Goal: Obtain resource: Obtain resource

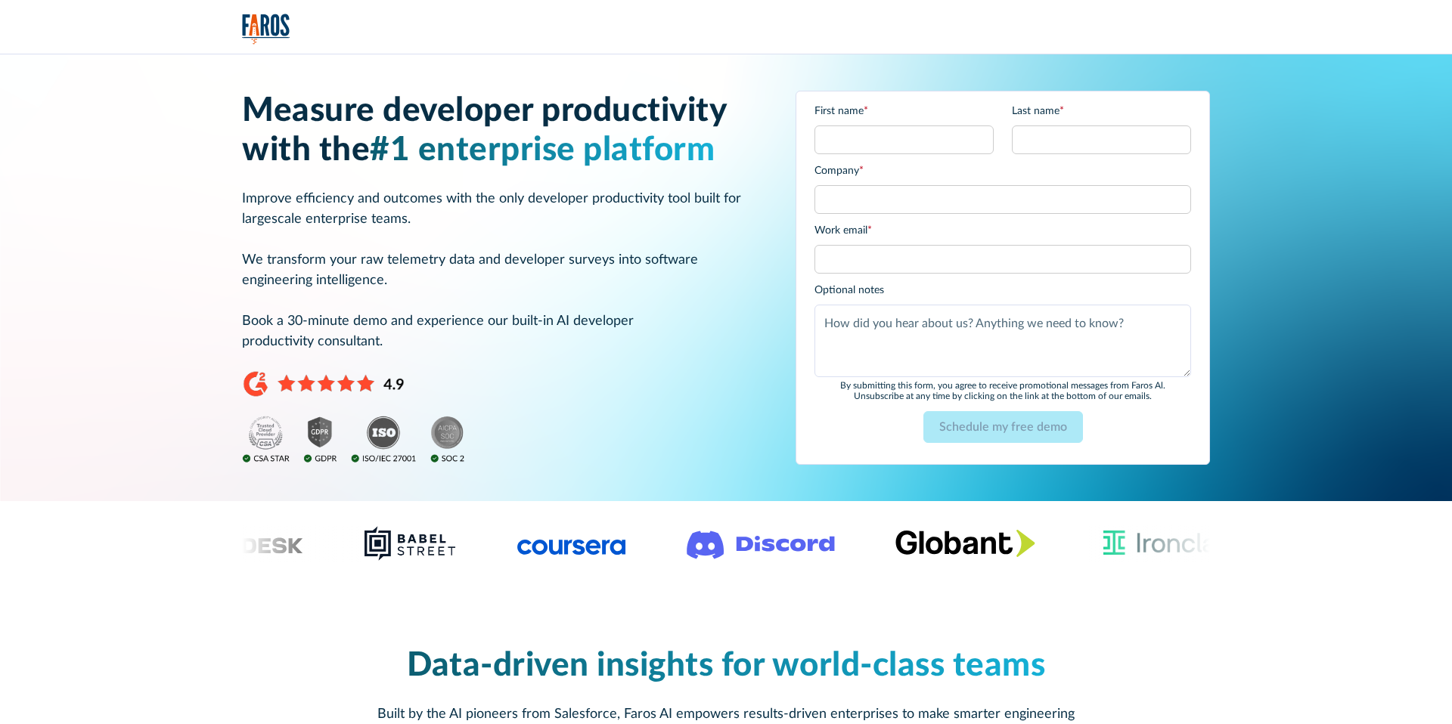
click at [272, 26] on img "home" at bounding box center [266, 29] width 48 height 31
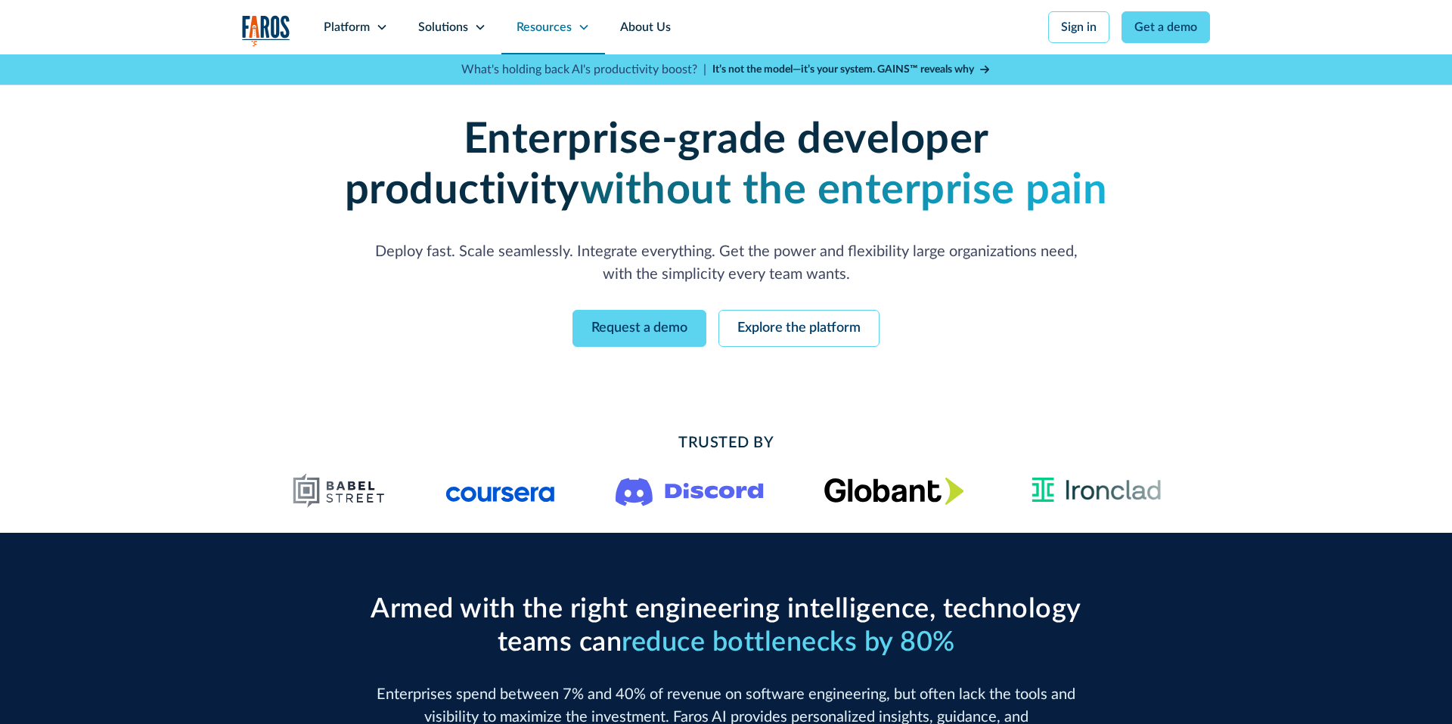
click at [547, 27] on div "Resources" at bounding box center [543, 27] width 55 height 18
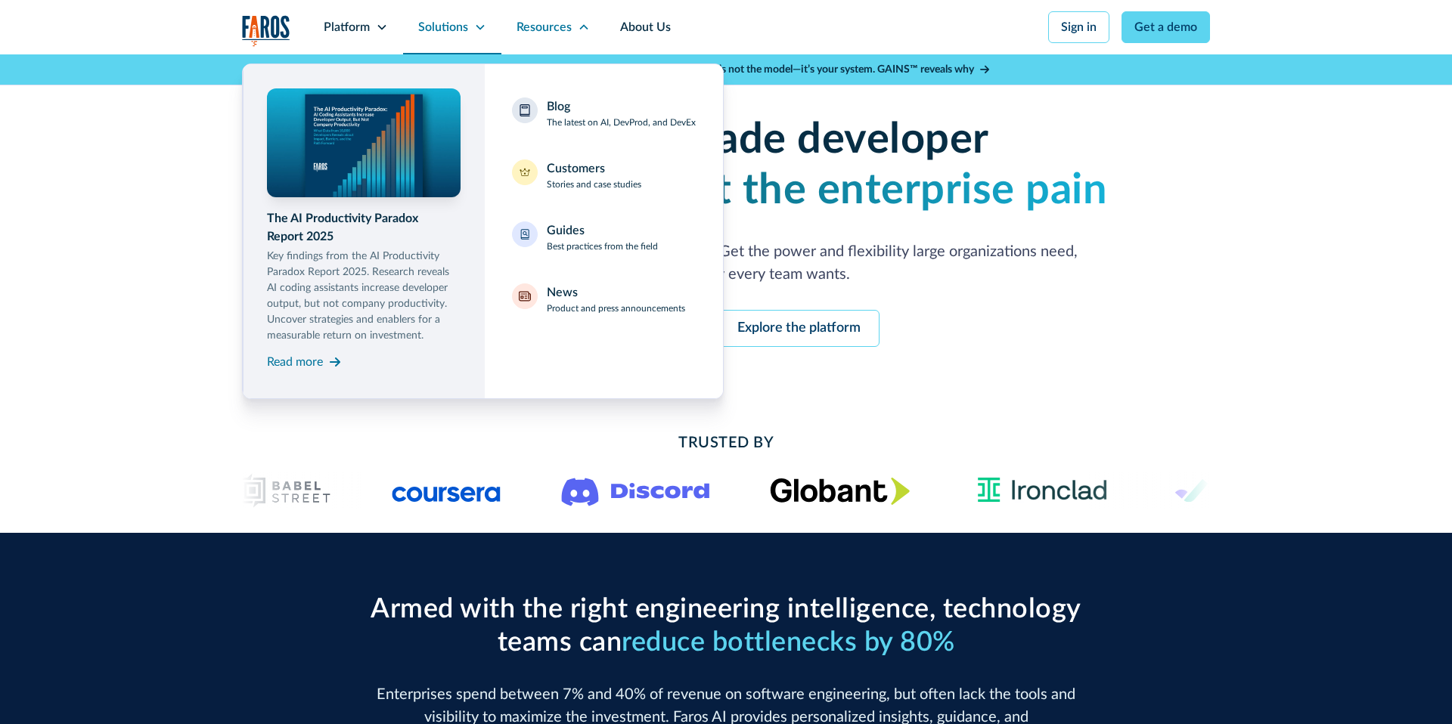
click at [442, 18] on div "Solutions" at bounding box center [443, 27] width 50 height 18
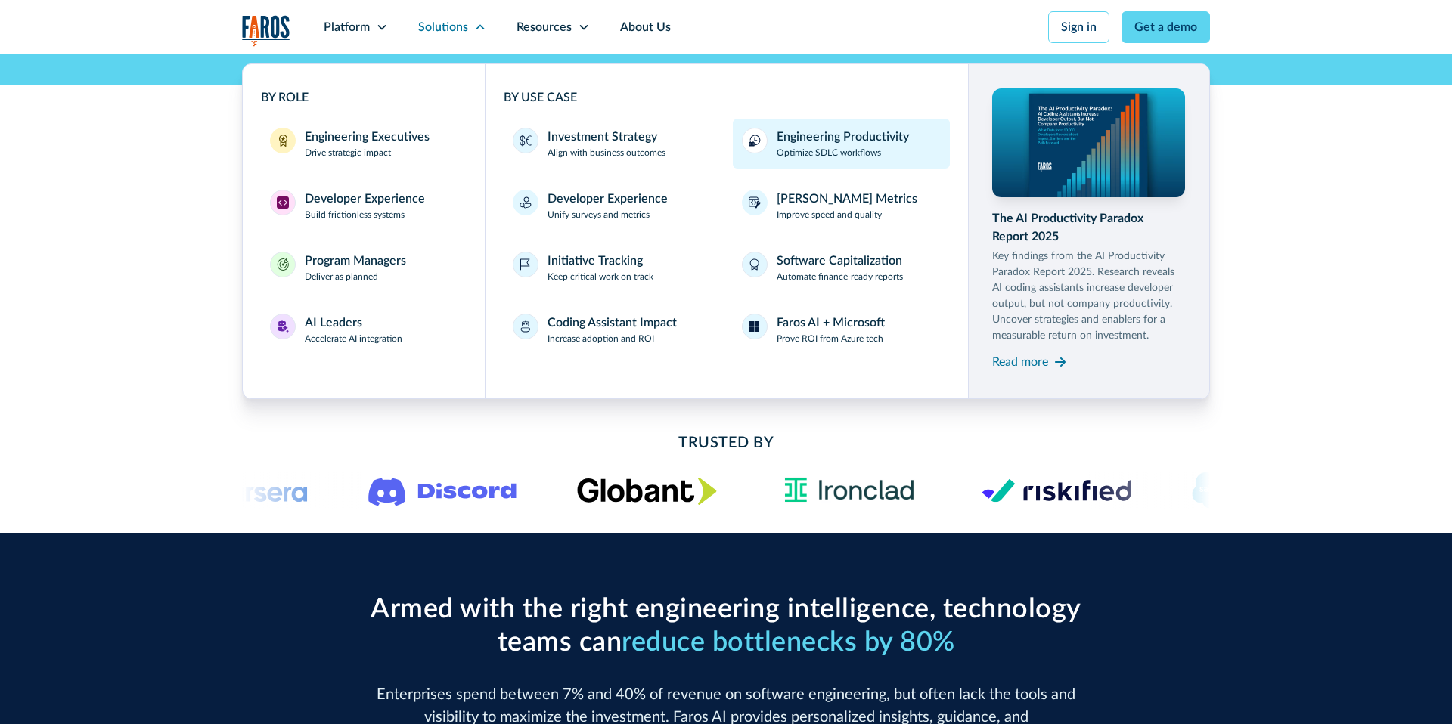
click at [809, 151] on p "Optimize SDLC workflows" at bounding box center [828, 153] width 104 height 14
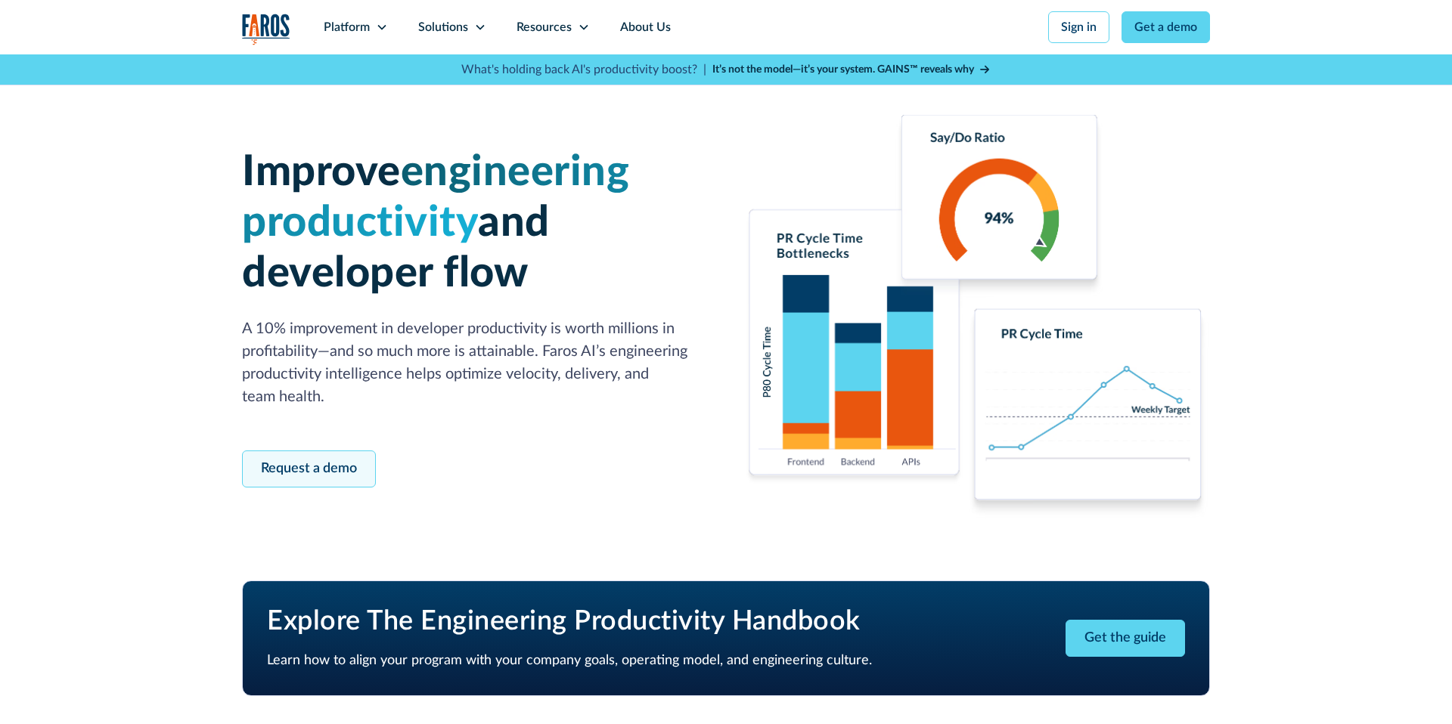
click at [330, 465] on link "Request a demo" at bounding box center [309, 469] width 134 height 37
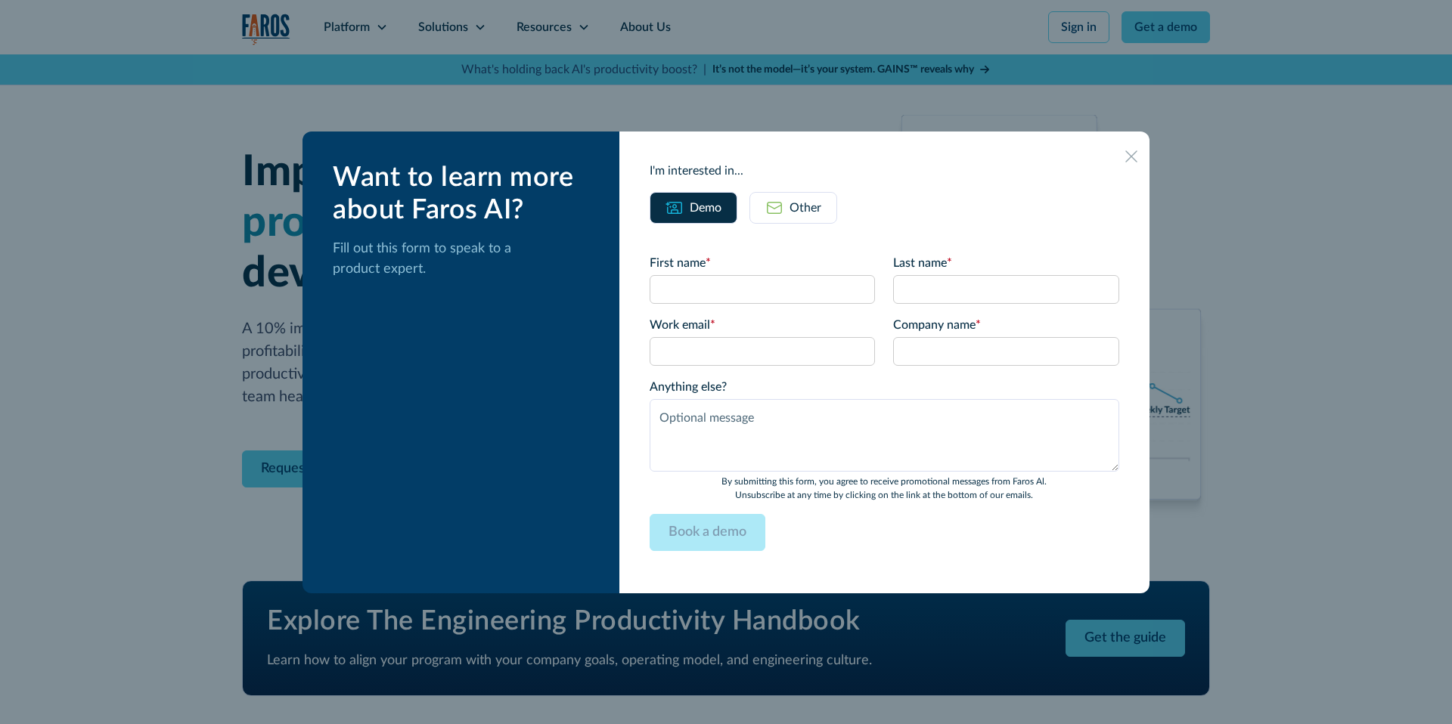
click at [1122, 159] on div at bounding box center [1131, 156] width 24 height 24
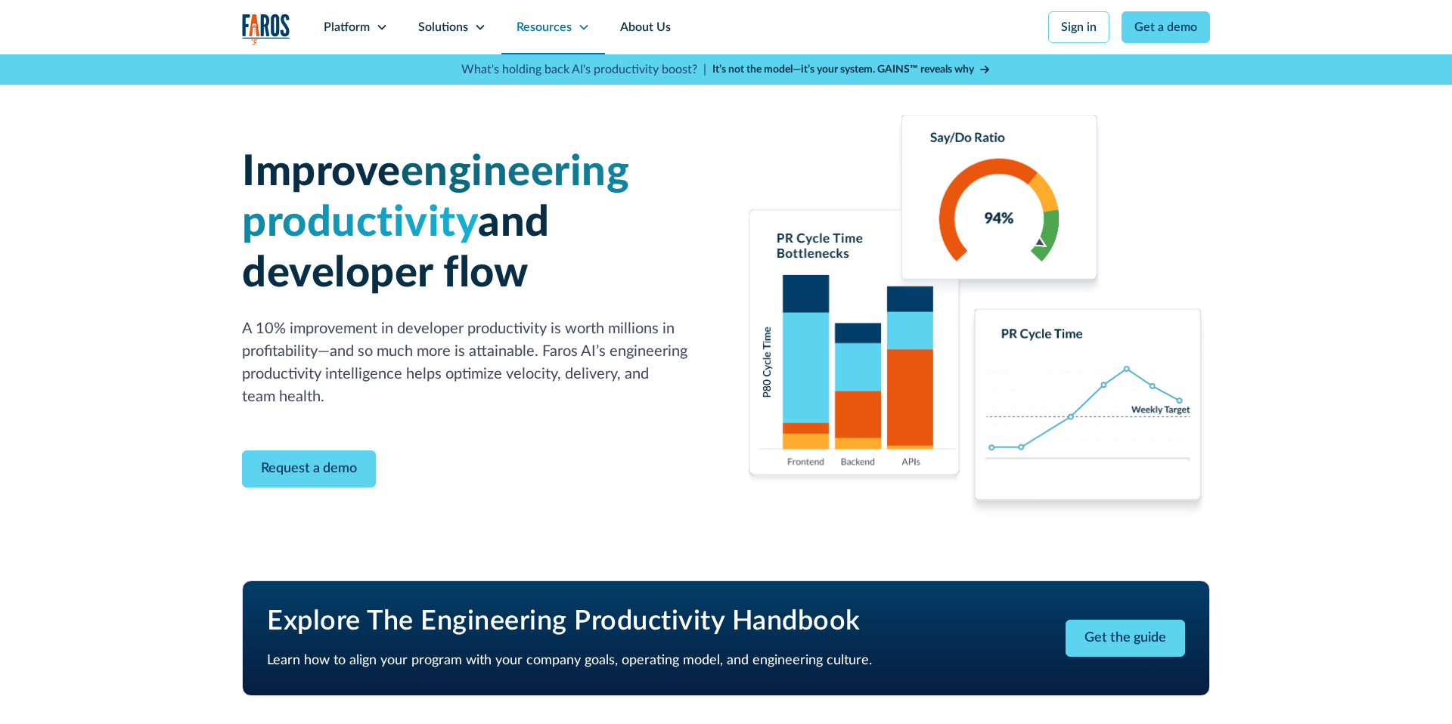
click at [553, 21] on div "Resources" at bounding box center [543, 27] width 55 height 18
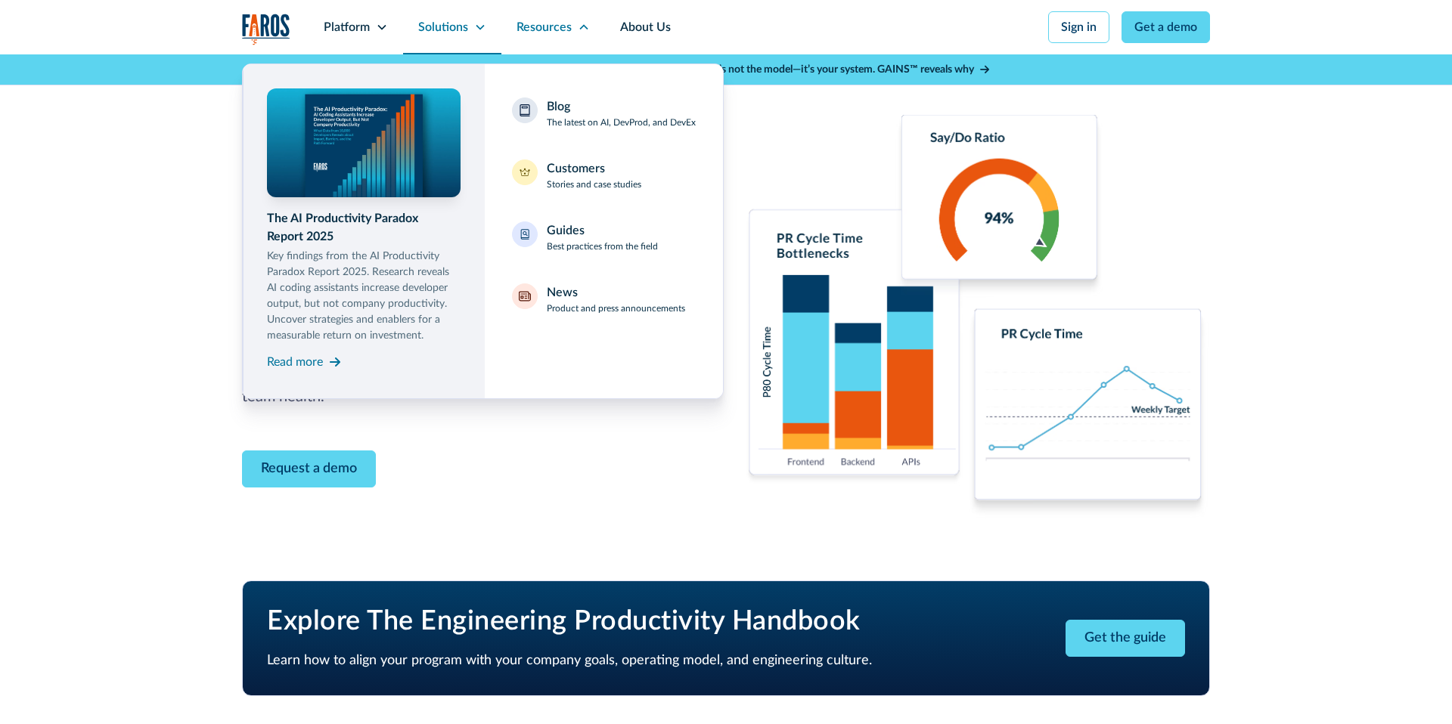
click at [454, 31] on div "Solutions" at bounding box center [443, 27] width 50 height 18
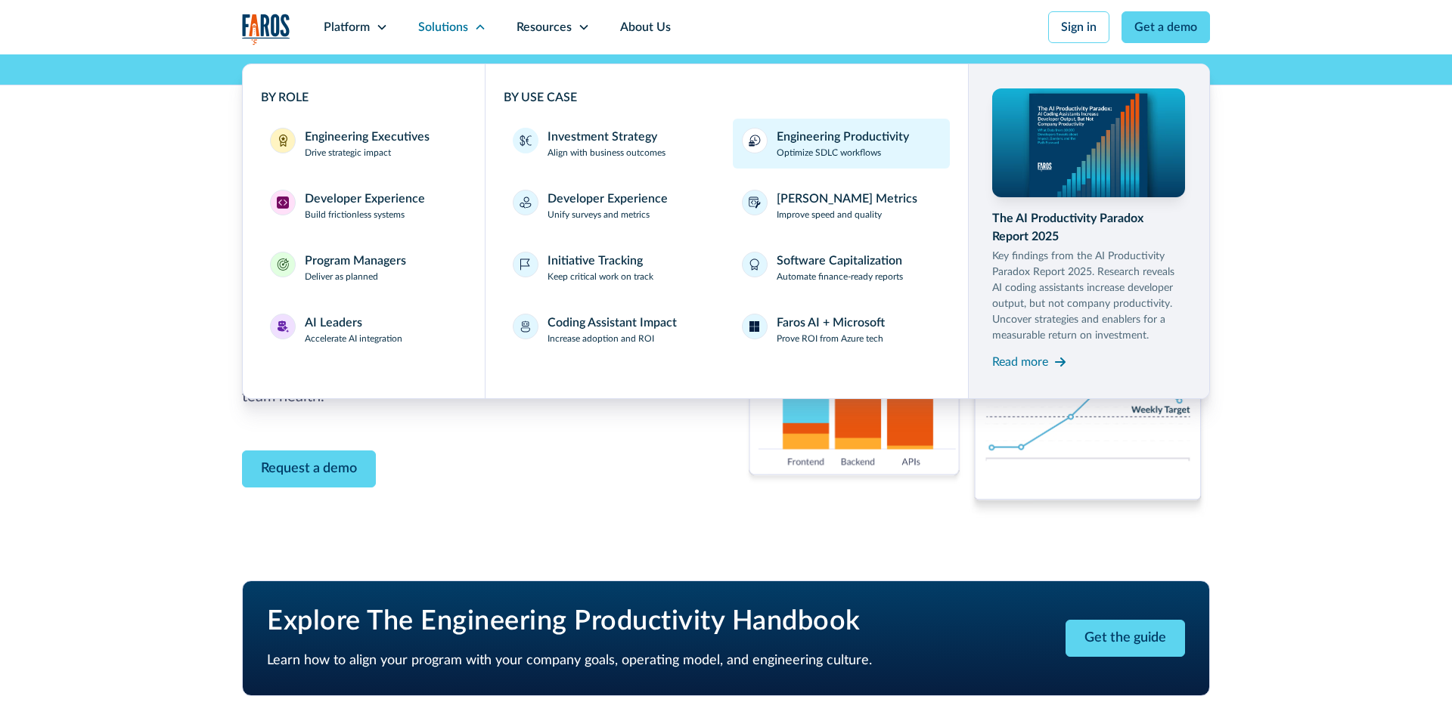
click at [848, 138] on div "Engineering Productivity" at bounding box center [842, 137] width 132 height 18
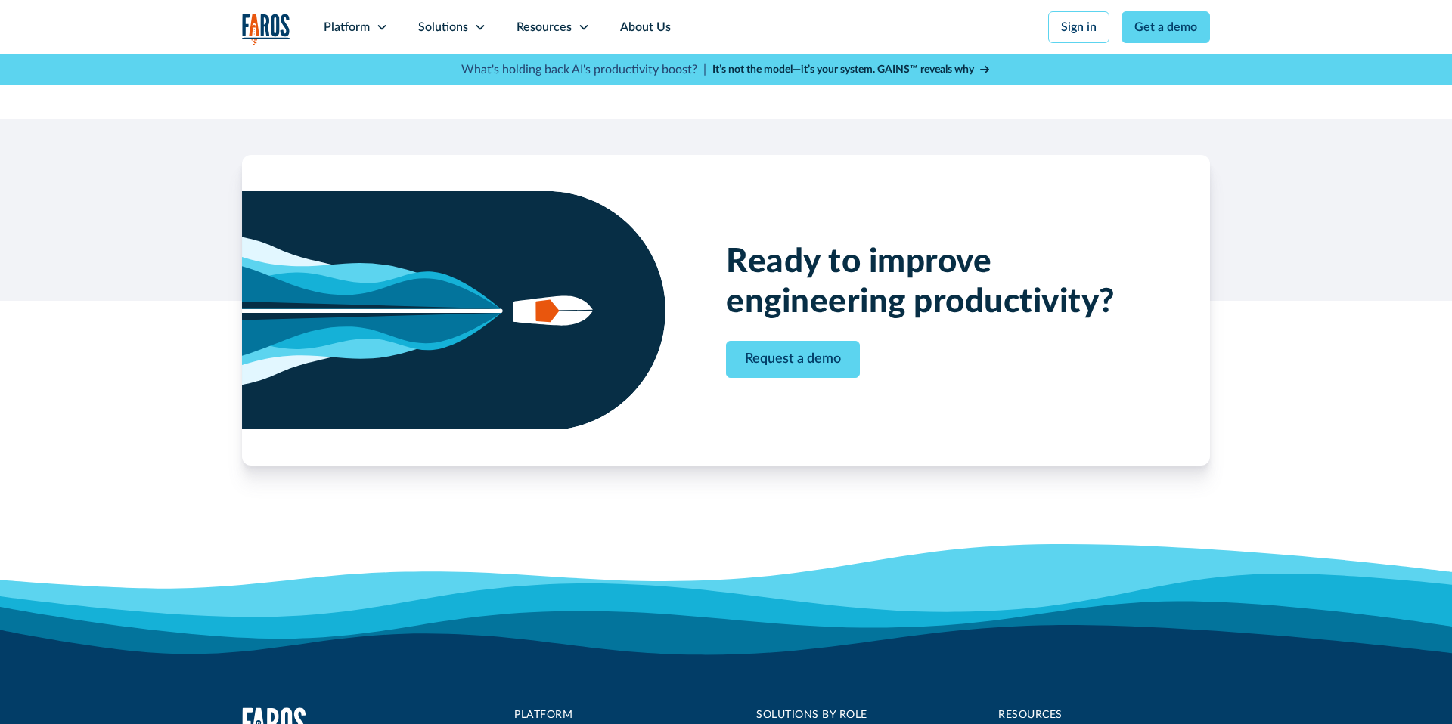
scroll to position [2656, 0]
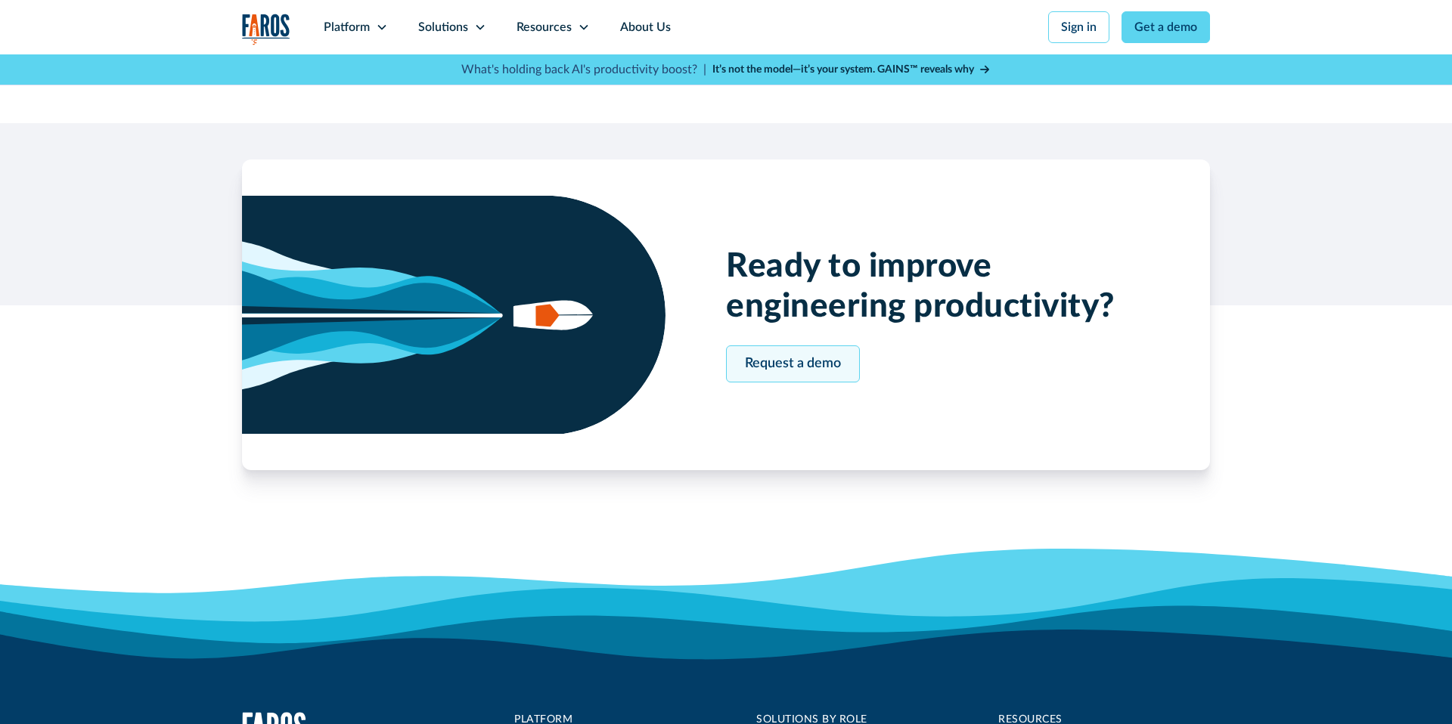
click at [786, 355] on link "Request a demo" at bounding box center [793, 364] width 134 height 37
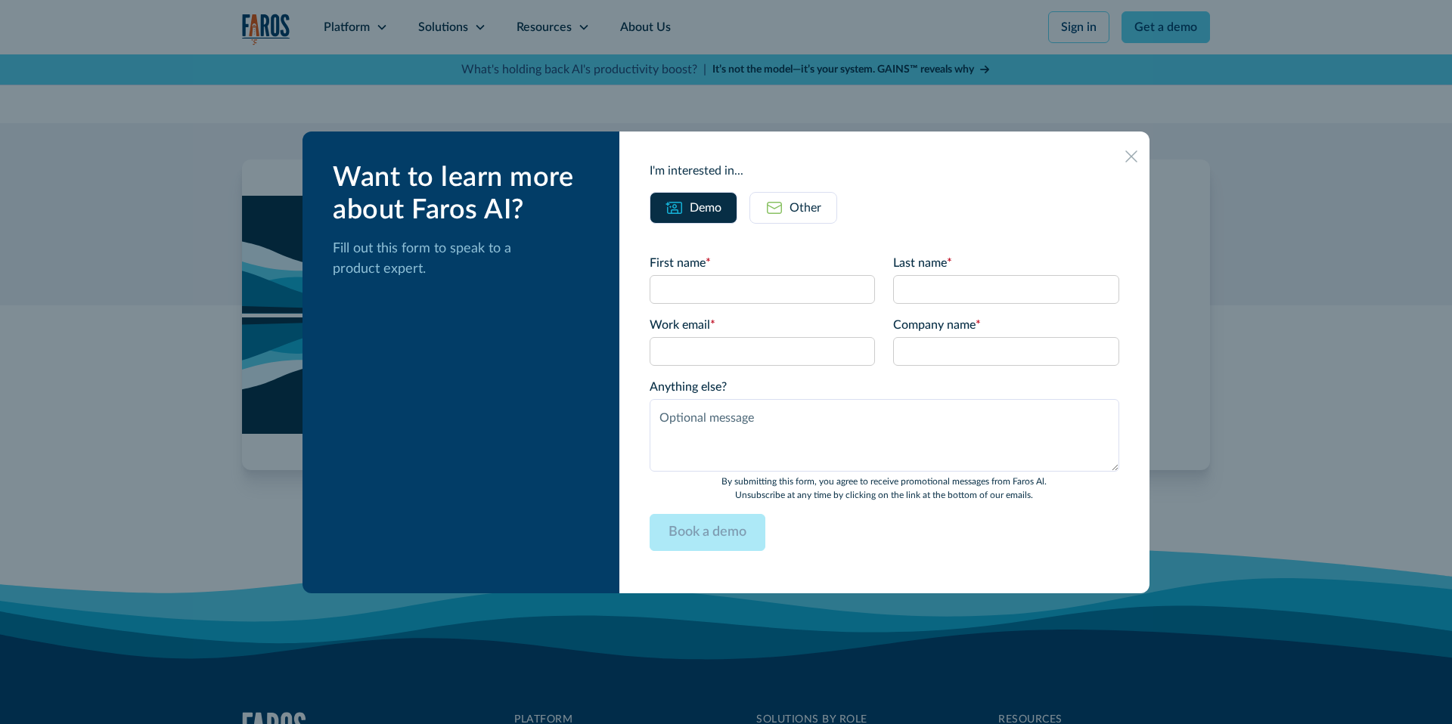
click at [1123, 157] on div at bounding box center [1131, 156] width 24 height 24
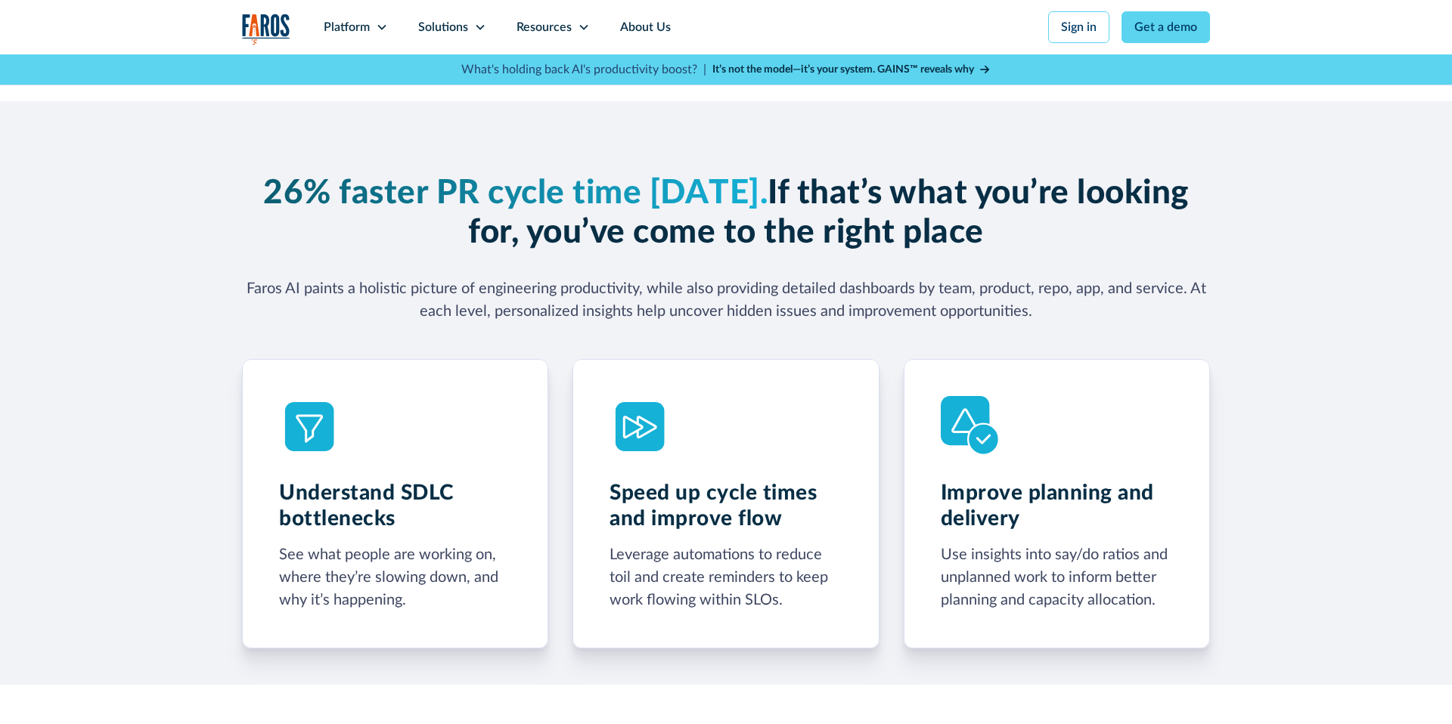
scroll to position [0, 0]
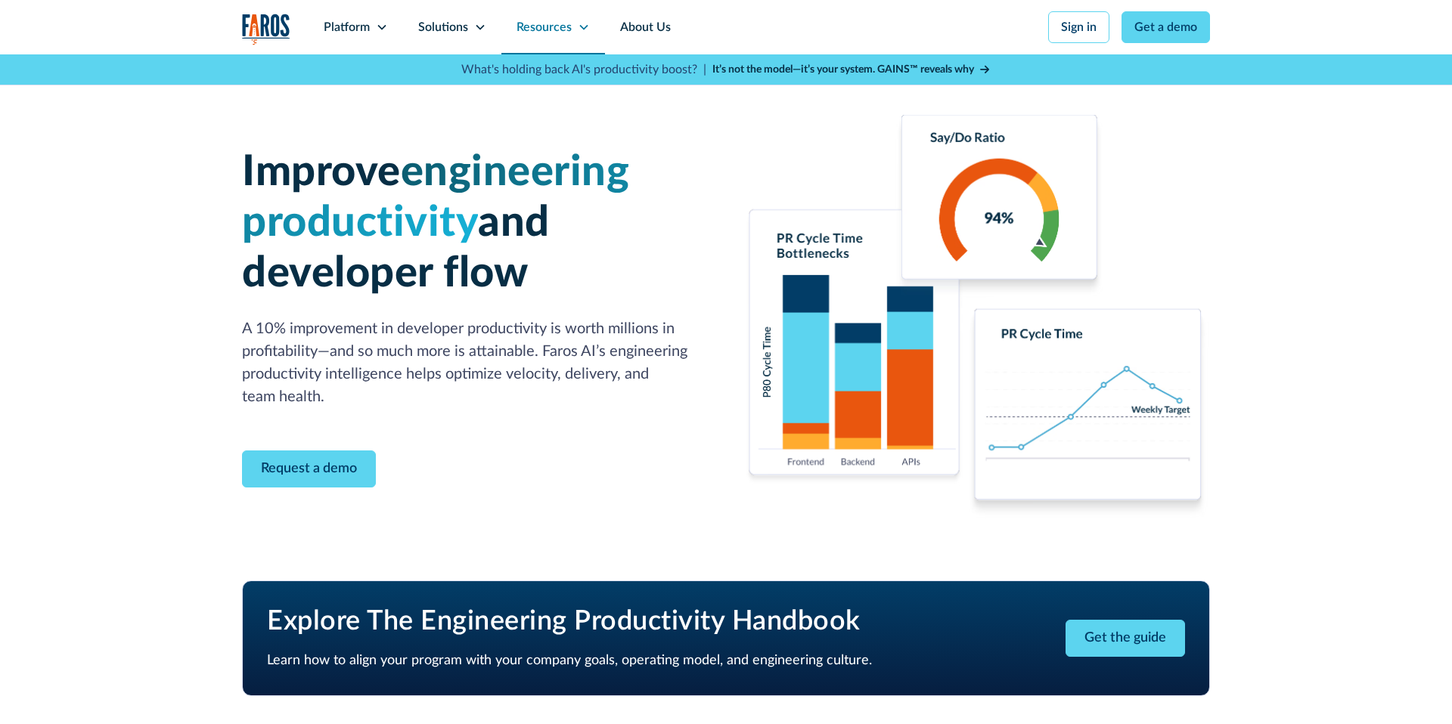
click at [542, 29] on div "Resources" at bounding box center [543, 27] width 55 height 18
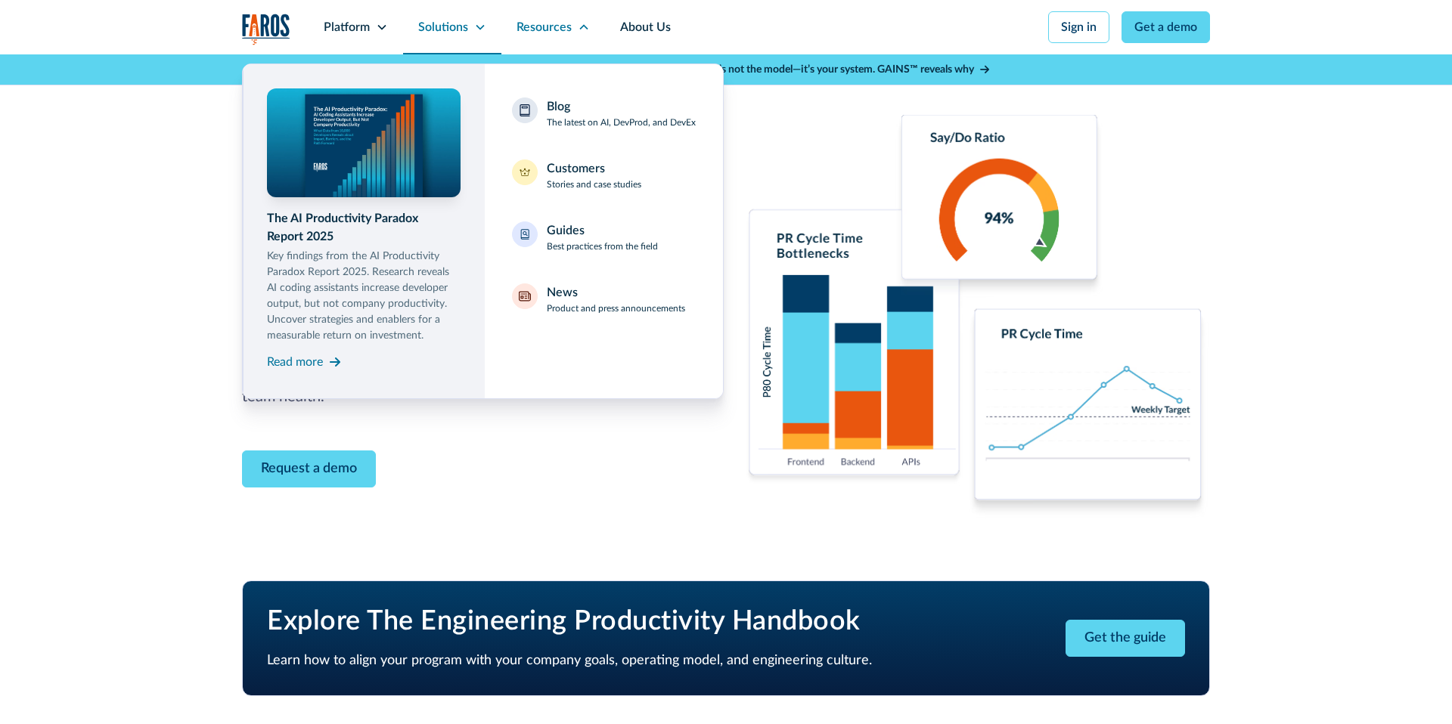
click at [426, 20] on div "Solutions" at bounding box center [443, 27] width 50 height 18
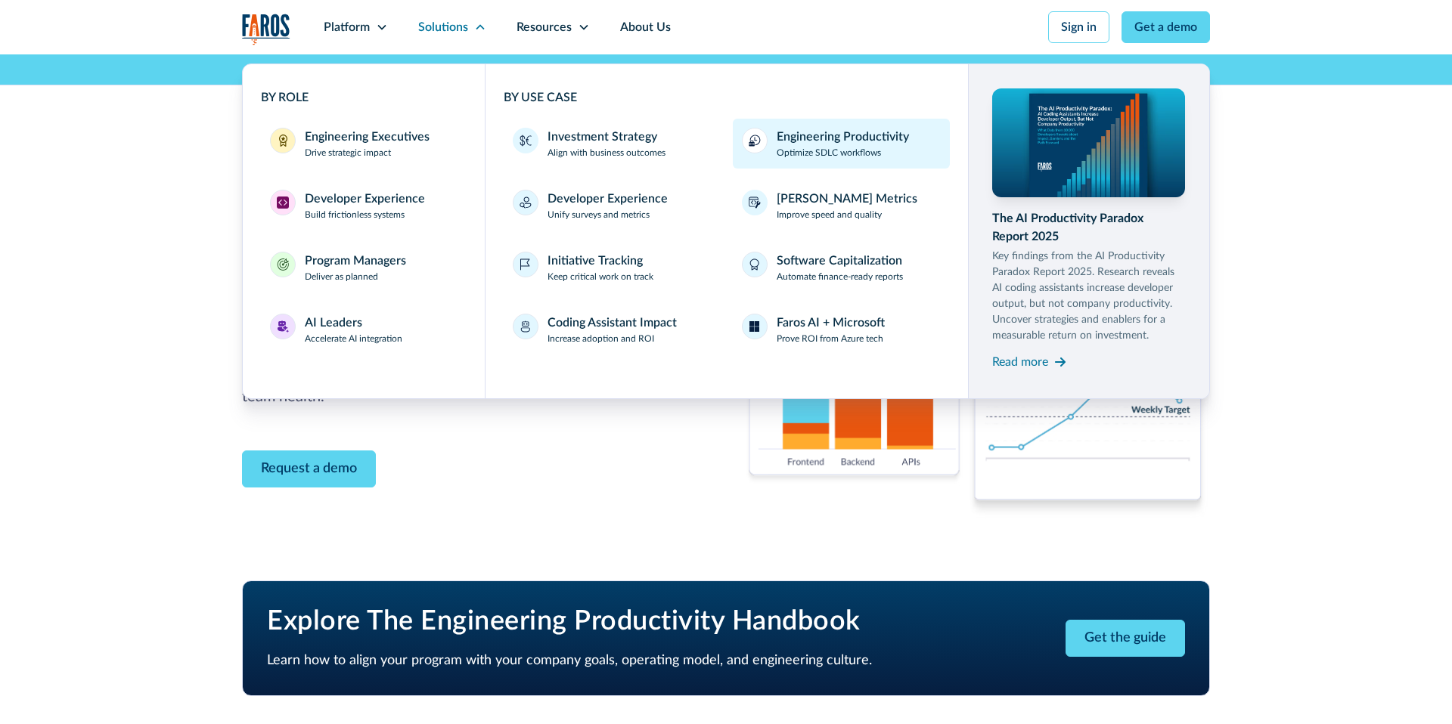
click at [828, 146] on p "Optimize SDLC workflows" at bounding box center [828, 153] width 104 height 14
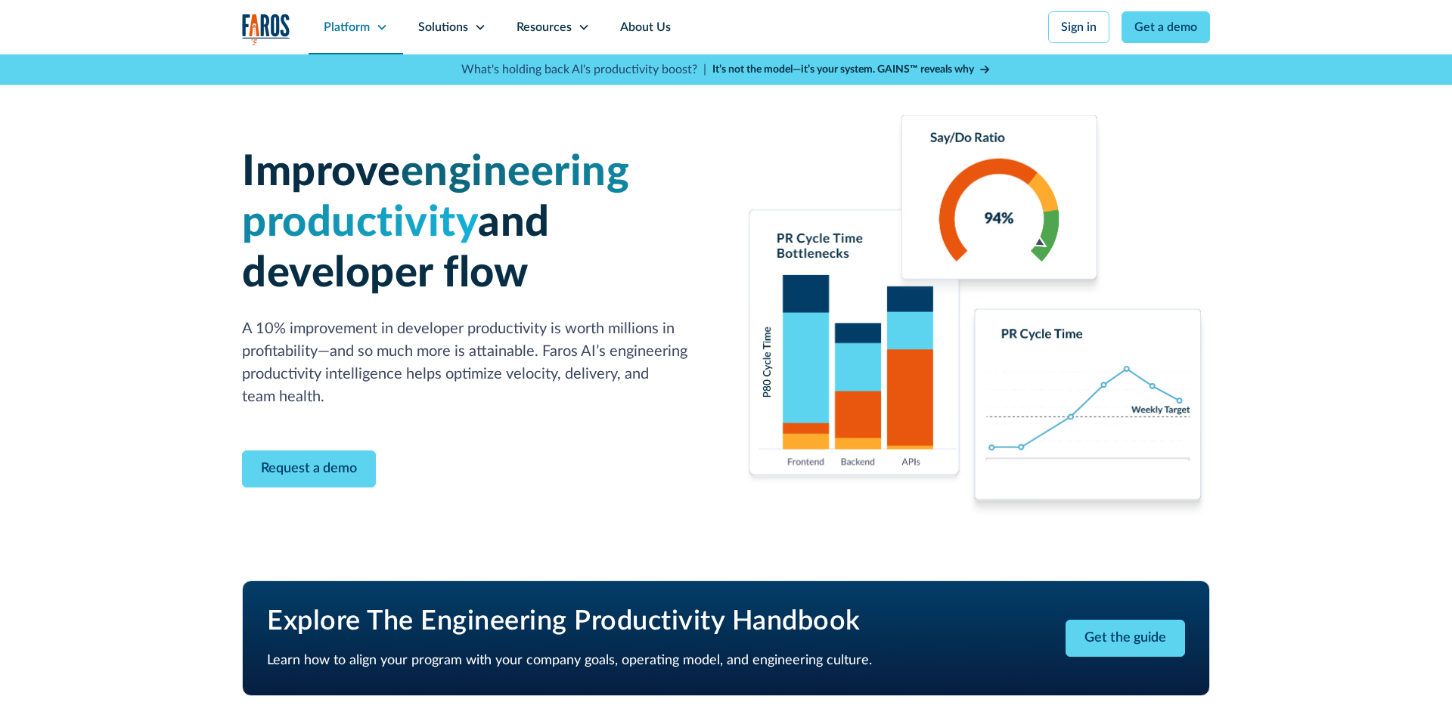
click at [352, 32] on div "Platform" at bounding box center [347, 27] width 46 height 18
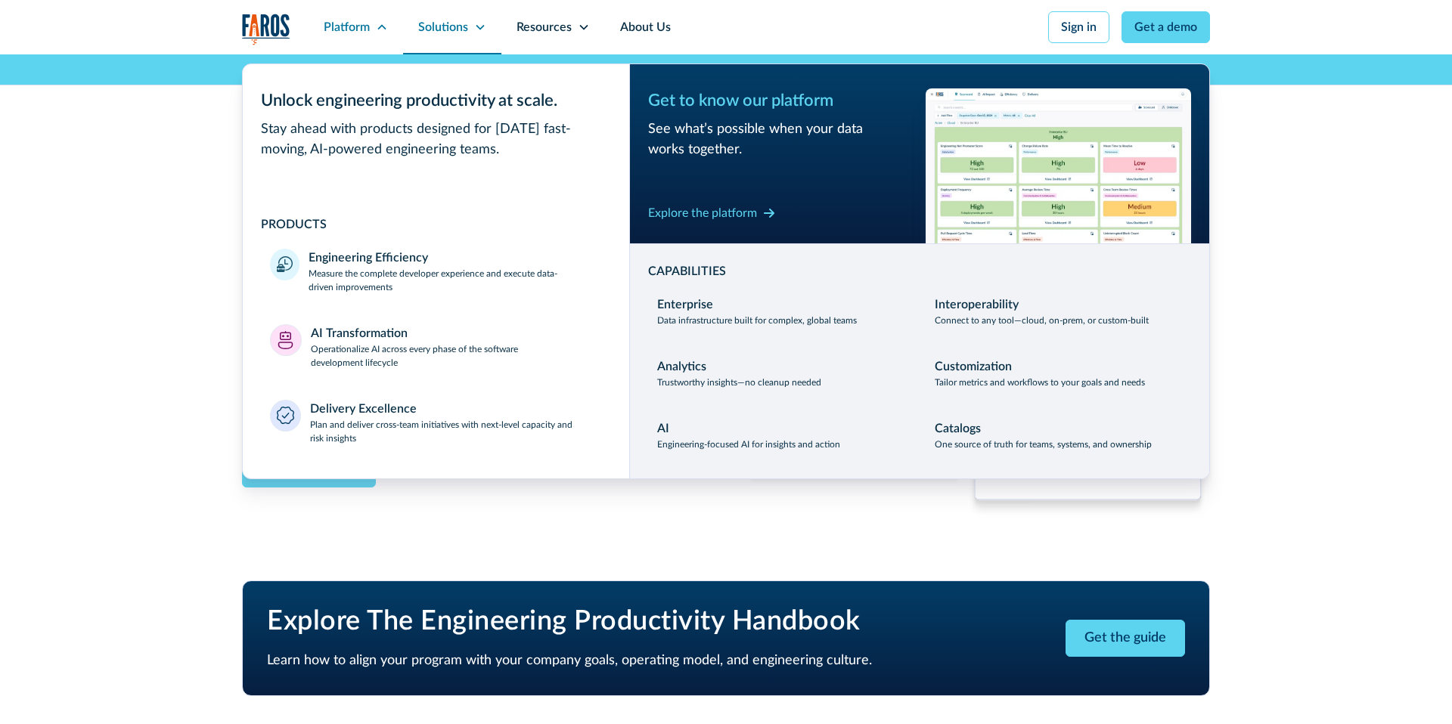
click at [453, 25] on div "Solutions" at bounding box center [443, 27] width 50 height 18
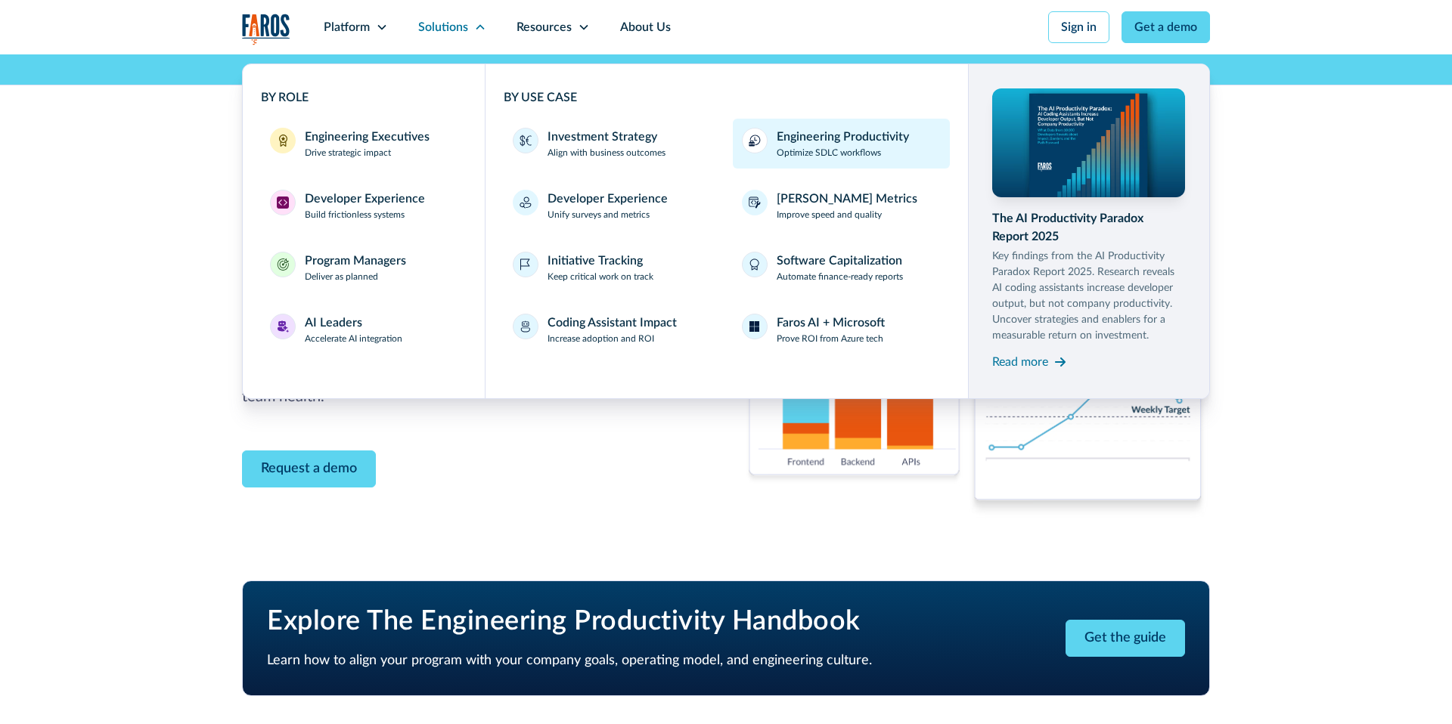
click at [832, 147] on p "Optimize SDLC workflows" at bounding box center [828, 153] width 104 height 14
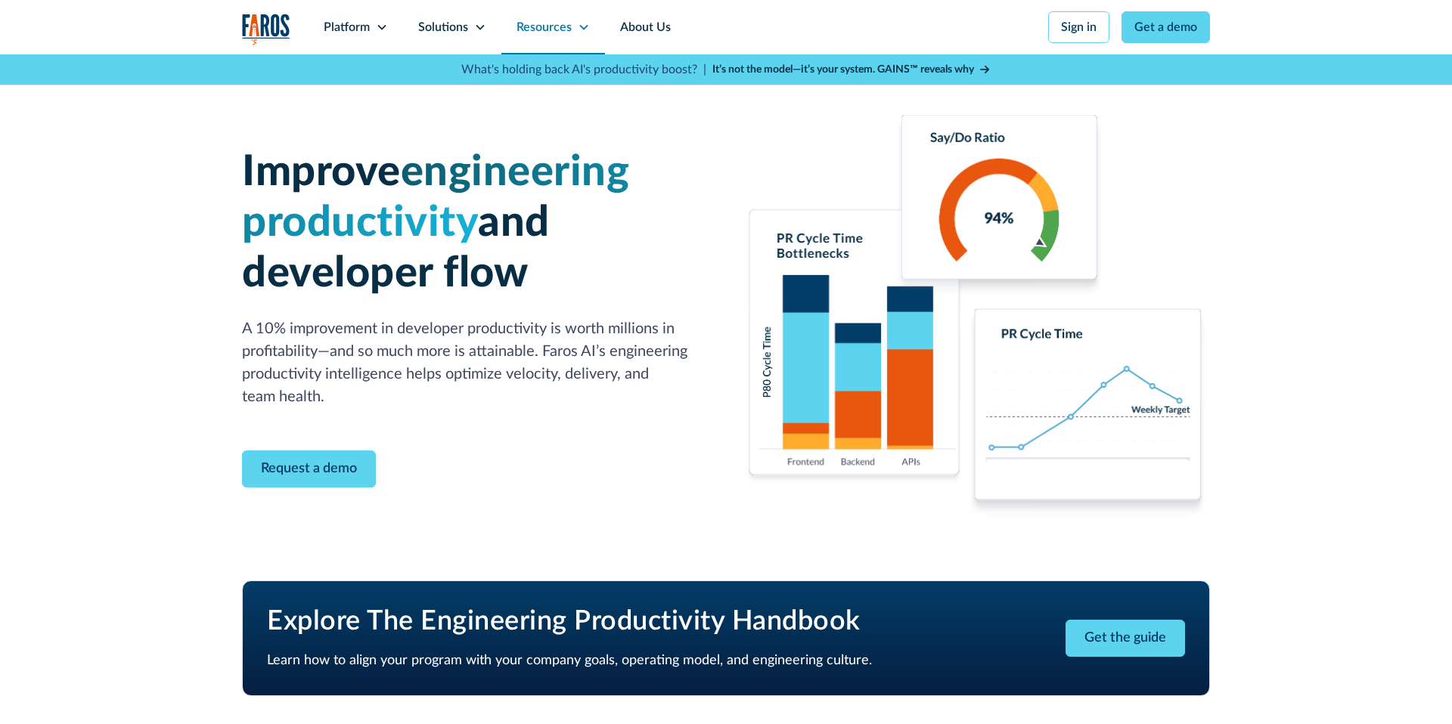
click at [541, 32] on div "Resources" at bounding box center [543, 27] width 55 height 18
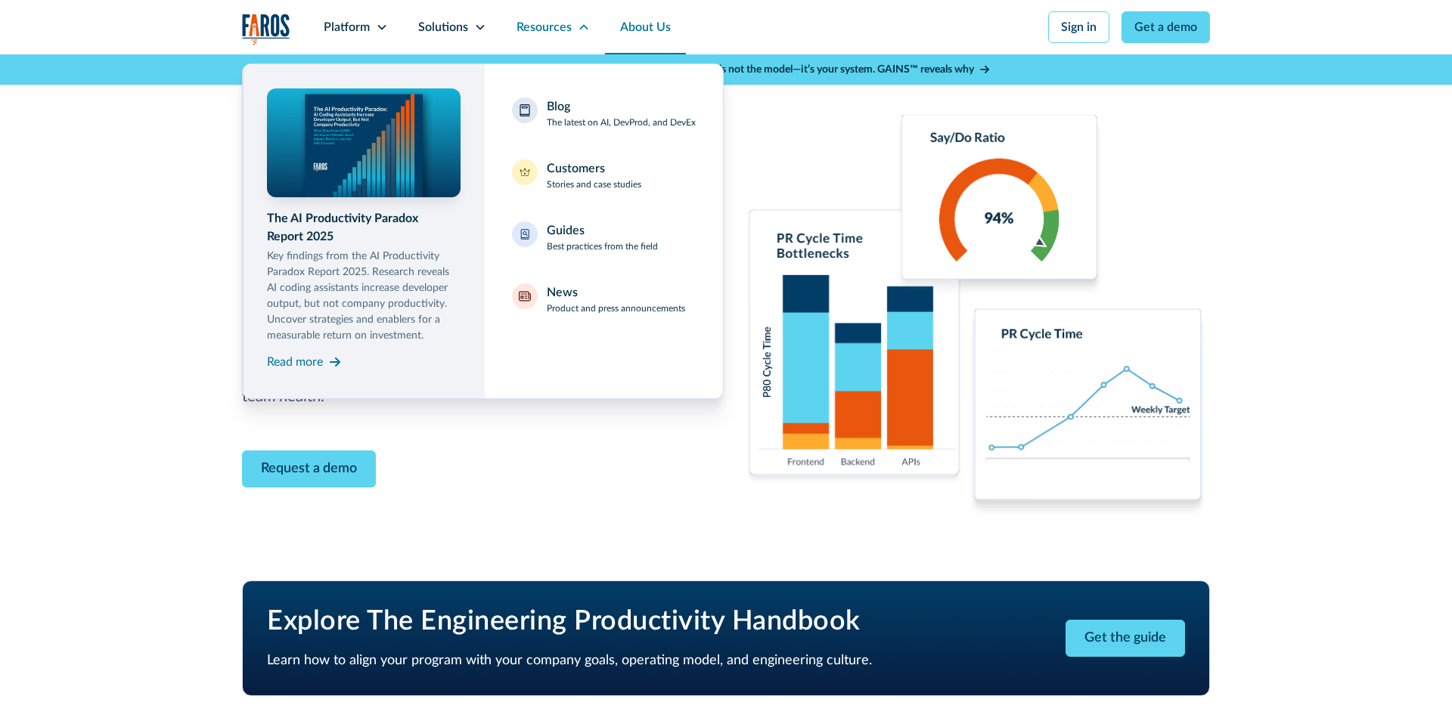
click at [648, 32] on link "About Us" at bounding box center [645, 27] width 81 height 54
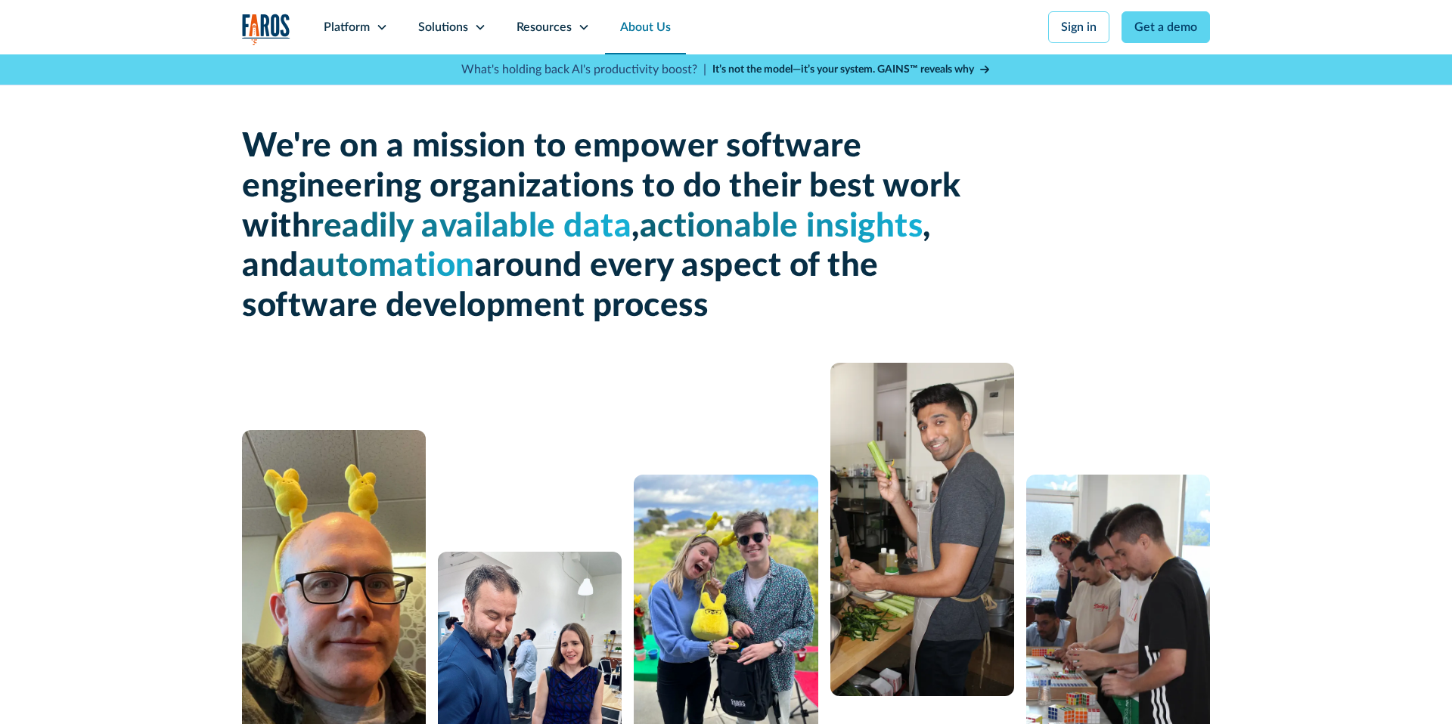
click at [451, 26] on div "Solutions" at bounding box center [443, 27] width 50 height 18
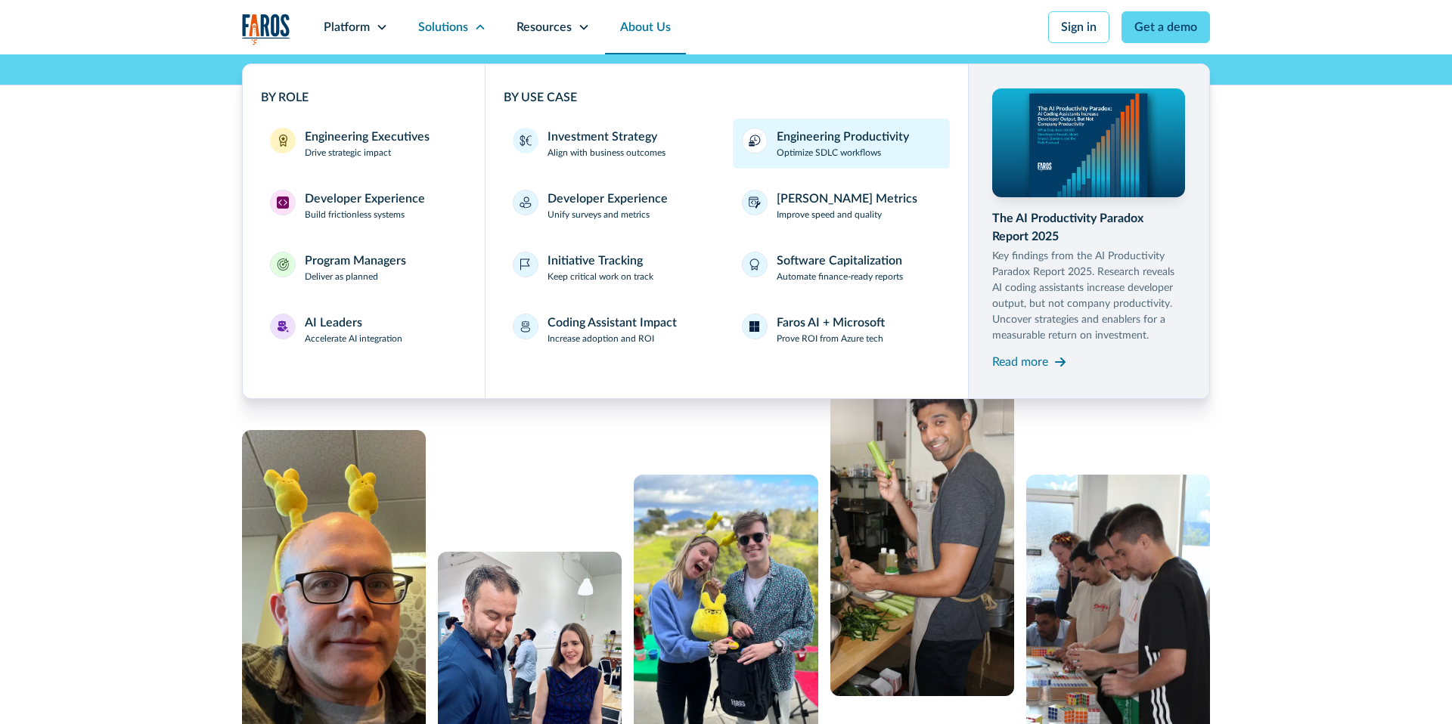
click at [856, 140] on div "Engineering Productivity" at bounding box center [842, 137] width 132 height 18
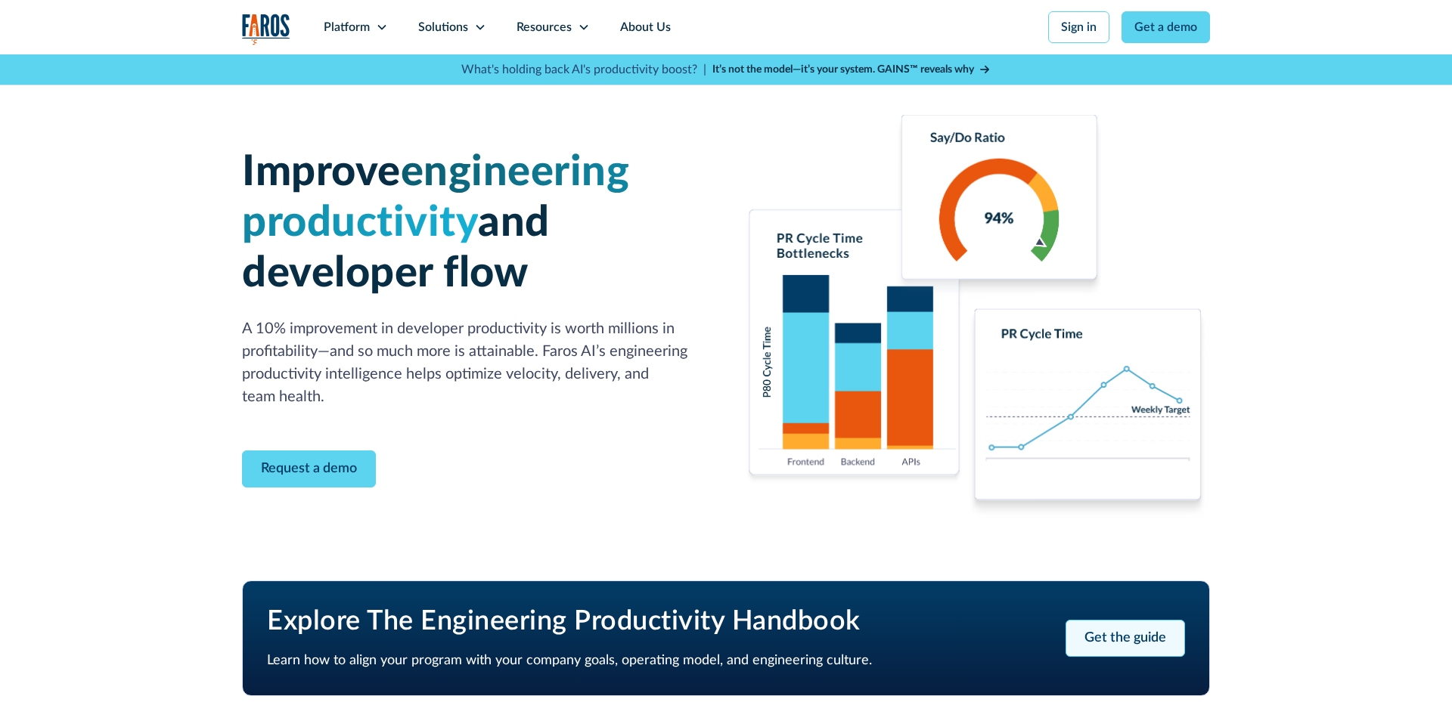
click at [1141, 637] on link "Get the guide" at bounding box center [1124, 638] width 119 height 37
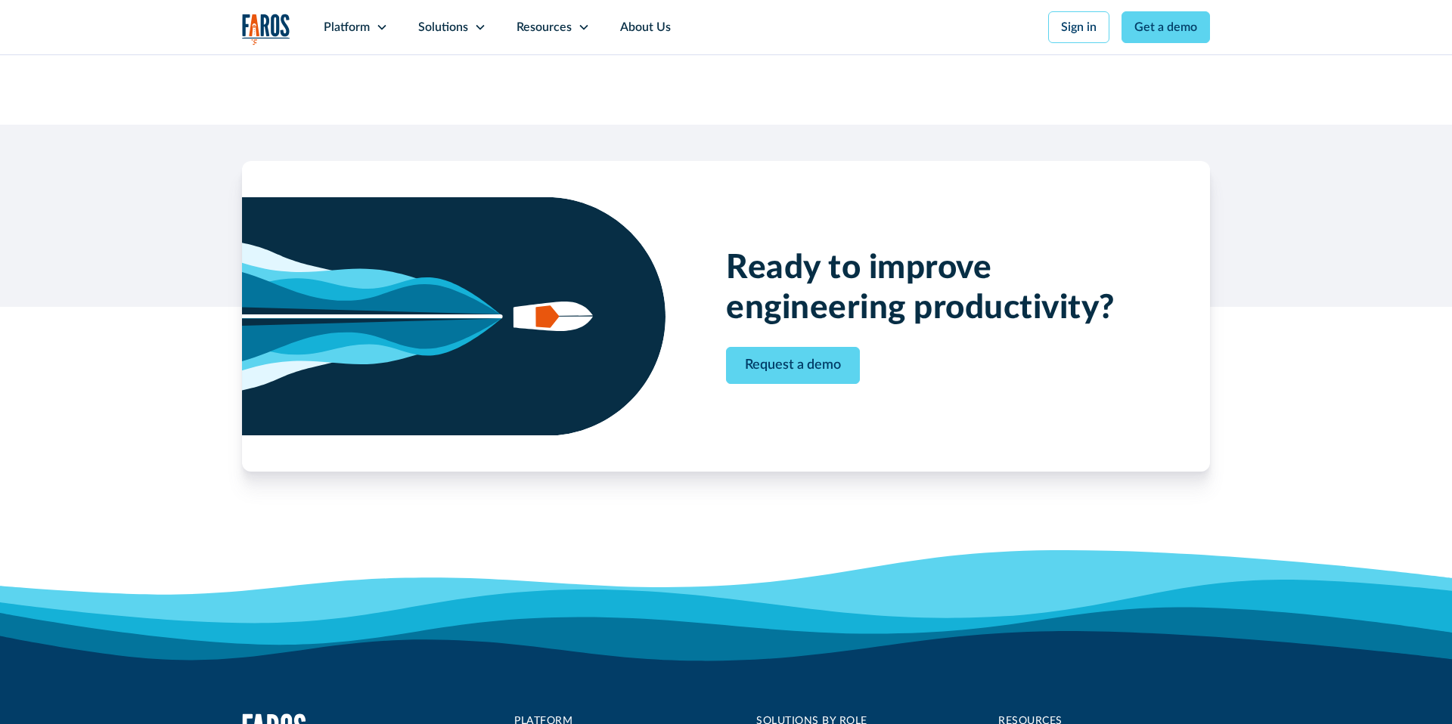
scroll to position [26937, 0]
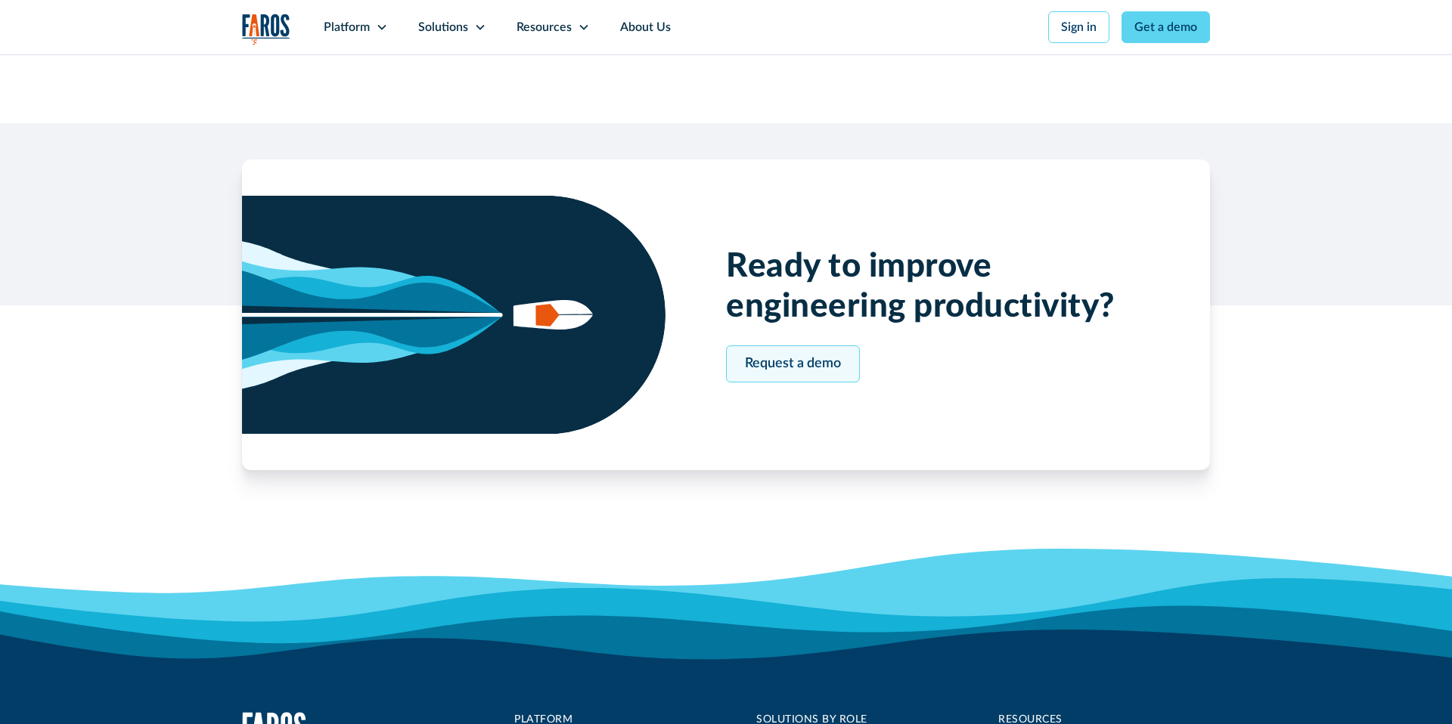
click at [796, 346] on link "Request a demo" at bounding box center [793, 364] width 134 height 37
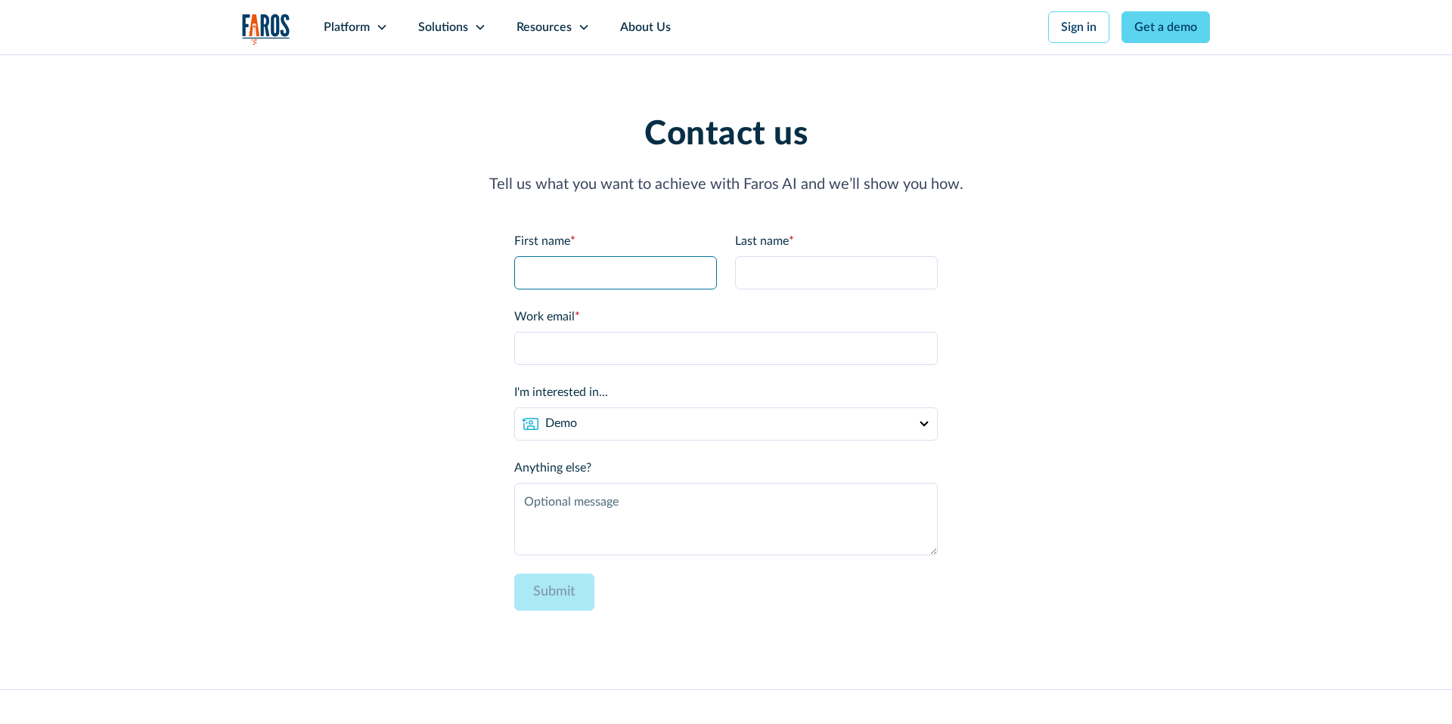
click at [585, 264] on input "First name *" at bounding box center [615, 272] width 203 height 33
type input "Shiran"
click at [786, 275] on input "Last name *" at bounding box center [836, 272] width 203 height 33
type input "Markovich"
click at [593, 352] on input "Work email *" at bounding box center [725, 348] width 423 height 33
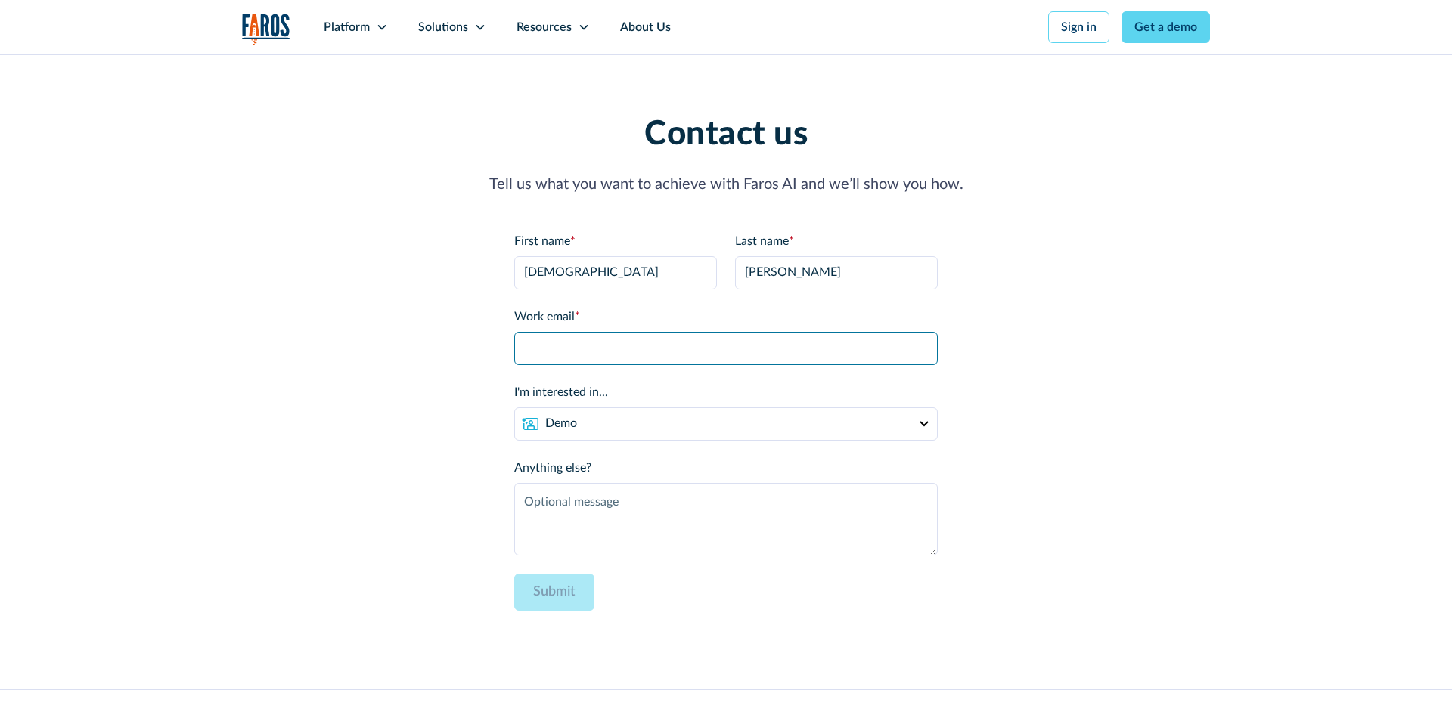
type input "[EMAIL_ADDRESS][DOMAIN_NAME]"
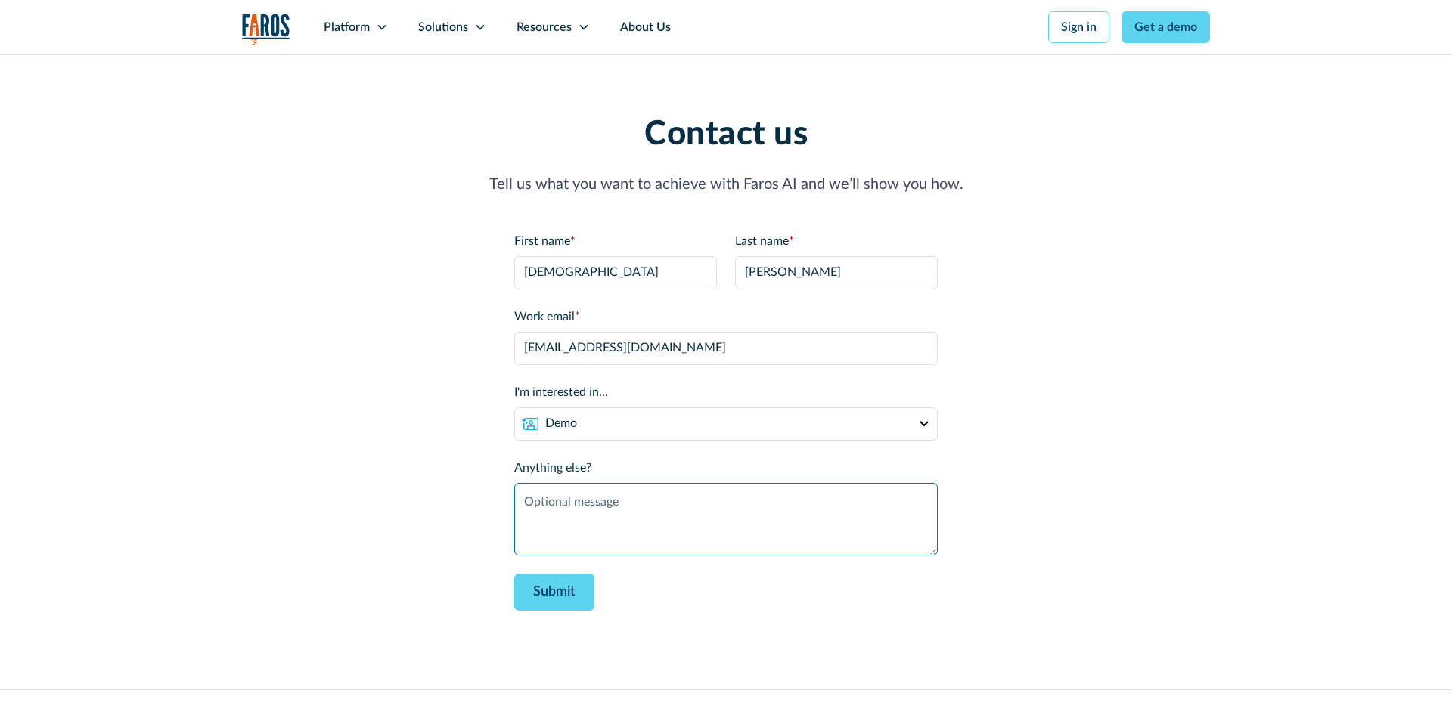
click at [582, 491] on textarea "Anything else?" at bounding box center [725, 519] width 423 height 73
type textarea "test 5"
click at [580, 605] on input "Submit" at bounding box center [554, 592] width 80 height 37
type input "Please wait..."
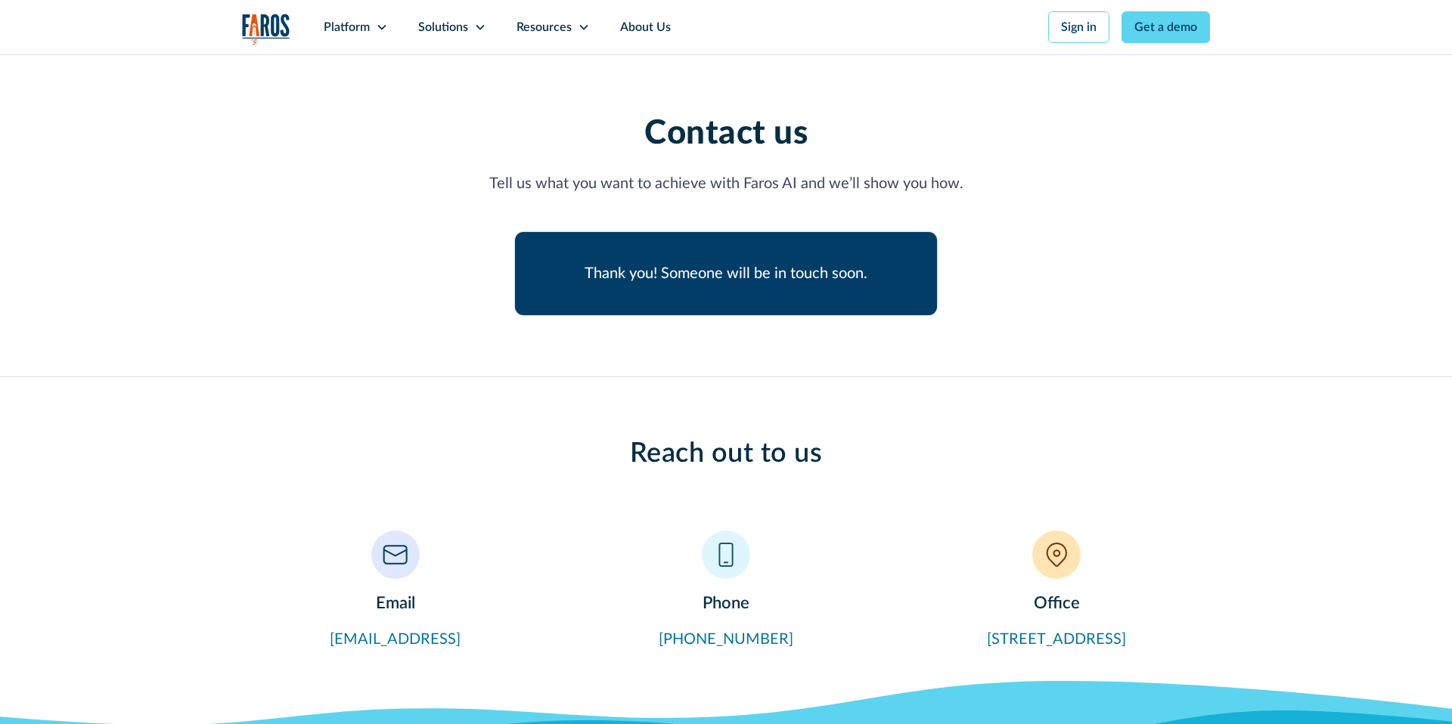
click at [263, 23] on img "home" at bounding box center [266, 29] width 48 height 31
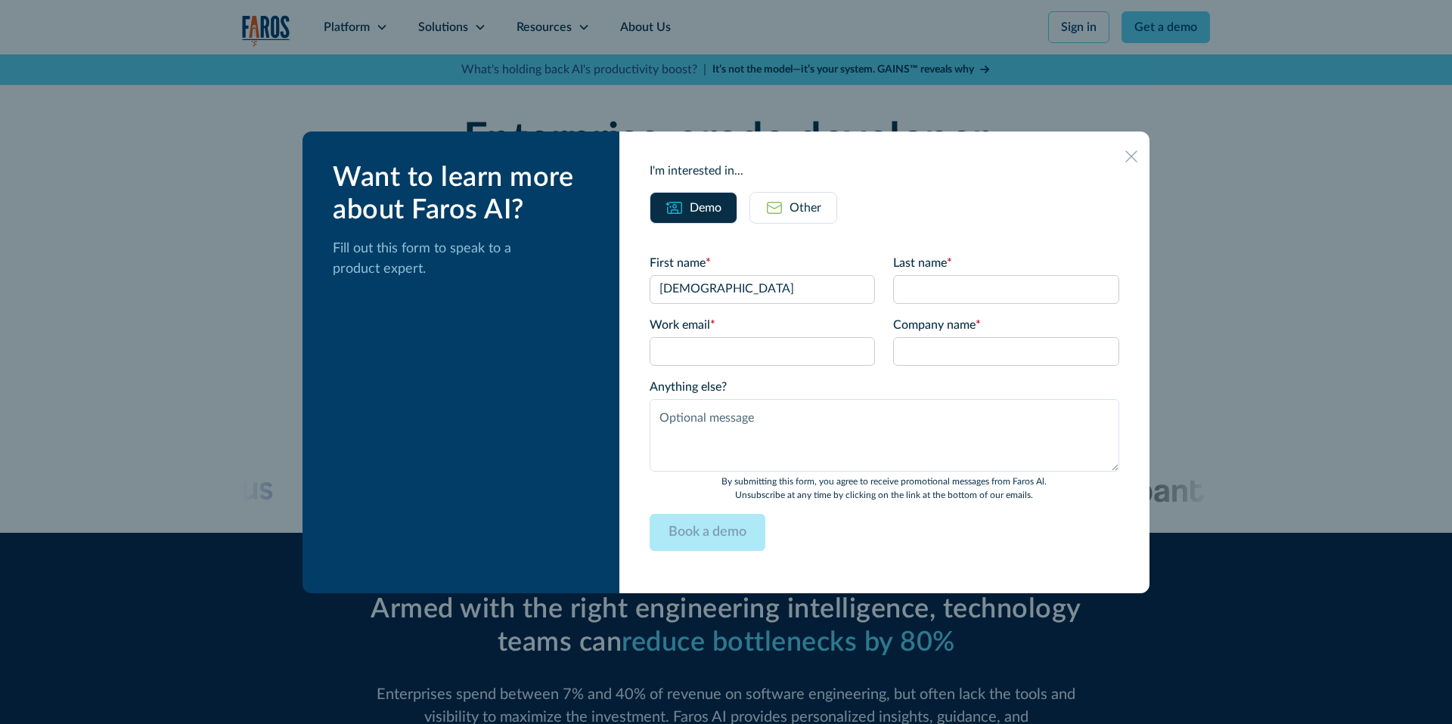
type input "[DEMOGRAPHIC_DATA]"
click at [984, 293] on input "Last name *" at bounding box center [1006, 289] width 226 height 29
type input "test7"
click at [745, 346] on input "Work email *" at bounding box center [762, 351] width 226 height 29
type input "[EMAIL_ADDRESS][DOMAIN_NAME]"
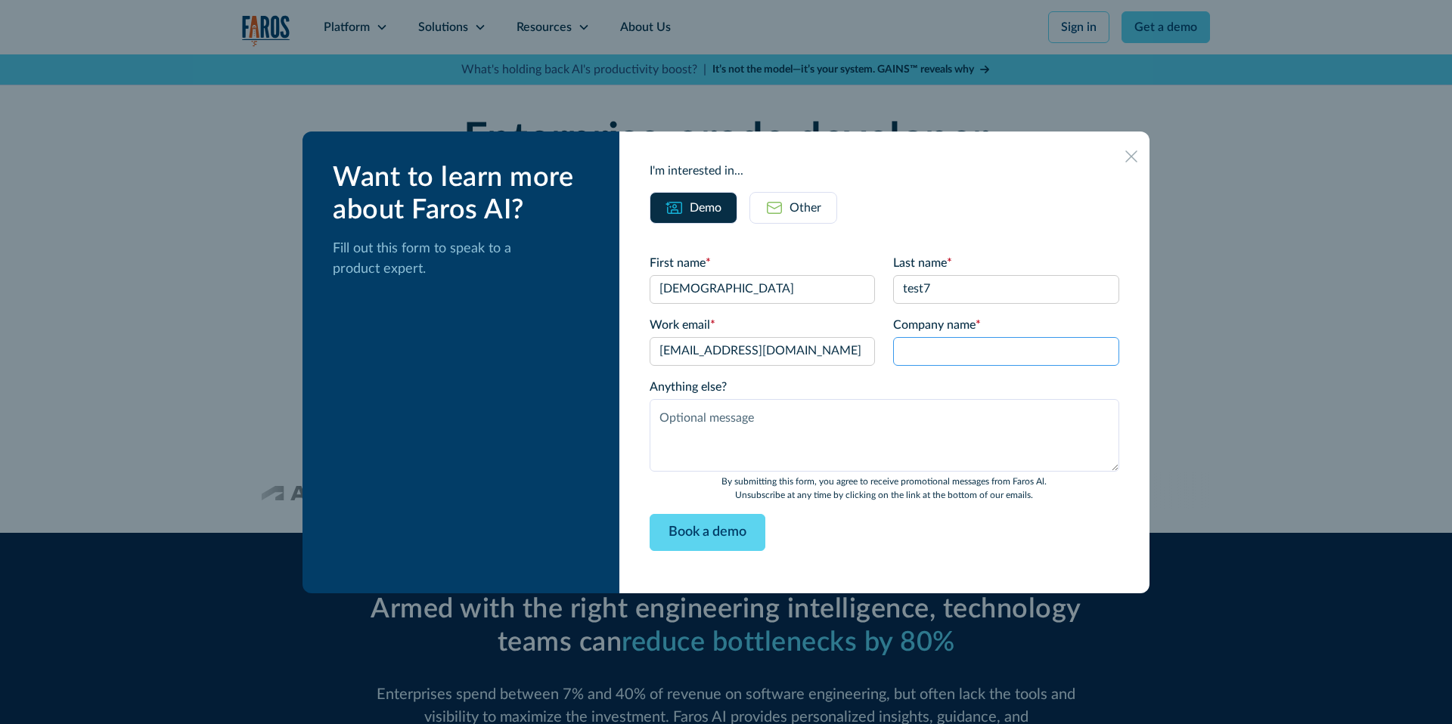
click at [940, 357] on input "Company name *" at bounding box center [1006, 351] width 226 height 29
type input "kukiiiii"
click at [851, 427] on textarea "Anything else?" at bounding box center [884, 435] width 470 height 73
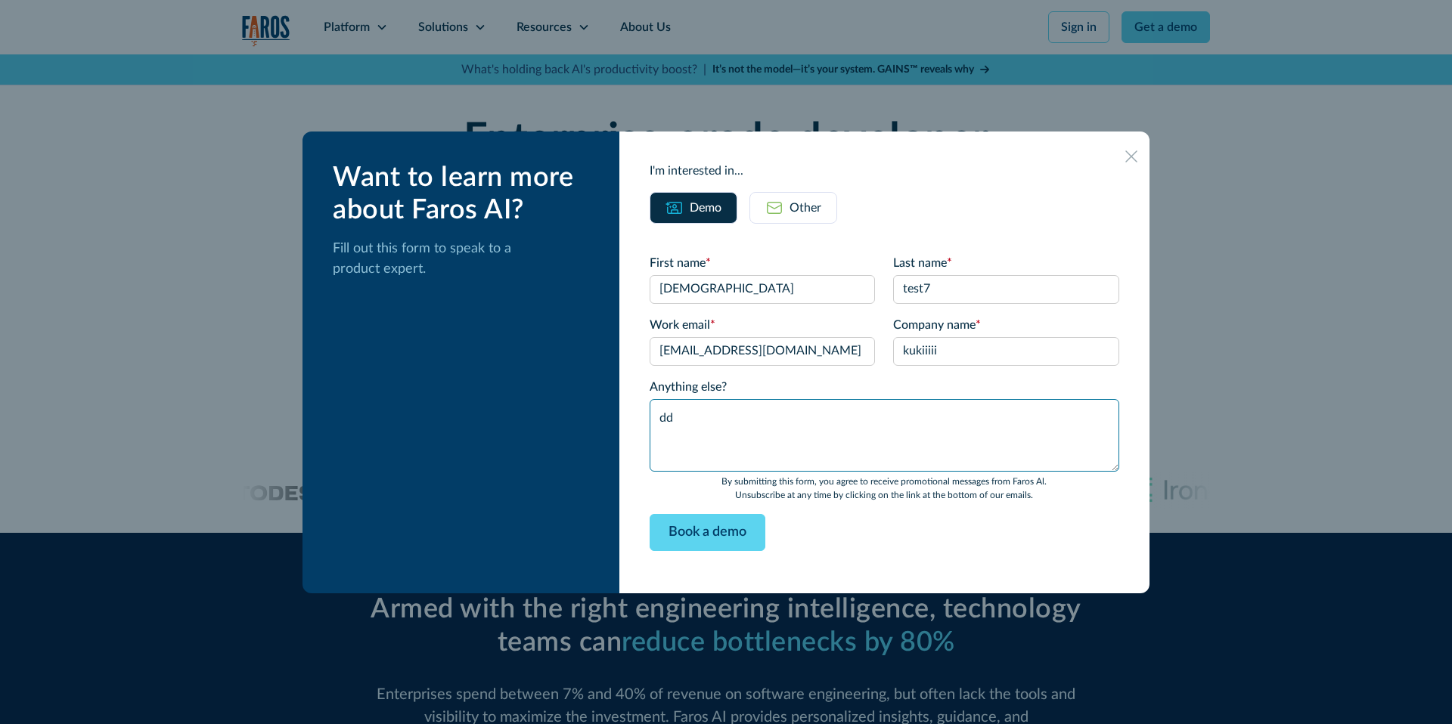
type textarea "dd"
click at [1133, 157] on icon at bounding box center [1131, 156] width 12 height 12
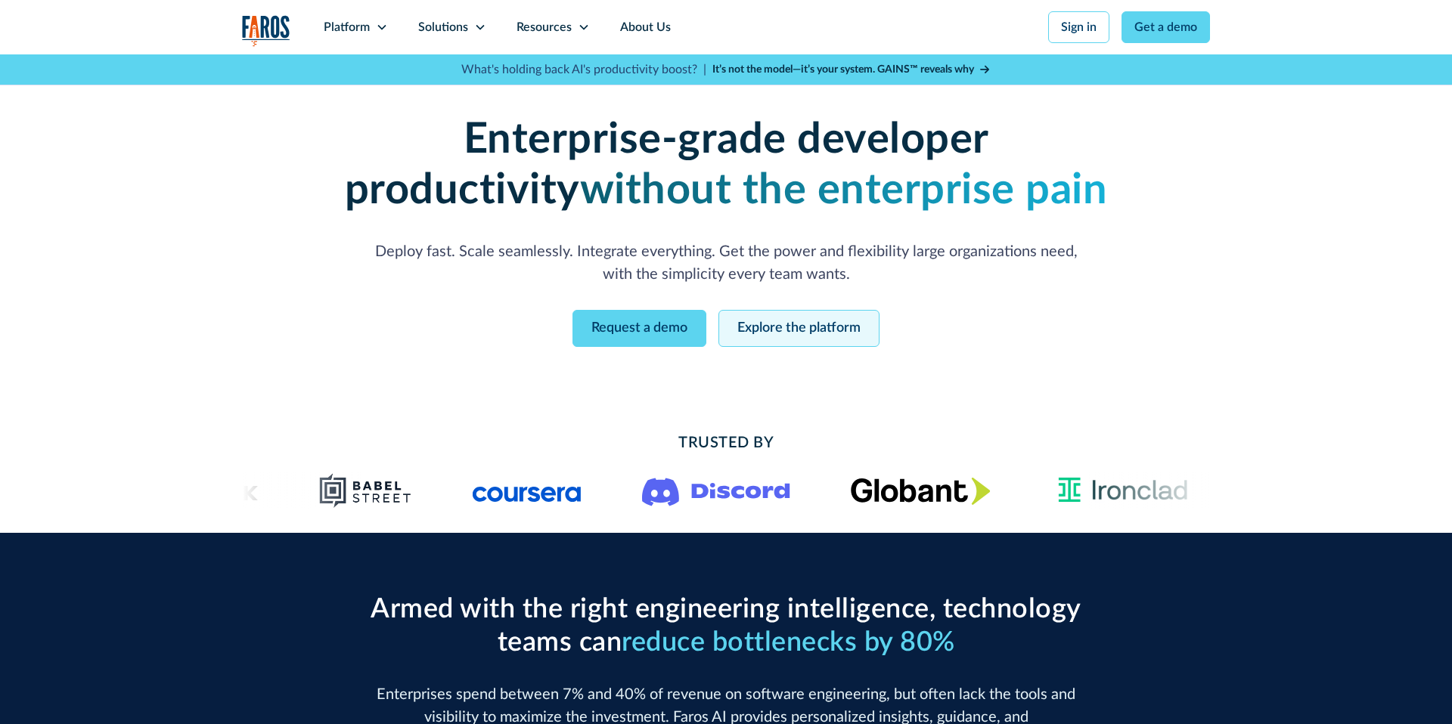
click at [813, 323] on link "Explore the platform" at bounding box center [798, 328] width 161 height 37
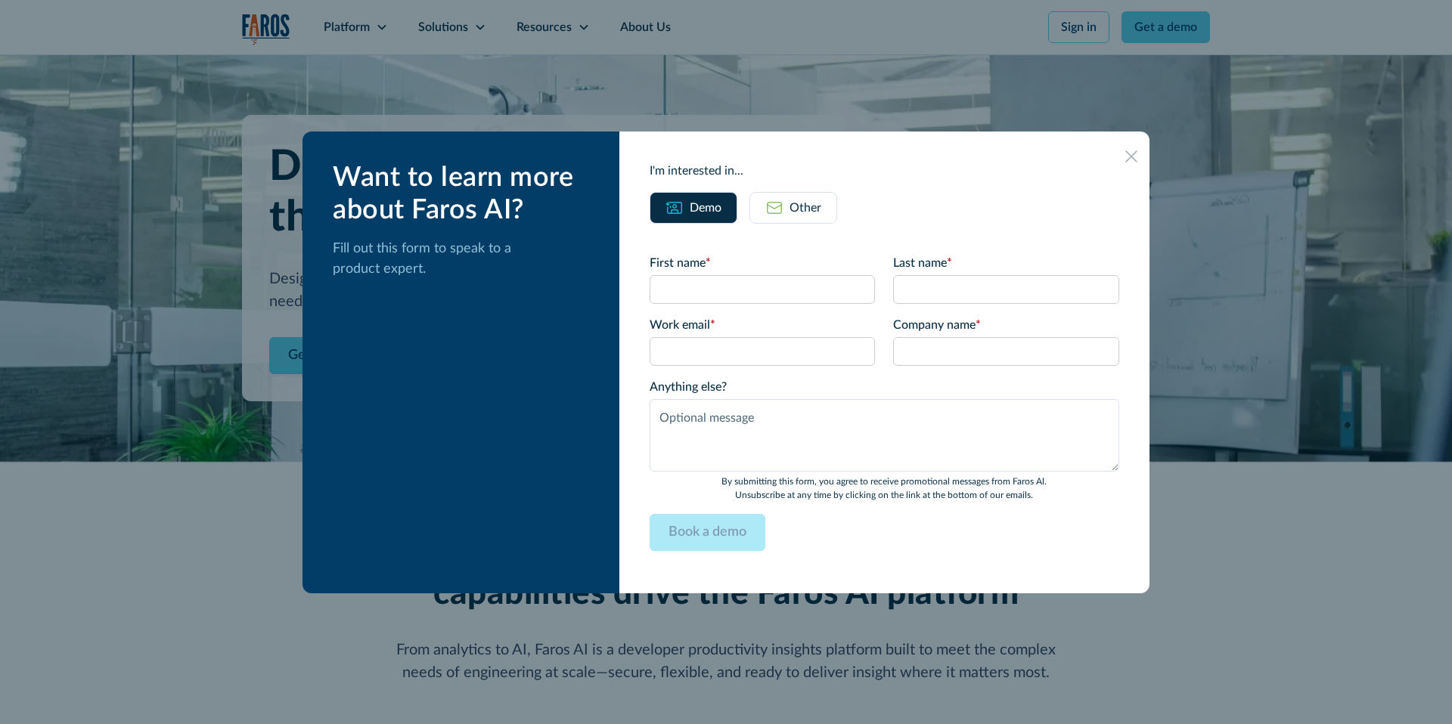
click at [1130, 160] on icon at bounding box center [1131, 156] width 12 height 12
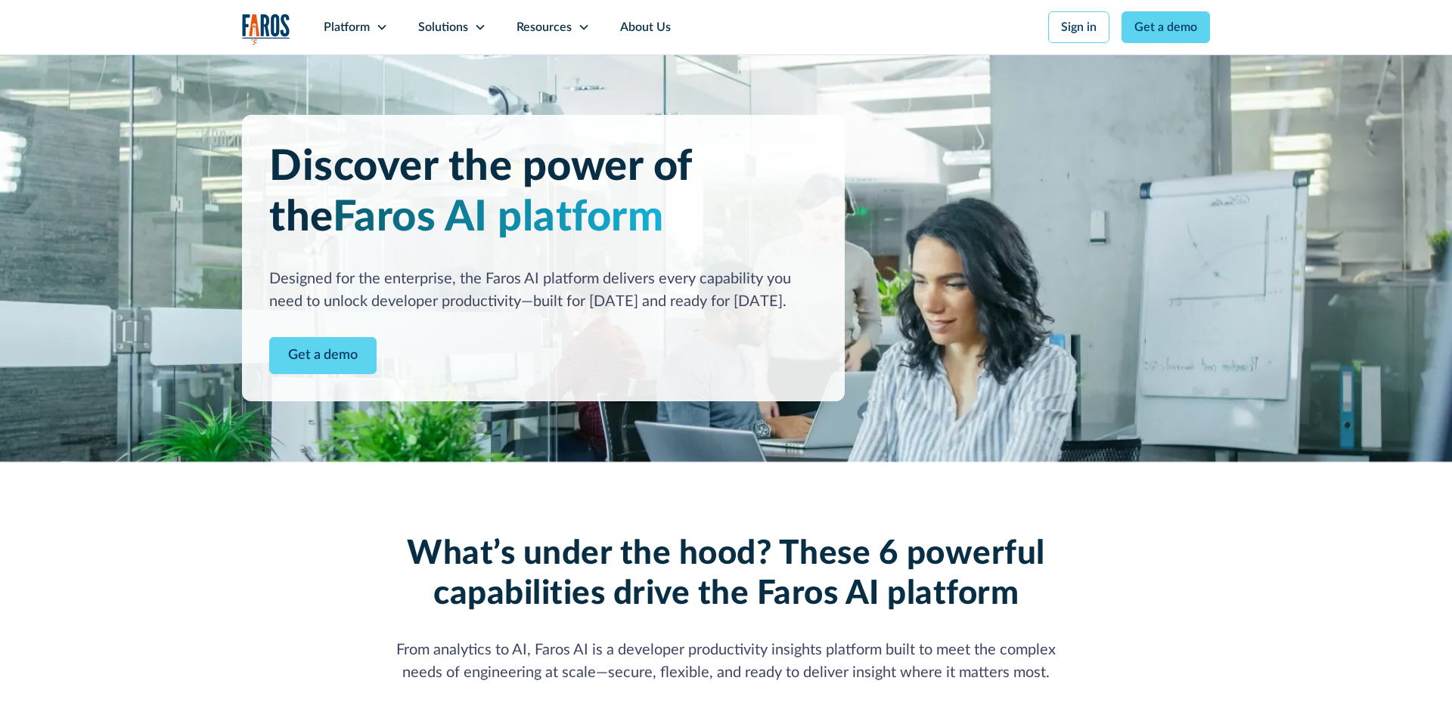
click at [284, 28] on img "home" at bounding box center [266, 29] width 48 height 31
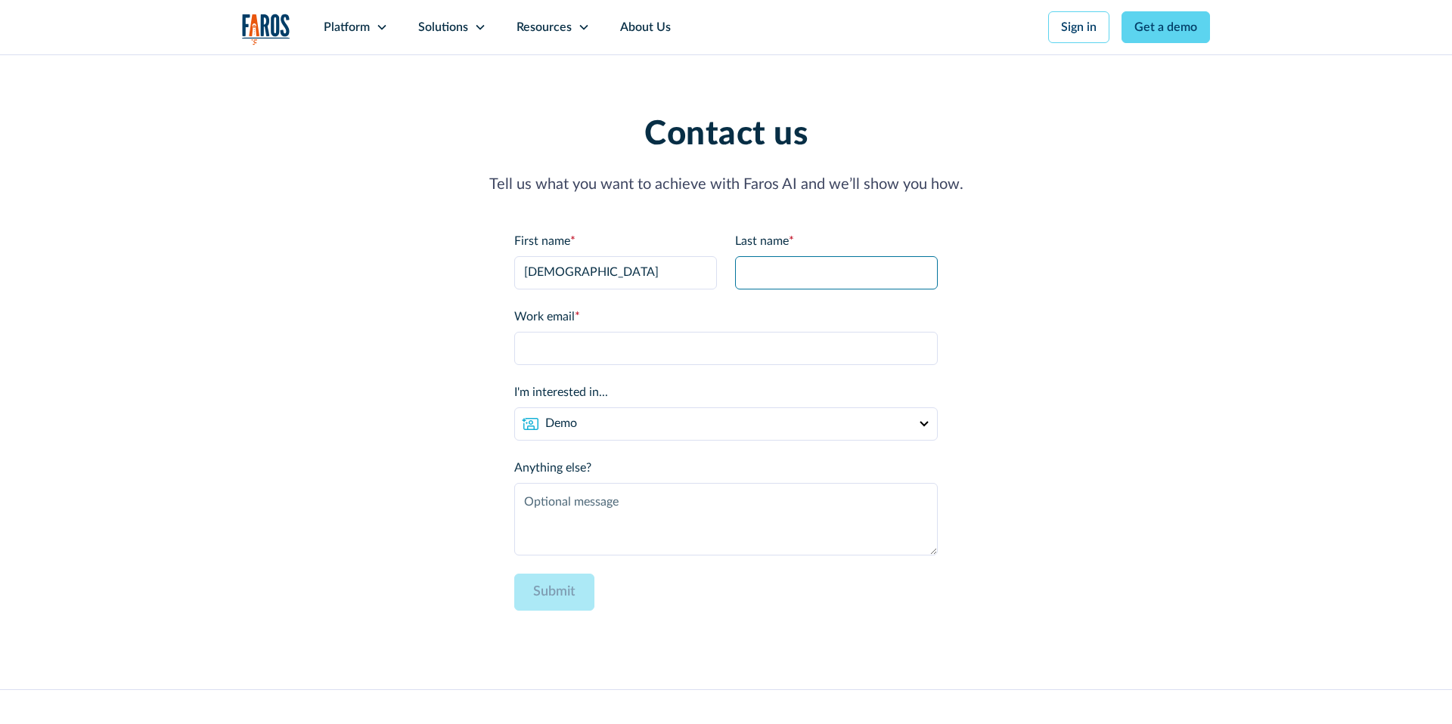
click at [798, 269] on input "Last name *" at bounding box center [836, 272] width 203 height 33
type input "[PERSON_NAME]"
click at [730, 344] on input "Work email *" at bounding box center [725, 348] width 423 height 33
type input "[EMAIL_ADDRESS][DOMAIN_NAME]"
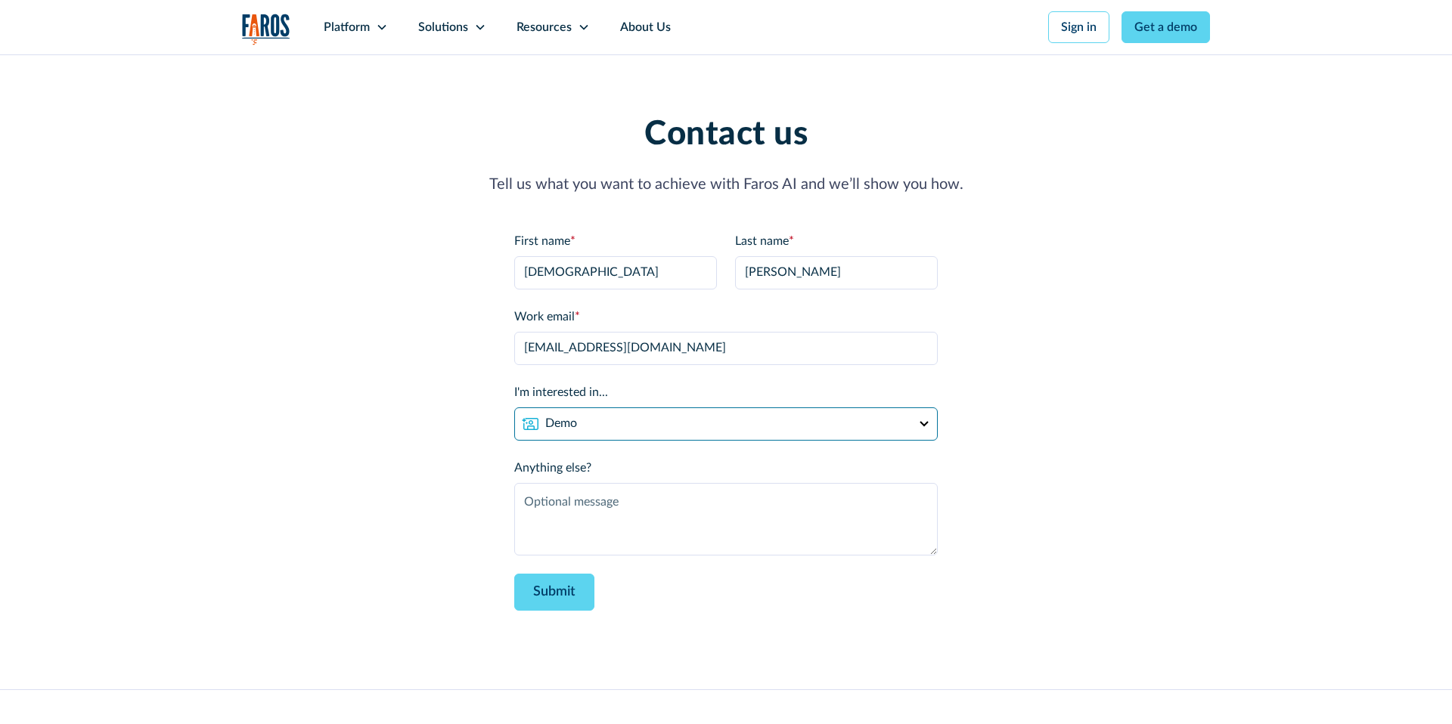
click at [612, 426] on select "Demo Partnership Support Other" at bounding box center [725, 424] width 423 height 33
select select "partnership"
click at [514, 408] on select "Demo Partnership Support Other" at bounding box center [725, 424] width 423 height 33
click at [594, 508] on textarea "Anything else?" at bounding box center [725, 519] width 423 height 73
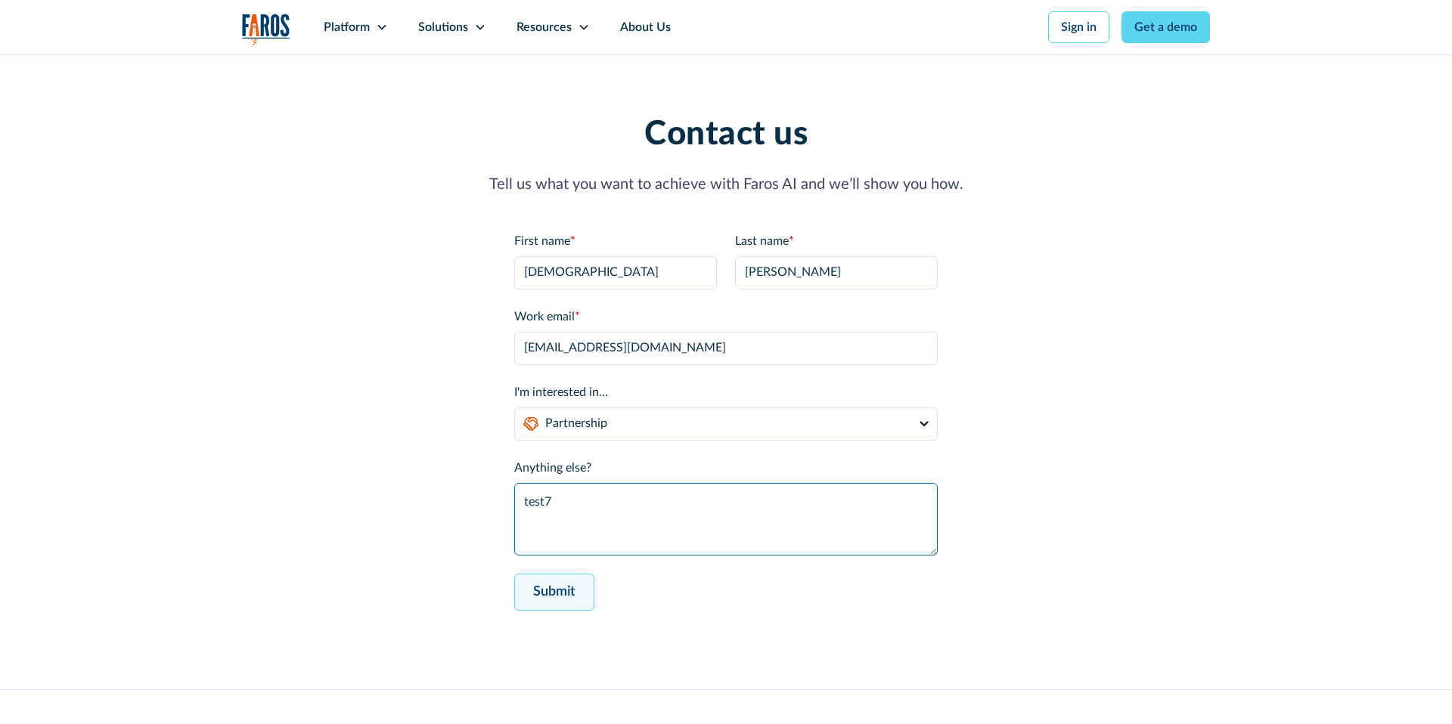
type textarea "test7"
click at [567, 593] on input "Submit" at bounding box center [554, 592] width 80 height 37
type input "Submit"
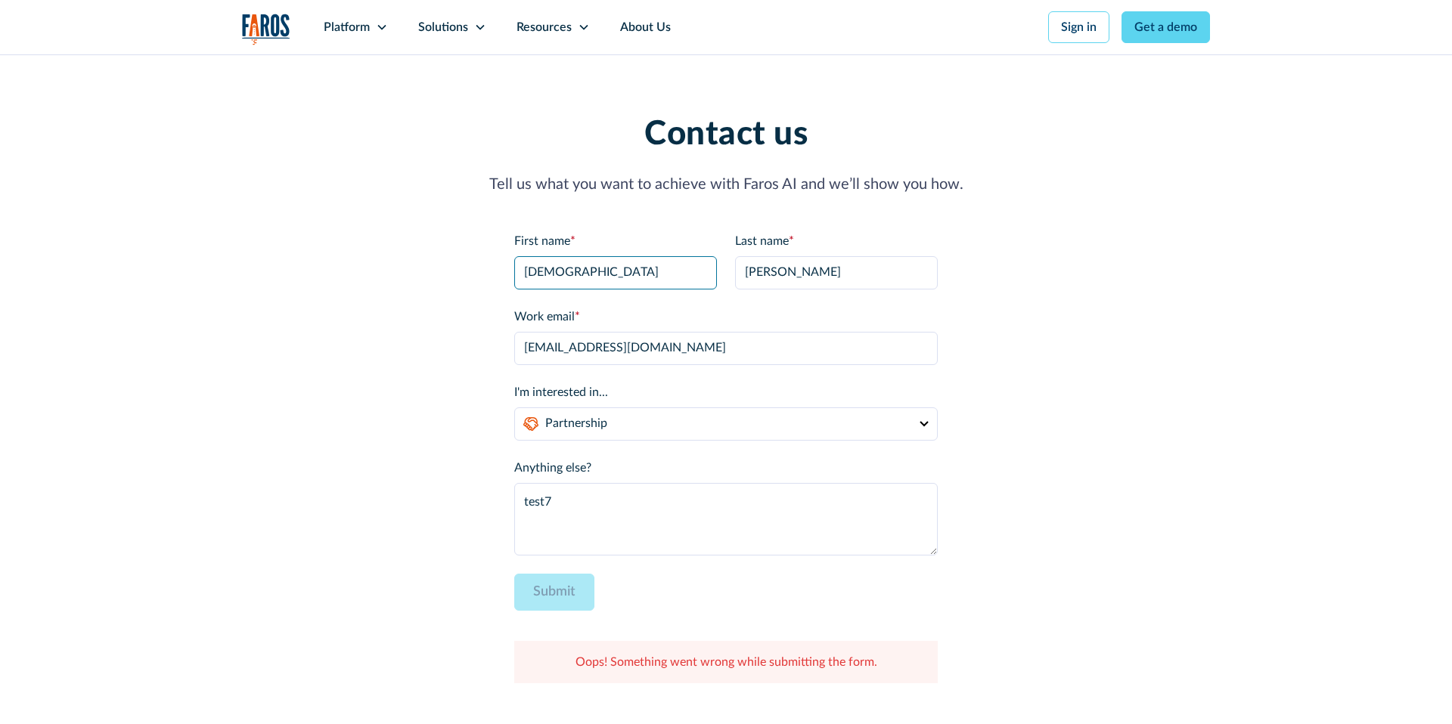
click at [592, 272] on input "[DEMOGRAPHIC_DATA]" at bounding box center [615, 272] width 203 height 33
type input "[DEMOGRAPHIC_DATA]"
click at [854, 268] on input "Markovich" at bounding box center [836, 272] width 203 height 33
type input "Markovich test"
click at [770, 346] on input "shiran@kukistrategies.com" at bounding box center [725, 348] width 423 height 33
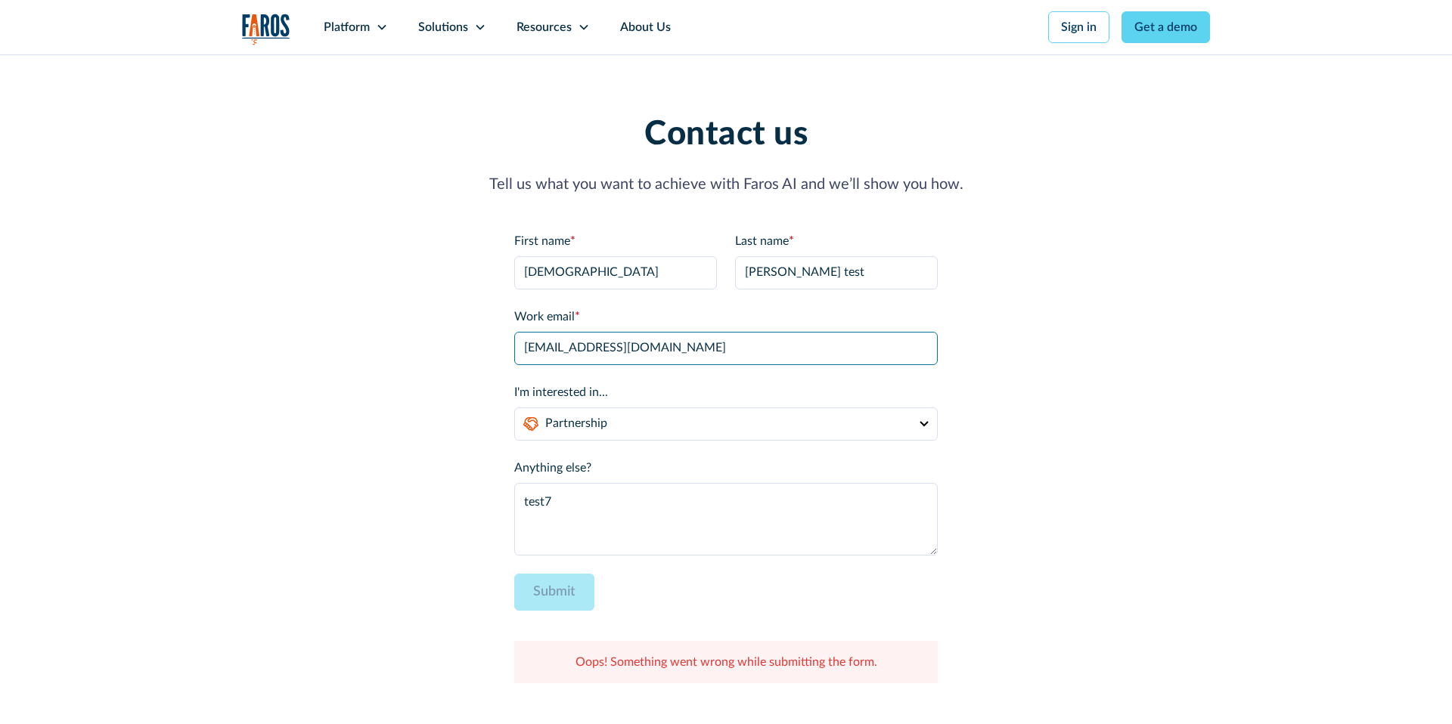
drag, startPoint x: 521, startPoint y: 348, endPoint x: 484, endPoint y: 349, distance: 37.1
click at [484, 349] on div "Contact us Tell us what you want to achieve with Faros AI and we’ll show you ho…" at bounding box center [726, 399] width 968 height 569
click at [597, 414] on select "Demo Partnership Support Other" at bounding box center [725, 424] width 423 height 33
click at [514, 408] on select "Demo Partnership Support Other" at bounding box center [725, 424] width 423 height 33
click at [597, 418] on select "Demo Partnership Support Other" at bounding box center [725, 424] width 423 height 33
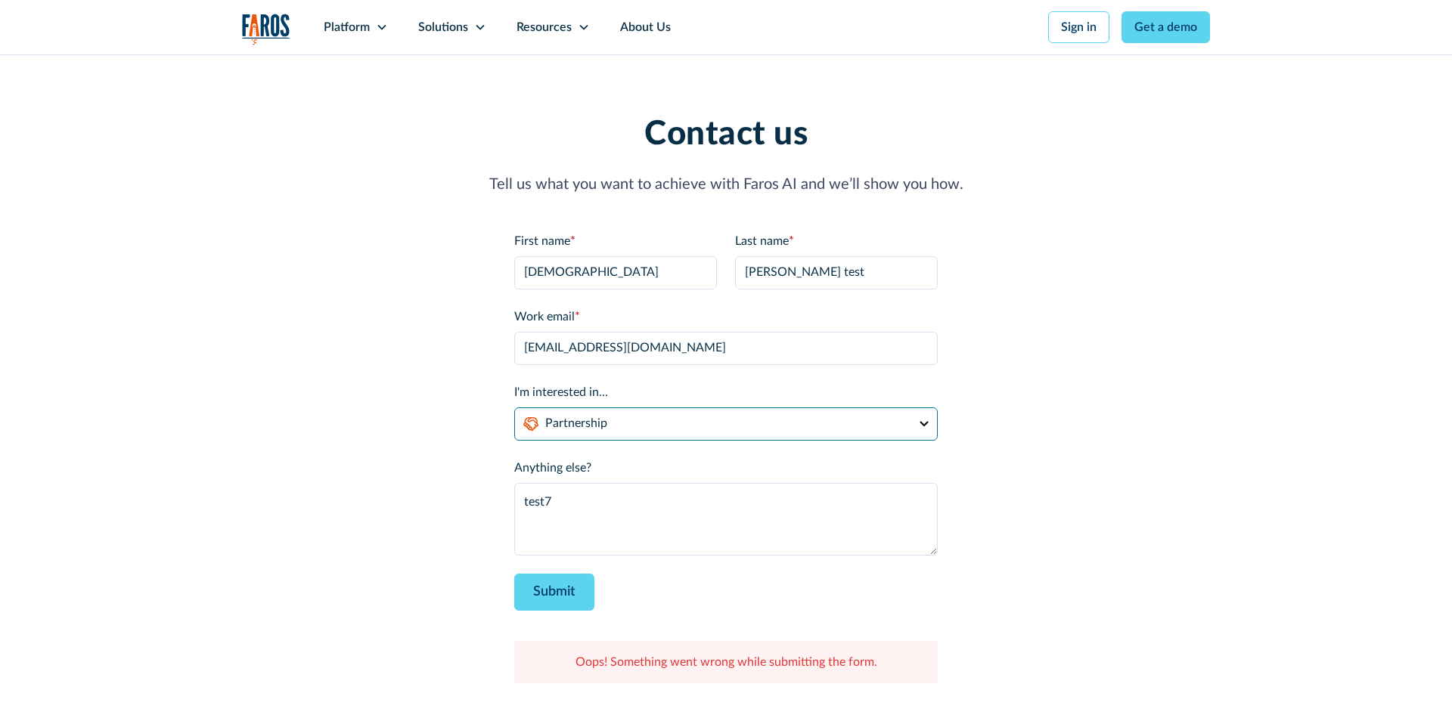
select select "support"
click at [514, 408] on select "Demo Partnership Support Other" at bounding box center [725, 424] width 423 height 33
click at [609, 504] on textarea "test7" at bounding box center [725, 519] width 423 height 73
click at [562, 597] on input "Submit" at bounding box center [554, 592] width 80 height 37
click at [668, 350] on input "[EMAIL_ADDRESS][DOMAIN_NAME]" at bounding box center [725, 348] width 423 height 33
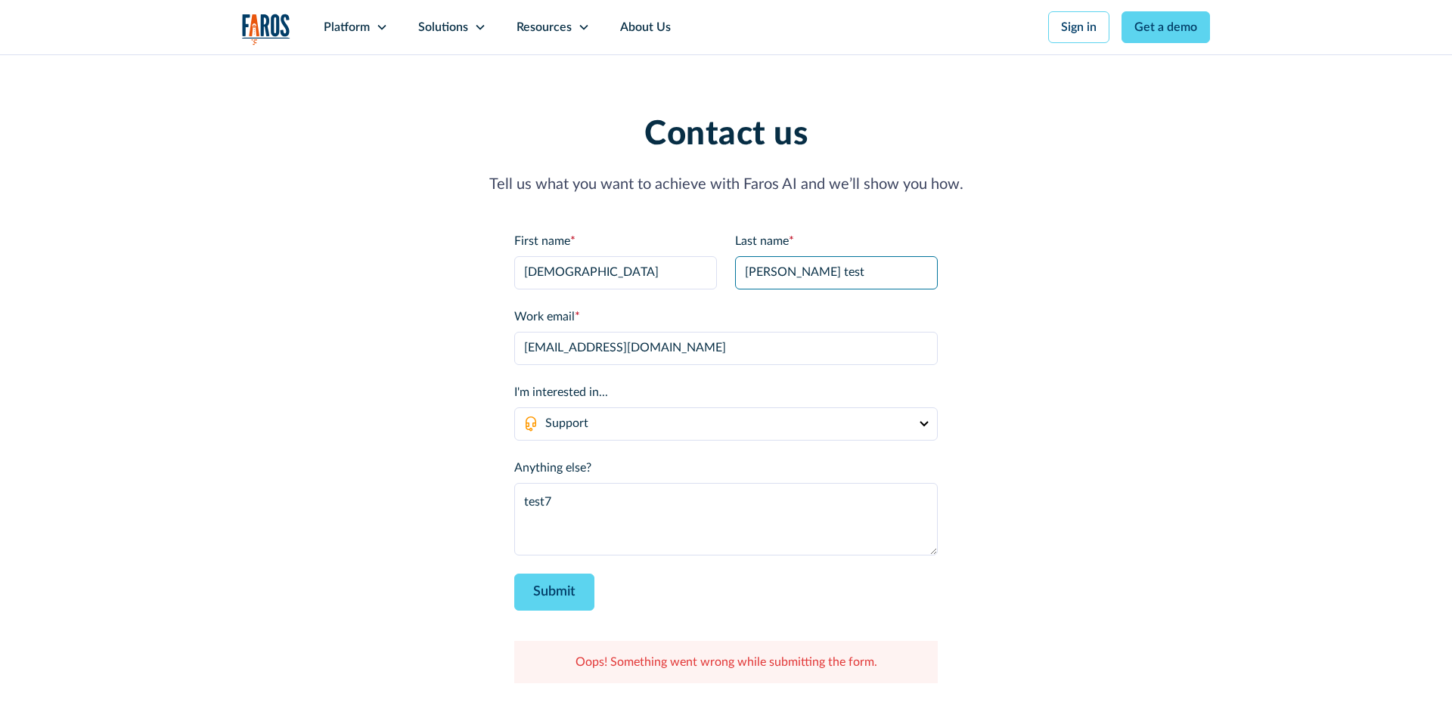
click at [832, 273] on input "Markovich test" at bounding box center [836, 272] width 203 height 33
type input "s"
click at [740, 308] on label "Work email *" at bounding box center [725, 317] width 423 height 18
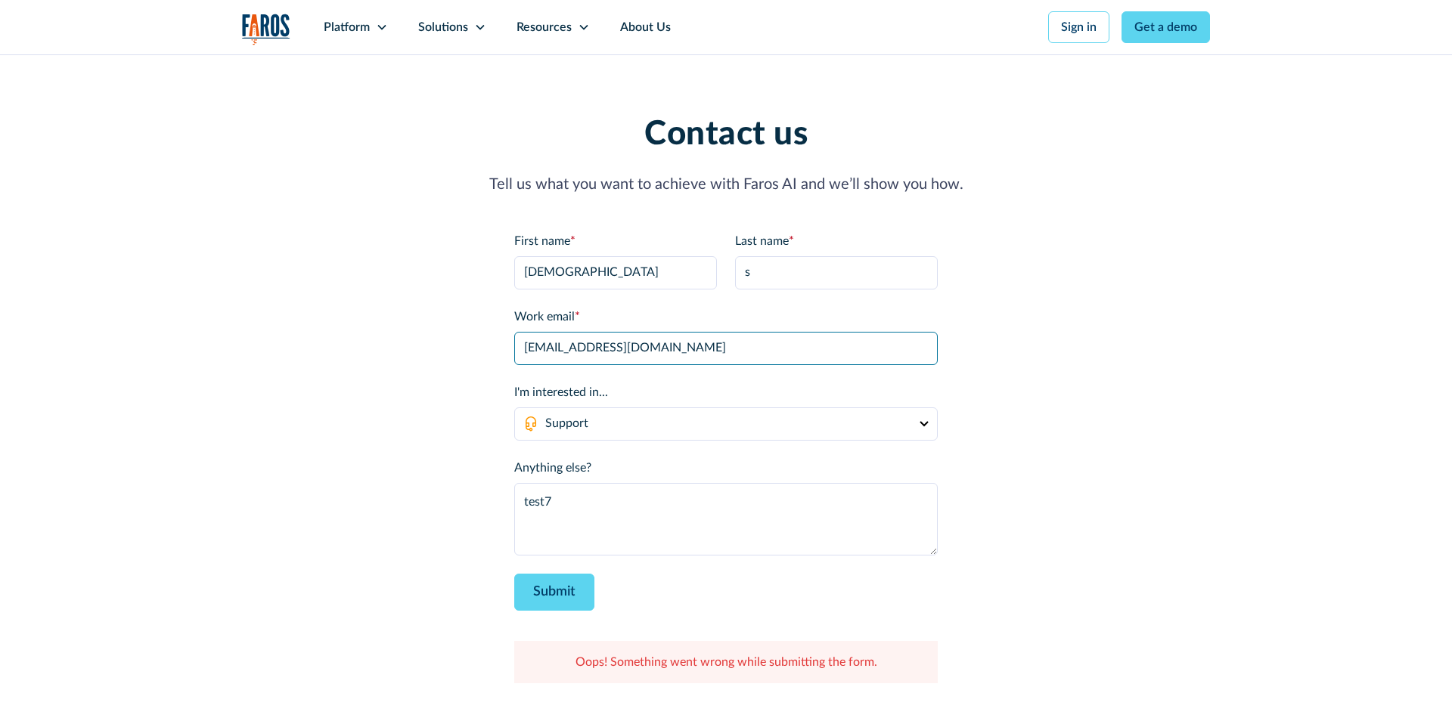
click at [740, 332] on input "[EMAIL_ADDRESS][DOMAIN_NAME]" at bounding box center [725, 348] width 423 height 33
click at [593, 348] on input "[EMAIL_ADDRESS][DOMAIN_NAME]" at bounding box center [725, 348] width 423 height 33
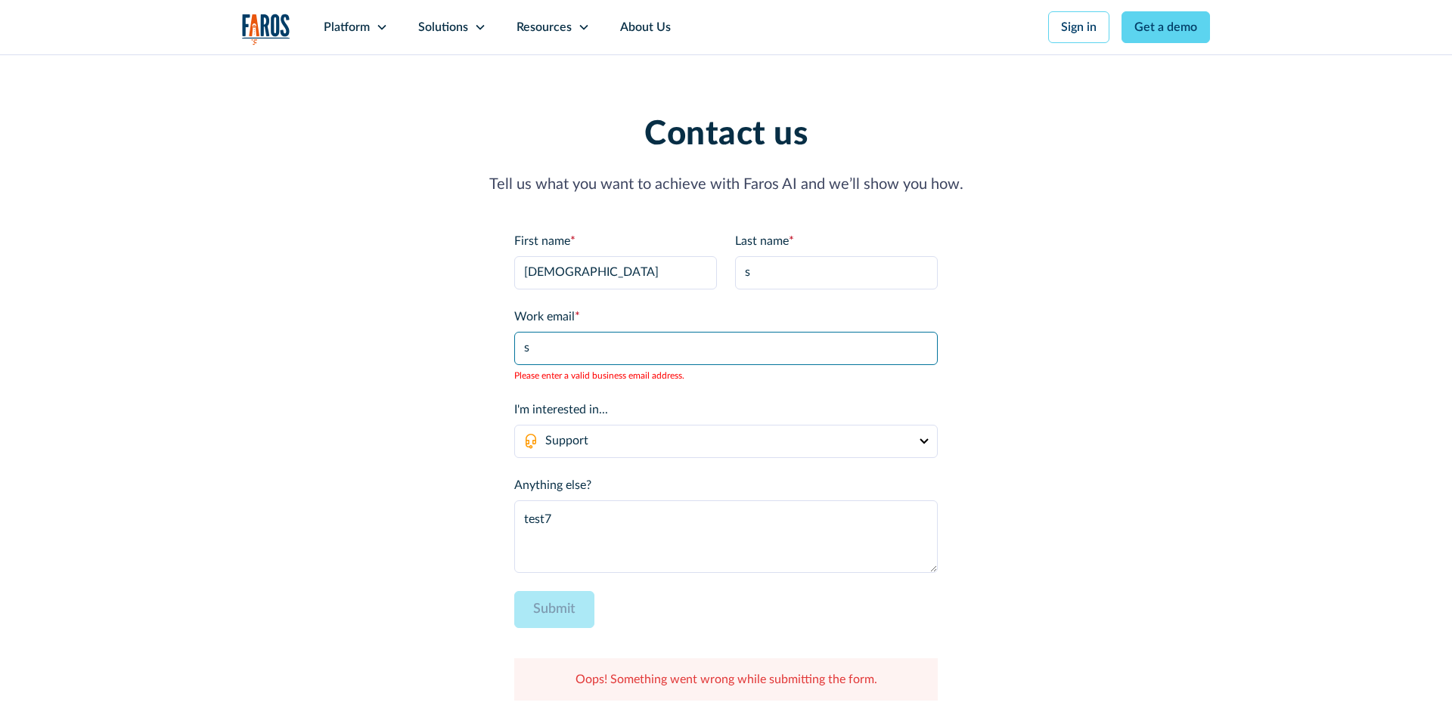
type input "[EMAIL_ADDRESS][DOMAIN_NAME]"
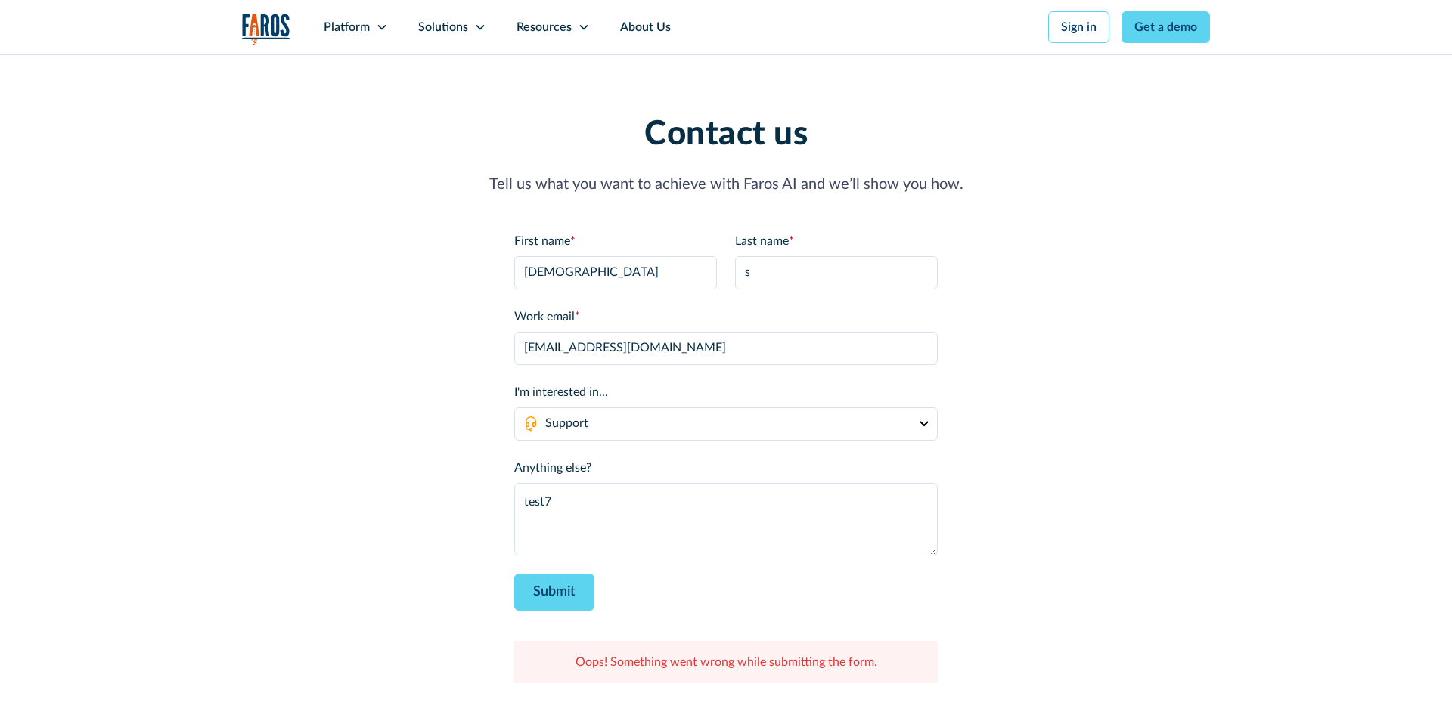
click at [389, 387] on div "Contact us Tell us what you want to achieve with Faros AI and we’ll show you ho…" at bounding box center [726, 399] width 968 height 569
click at [631, 355] on input "[EMAIL_ADDRESS][DOMAIN_NAME]" at bounding box center [725, 348] width 423 height 33
click at [427, 466] on div "Contact us Tell us what you want to achieve with Faros AI and we’ll show you ho…" at bounding box center [726, 399] width 968 height 569
click at [569, 600] on input "Submit" at bounding box center [554, 592] width 80 height 37
click at [267, 23] on img "home" at bounding box center [266, 29] width 48 height 31
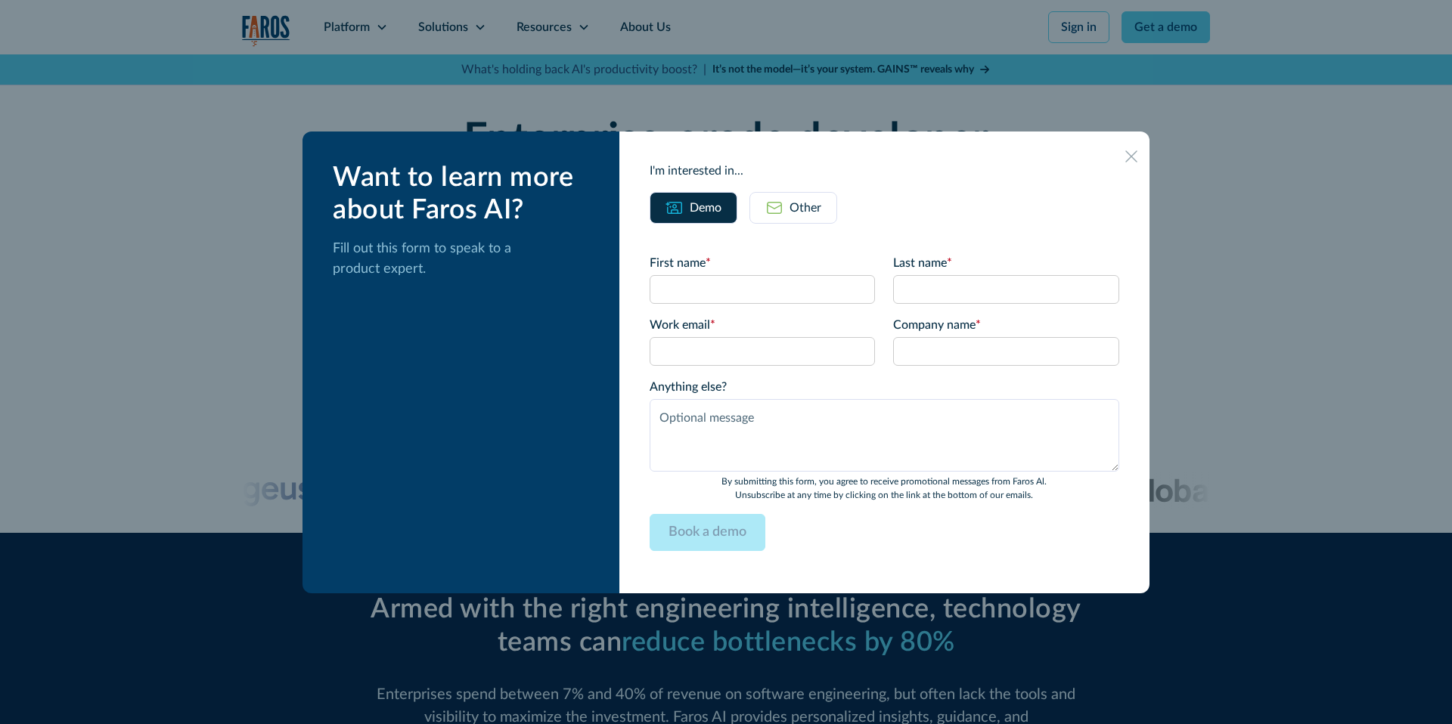
click at [776, 206] on img at bounding box center [774, 208] width 18 height 18
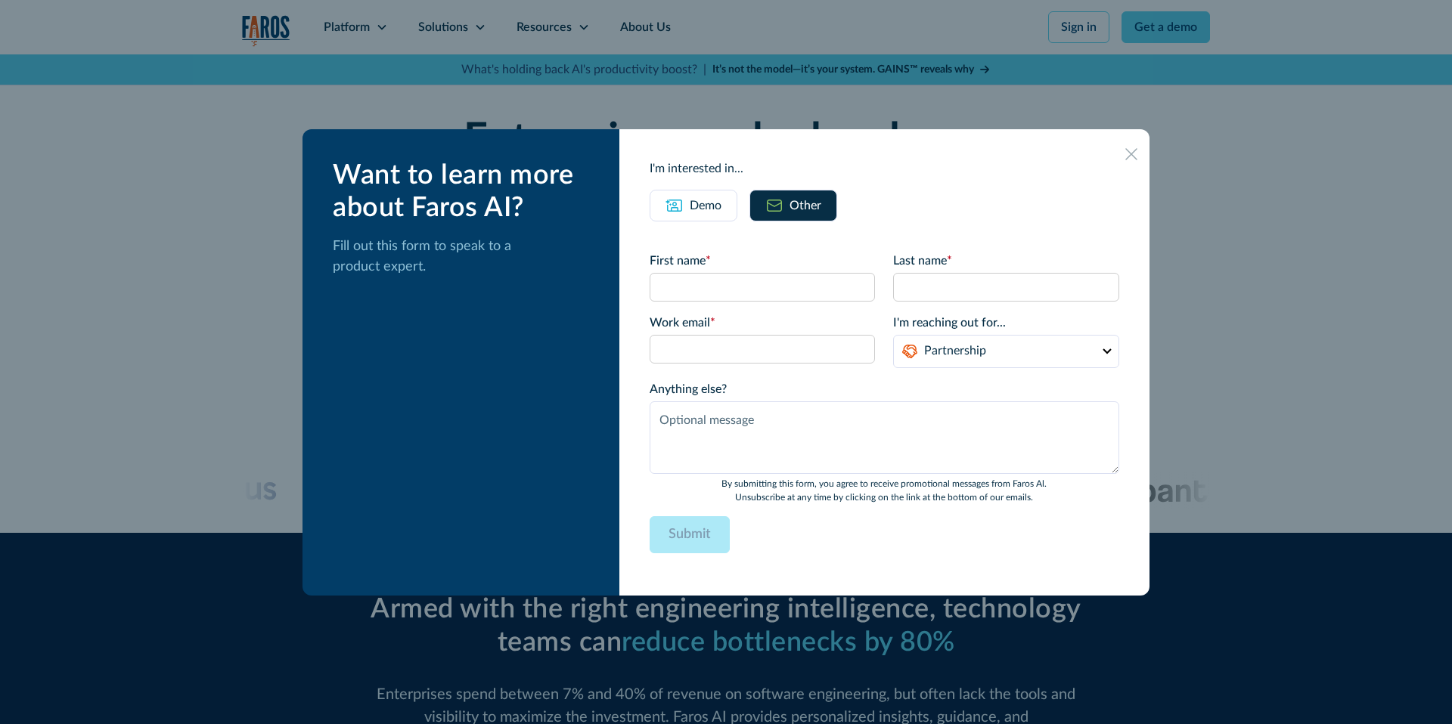
click at [680, 198] on img at bounding box center [674, 206] width 18 height 18
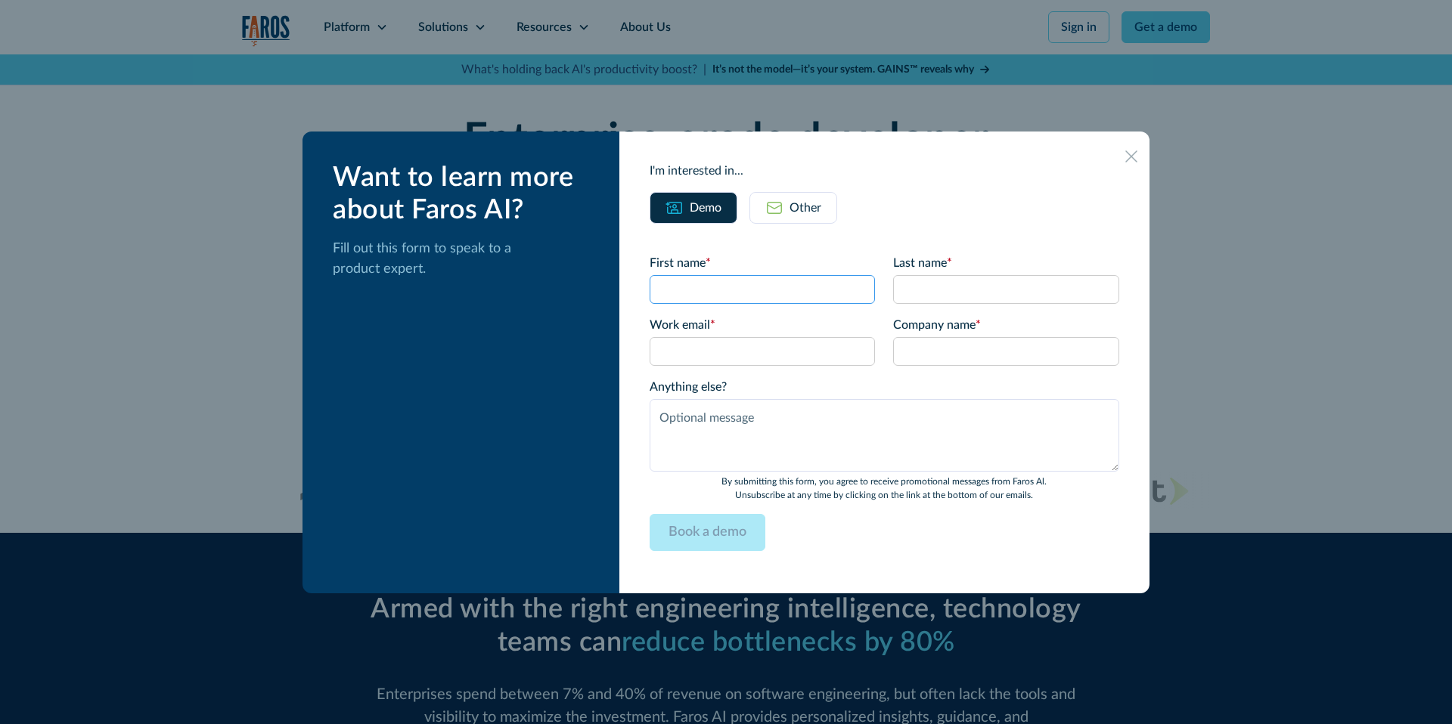
click at [739, 281] on input "First name *" at bounding box center [762, 289] width 226 height 29
click at [955, 292] on input "Last name *" at bounding box center [1006, 289] width 226 height 29
click at [761, 287] on input "Shiran" at bounding box center [762, 289] width 226 height 29
type input "[DEMOGRAPHIC_DATA]"
click at [971, 293] on input "Last name *" at bounding box center [1006, 289] width 226 height 29
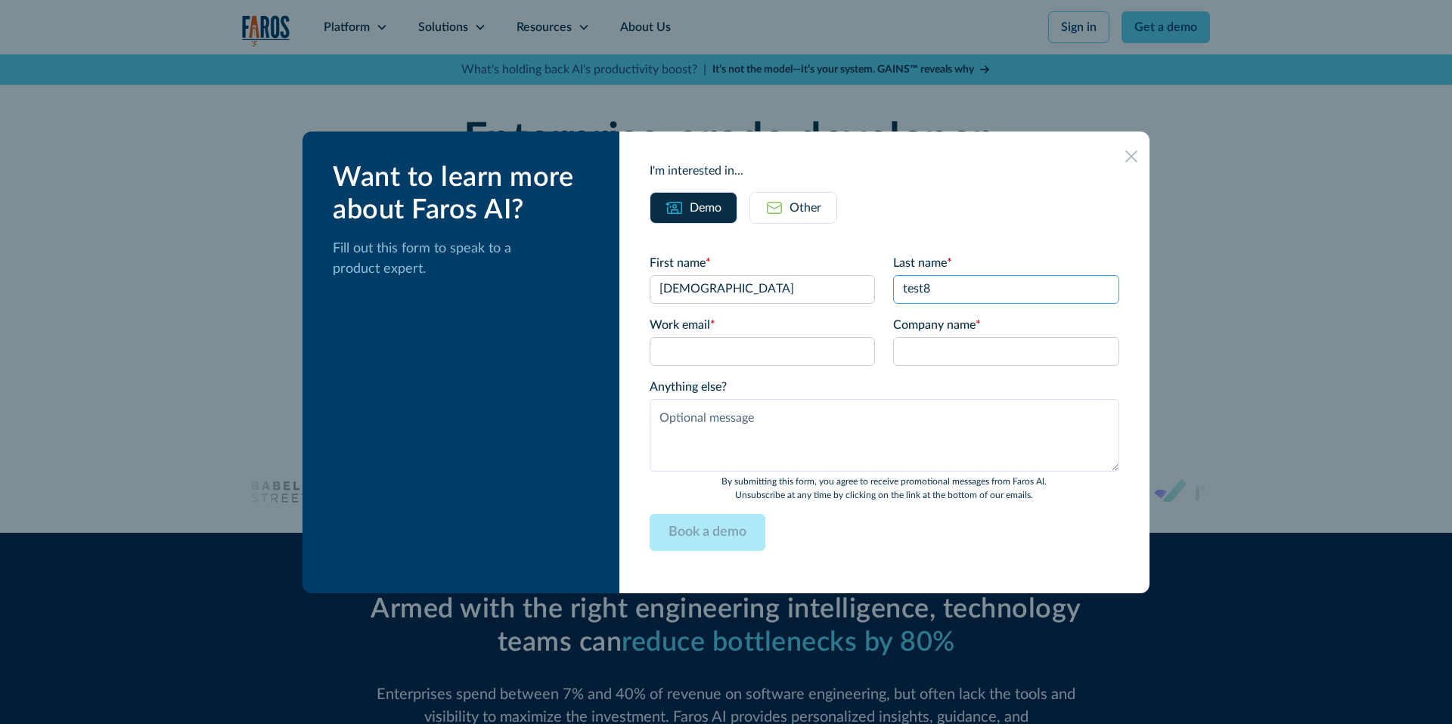
type input "test8"
click at [761, 356] on input "Work email *" at bounding box center [762, 351] width 226 height 29
type input "[EMAIL_ADDRESS][DOMAIN_NAME]"
click at [786, 349] on input "[EMAIL_ADDRESS][DOMAIN_NAME]" at bounding box center [762, 351] width 226 height 29
click at [956, 352] on input "Company name *" at bounding box center [1006, 351] width 226 height 29
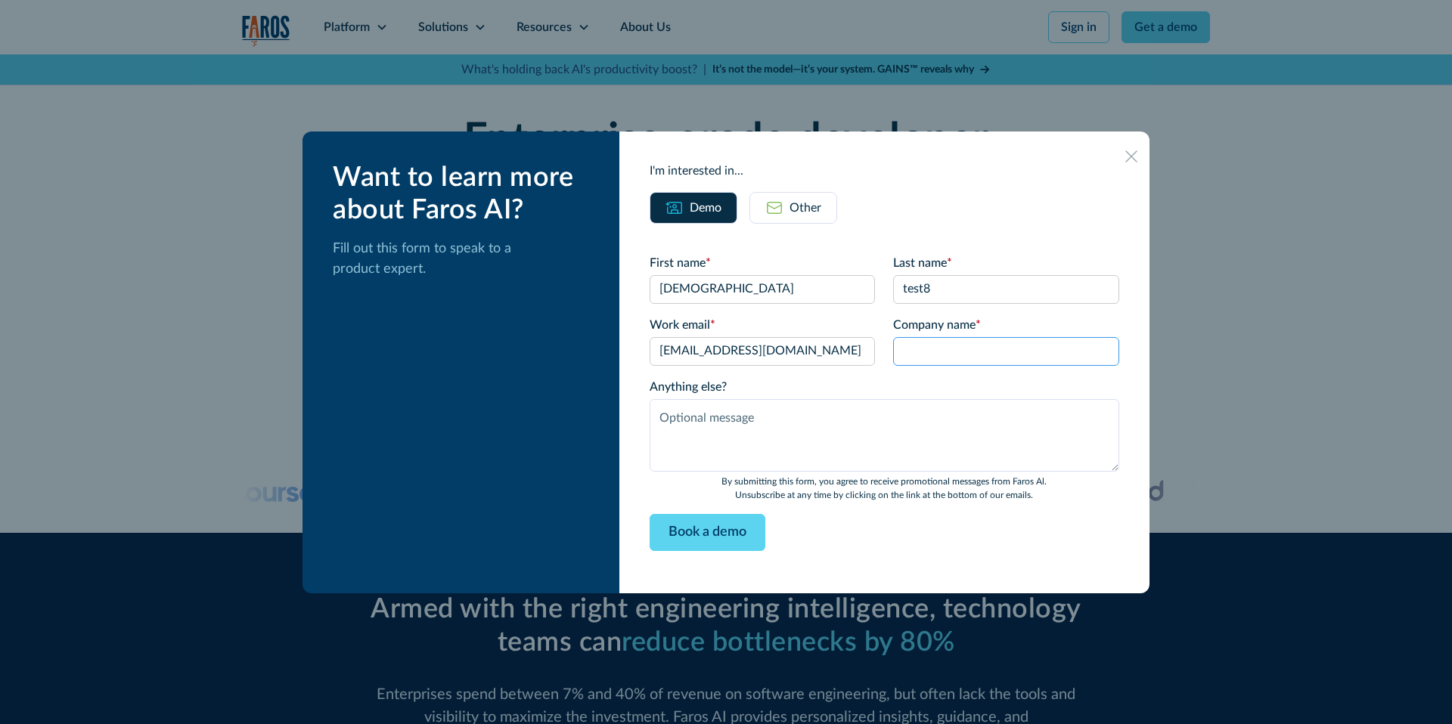
type input "kukiiiii"
click at [858, 431] on textarea "Anything else?" at bounding box center [884, 435] width 470 height 73
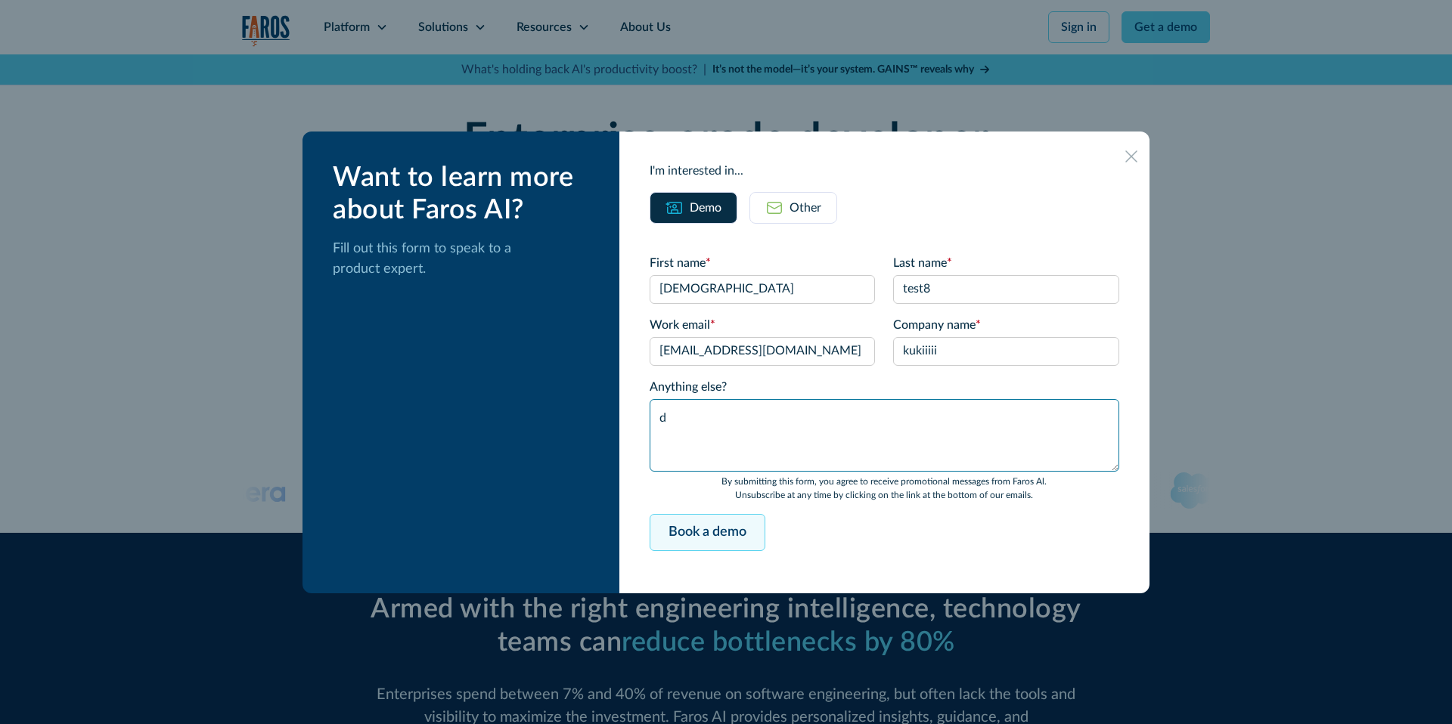
type textarea "d"
click at [713, 542] on input "Book a demo" at bounding box center [707, 532] width 116 height 37
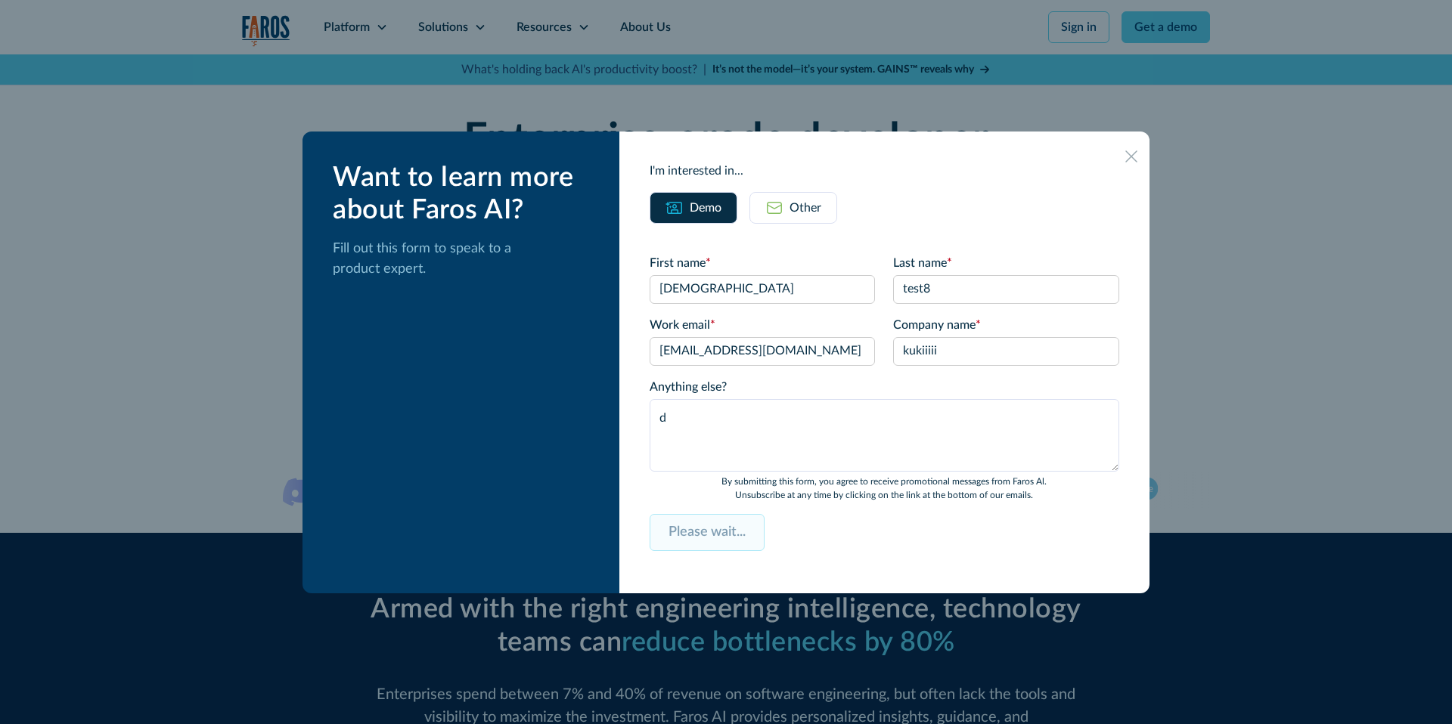
type input "Book a demo"
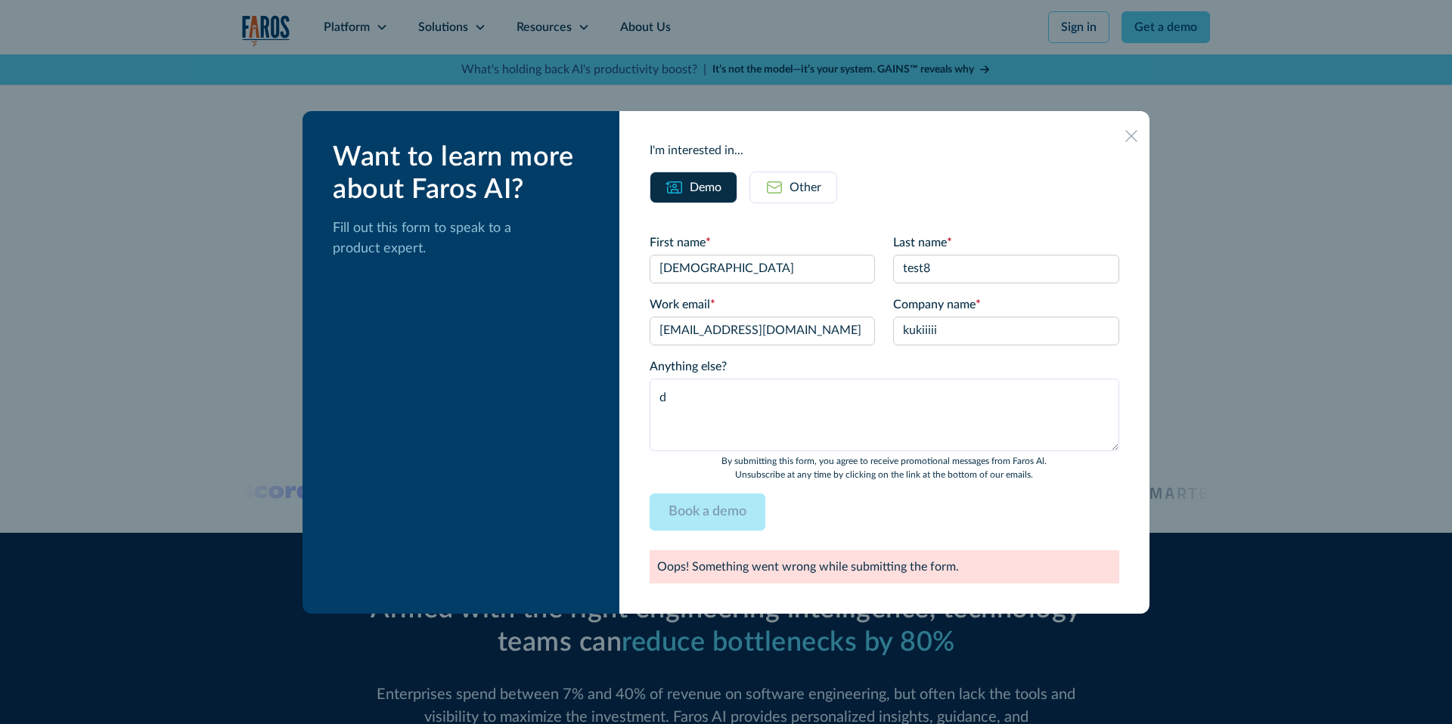
click at [1131, 135] on icon at bounding box center [1131, 135] width 12 height 11
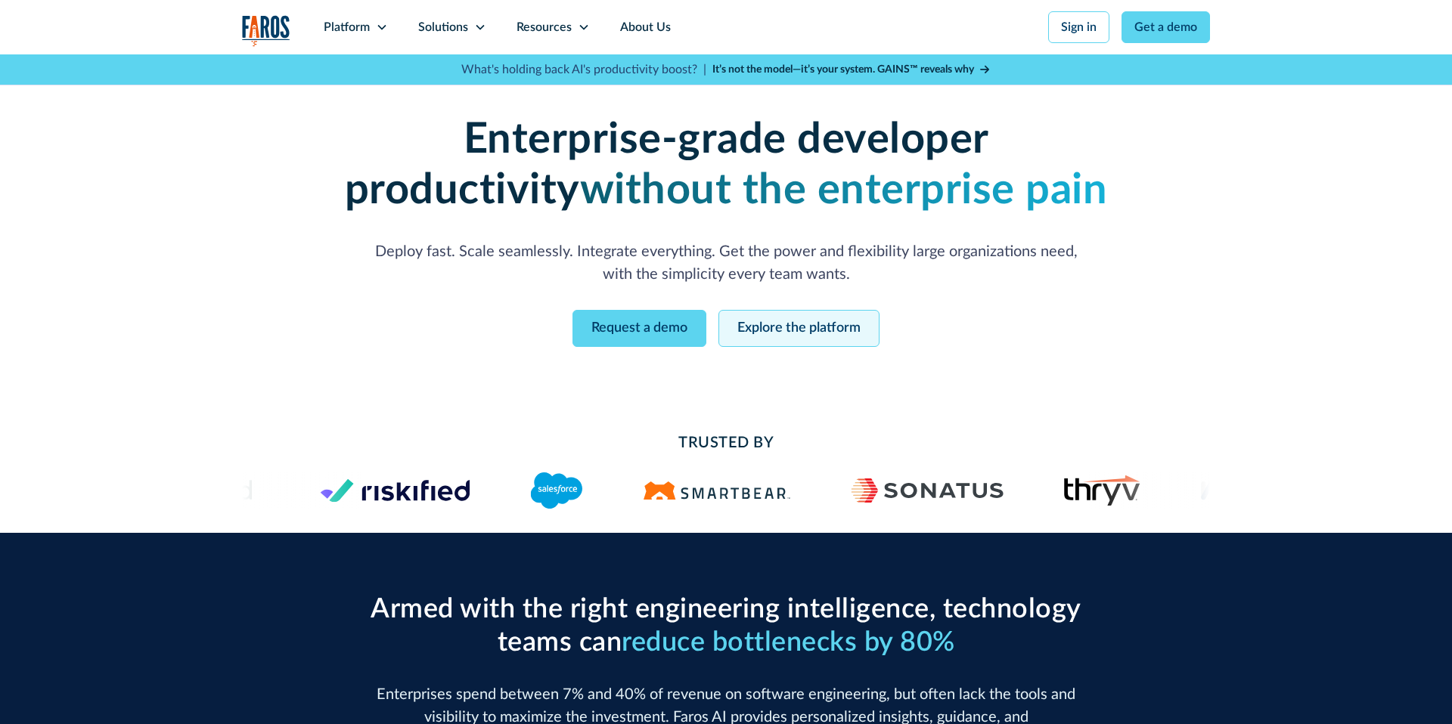
click at [788, 325] on link "Explore the platform" at bounding box center [798, 328] width 161 height 37
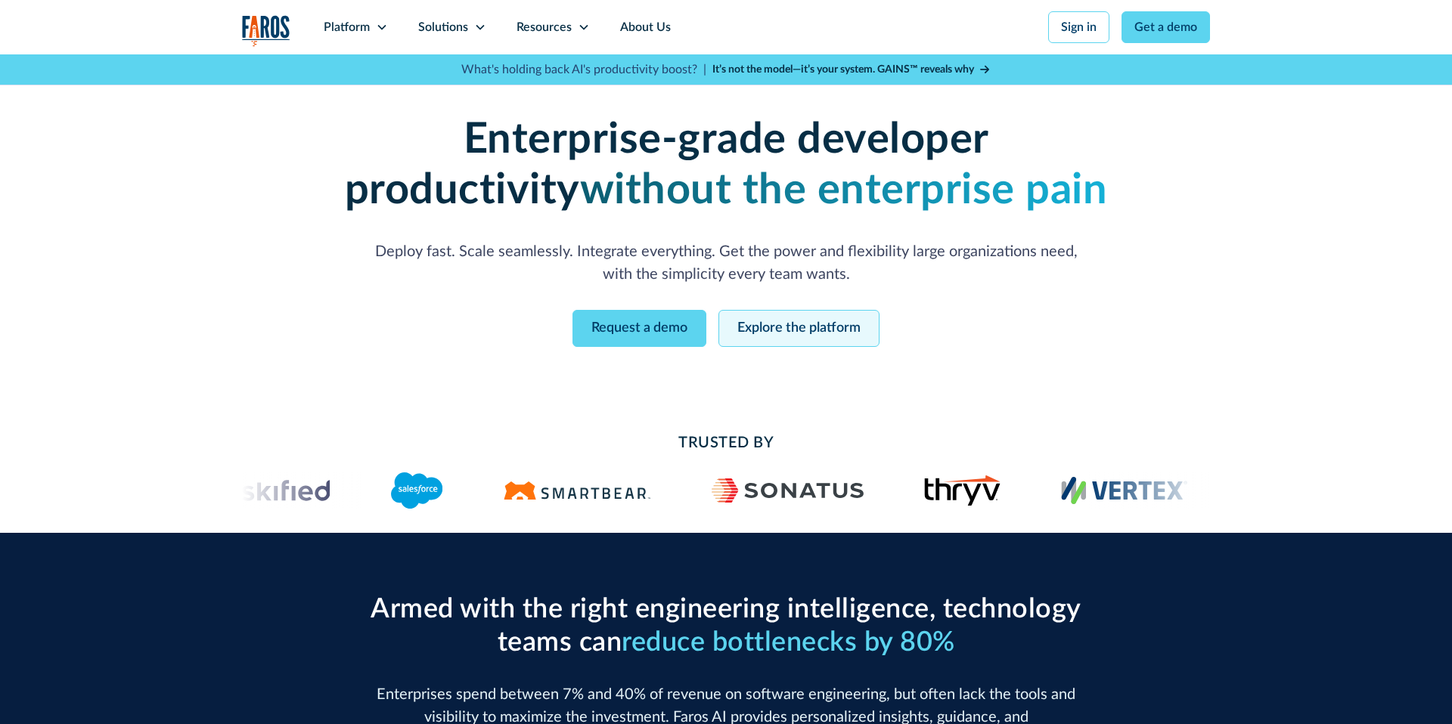
click at [777, 333] on link "Explore the platform" at bounding box center [798, 328] width 161 height 37
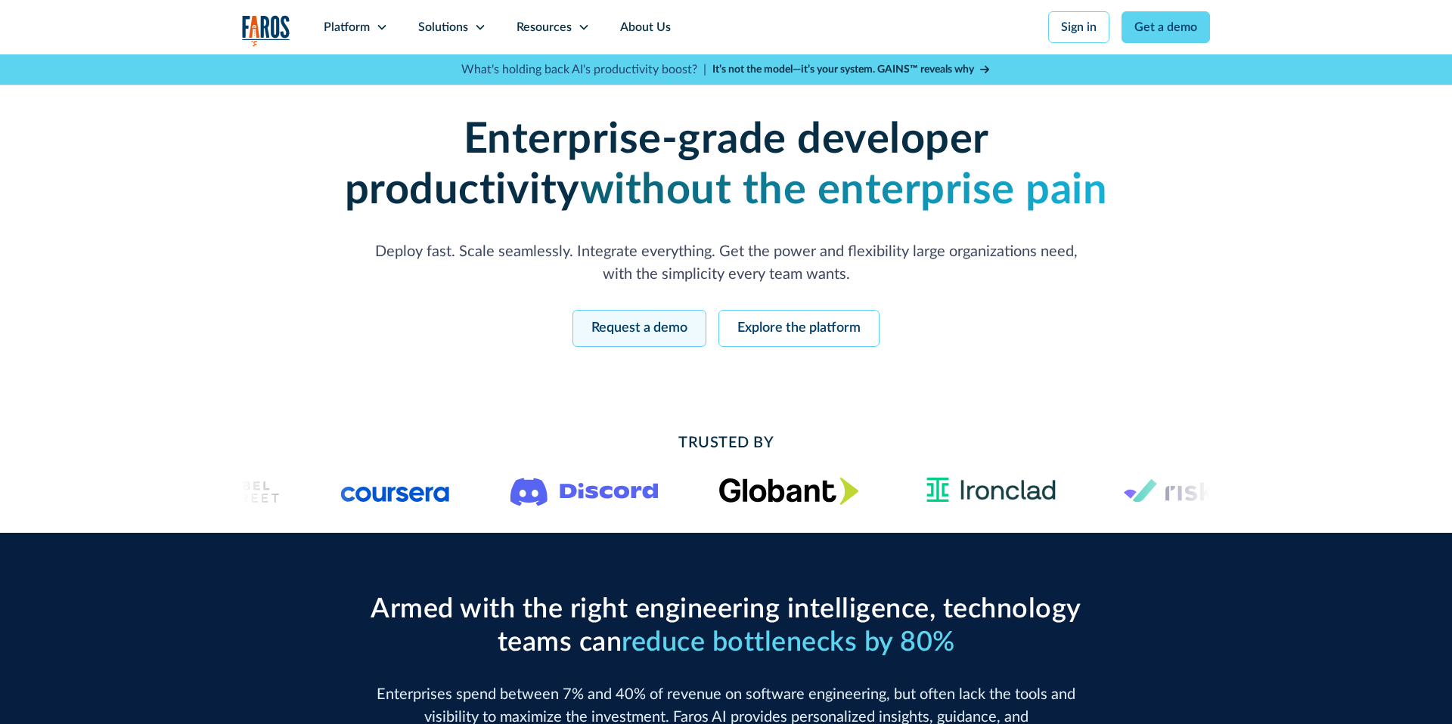
click at [637, 325] on link "Request a demo" at bounding box center [639, 328] width 134 height 37
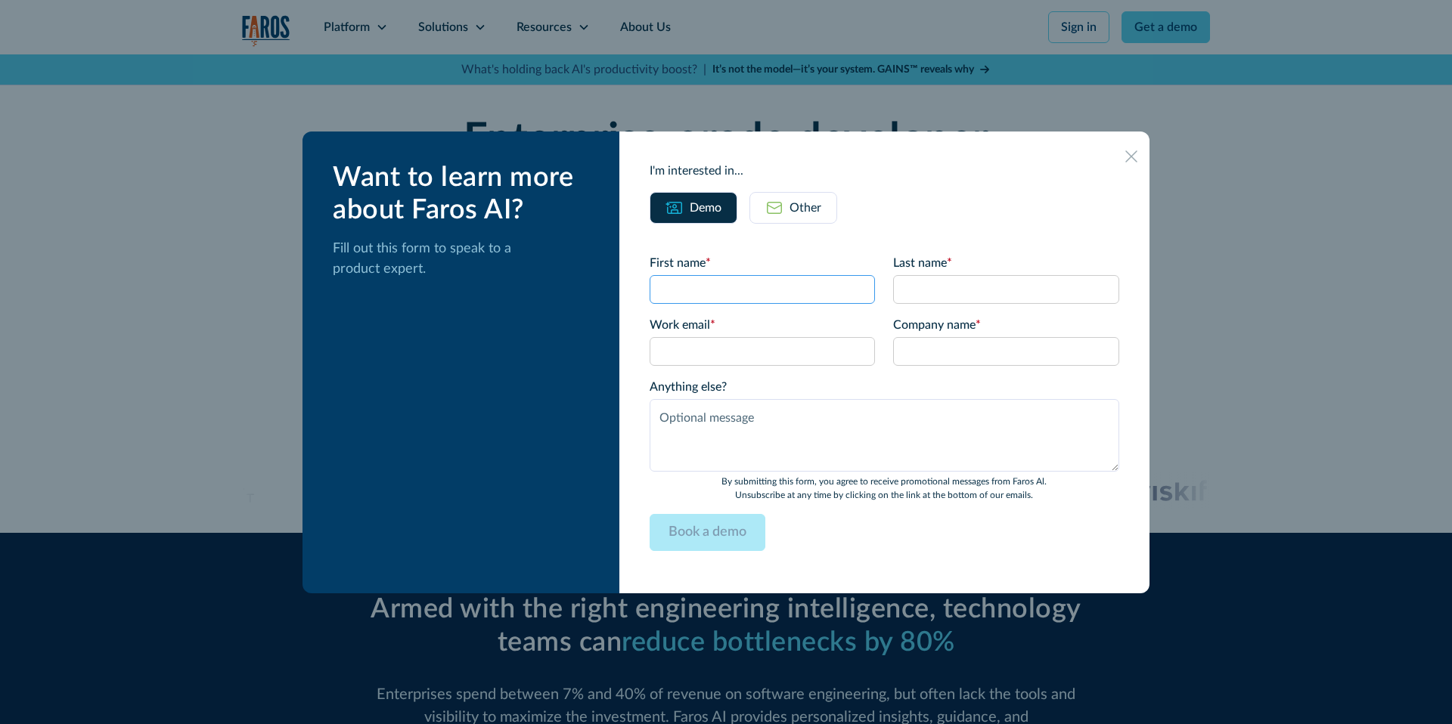
click at [732, 277] on input "First name *" at bounding box center [762, 289] width 226 height 29
click at [789, 216] on link "Other" at bounding box center [793, 208] width 88 height 32
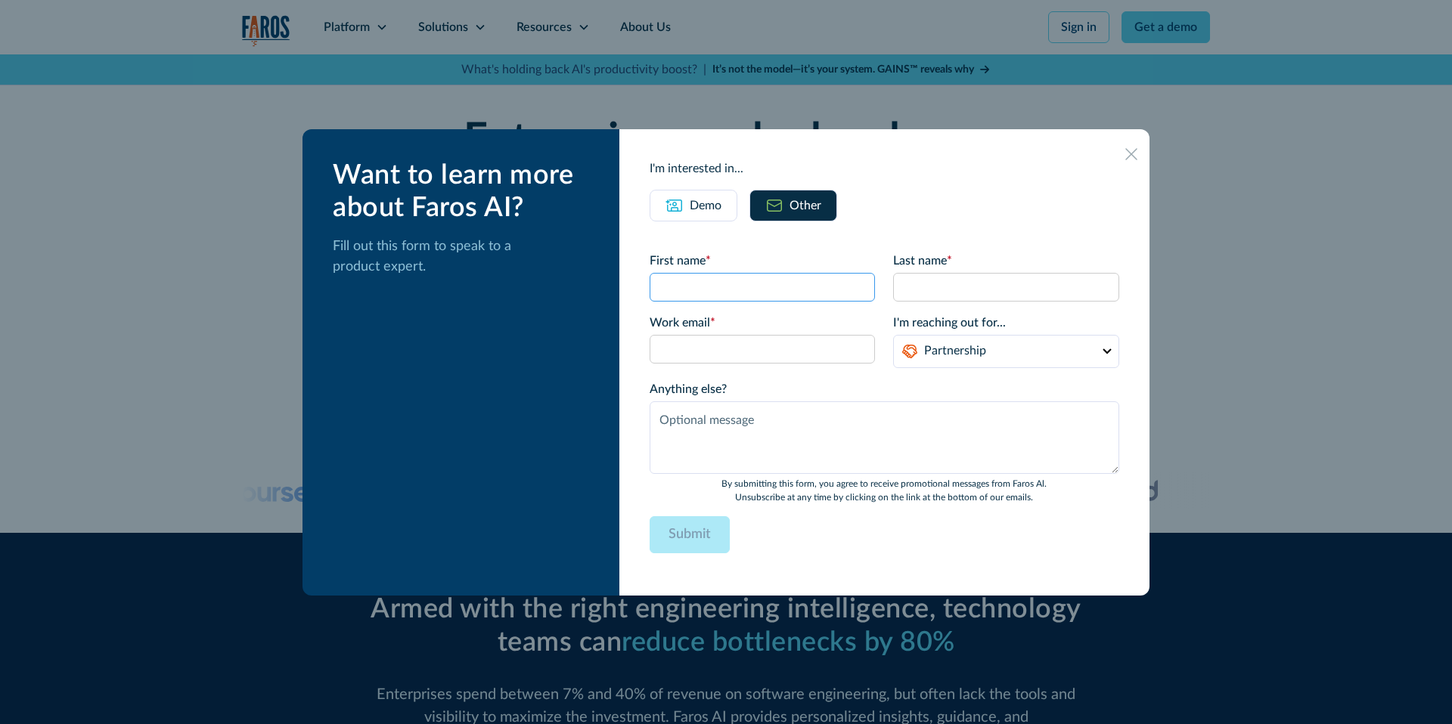
click at [729, 292] on input "First name *" at bounding box center [762, 287] width 226 height 29
click at [748, 292] on input "Shiran" at bounding box center [762, 287] width 226 height 29
type input "Shirante"
click at [984, 284] on input "Email Form" at bounding box center [1006, 287] width 226 height 29
type input "test7"
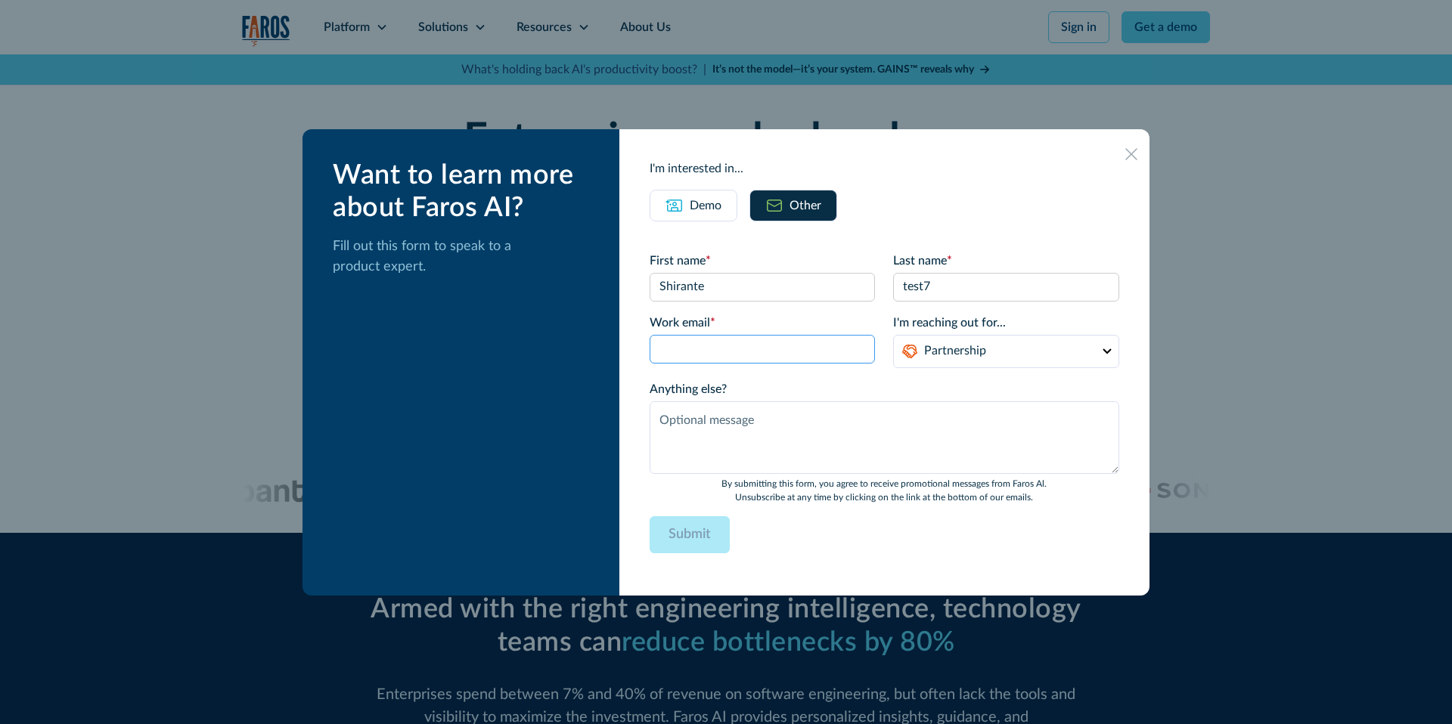
click at [789, 346] on input "Email Form" at bounding box center [762, 349] width 226 height 29
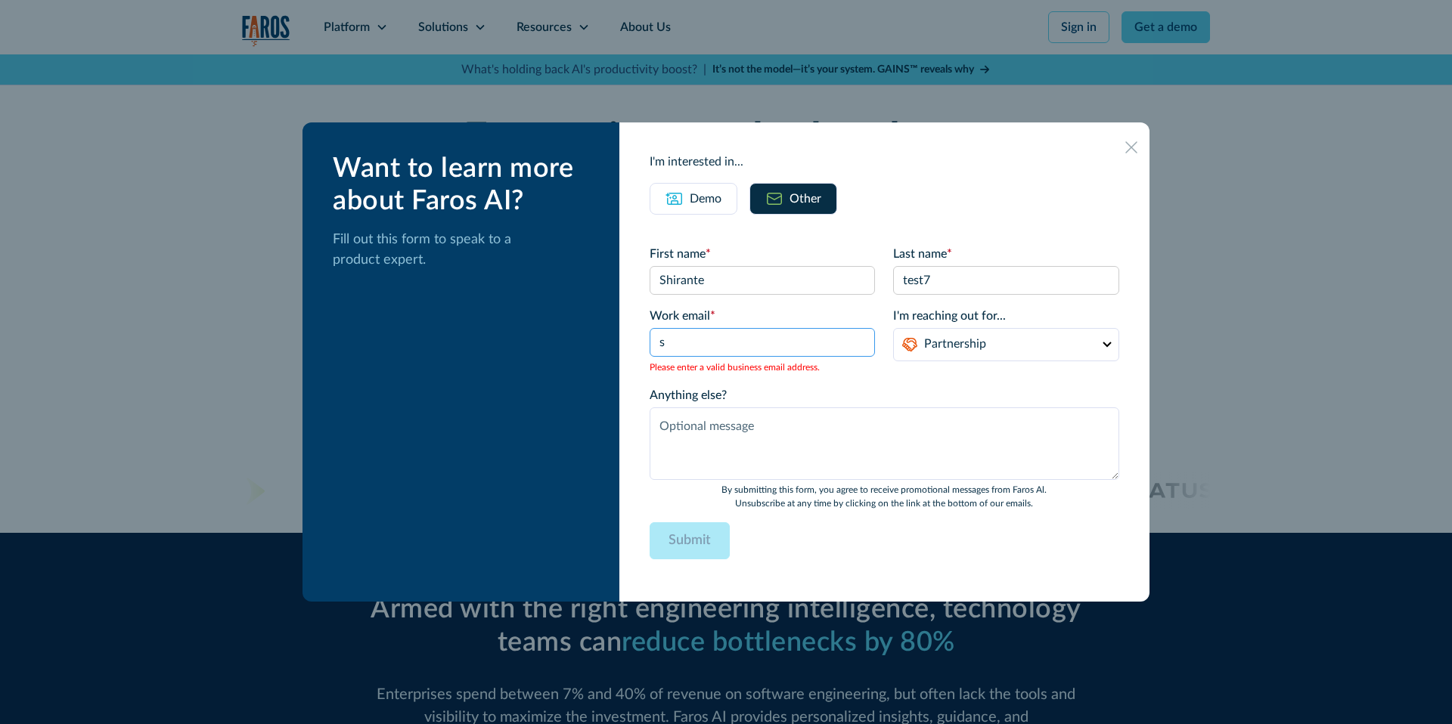
type input "[EMAIL_ADDRESS][DOMAIN_NAME]"
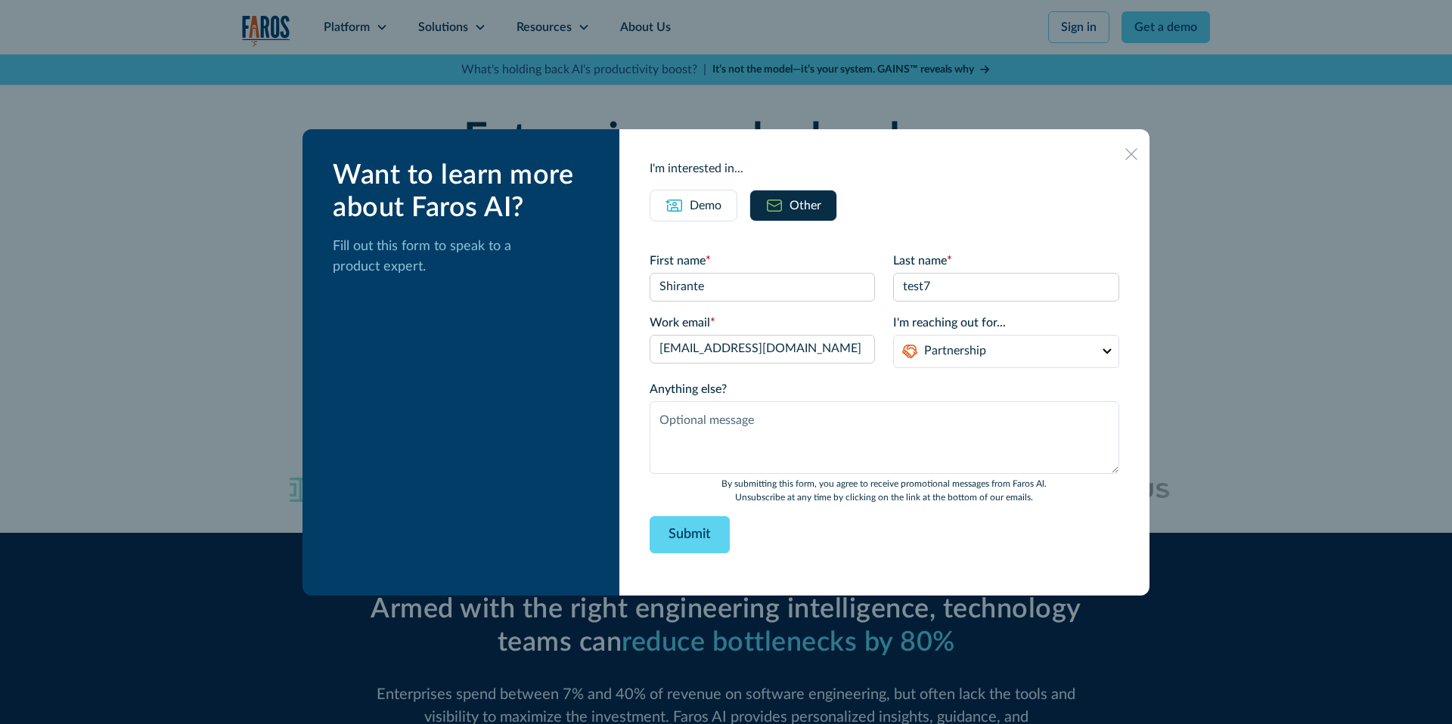
click at [810, 331] on label "Work email *" at bounding box center [762, 323] width 226 height 18
click at [0, 0] on input "Work email *" at bounding box center [0, 0] width 0 height 0
click at [799, 352] on input "[EMAIL_ADDRESS][DOMAIN_NAME]" at bounding box center [762, 349] width 226 height 29
click at [710, 437] on textarea "Anything else?" at bounding box center [884, 437] width 470 height 73
type textarea "d"
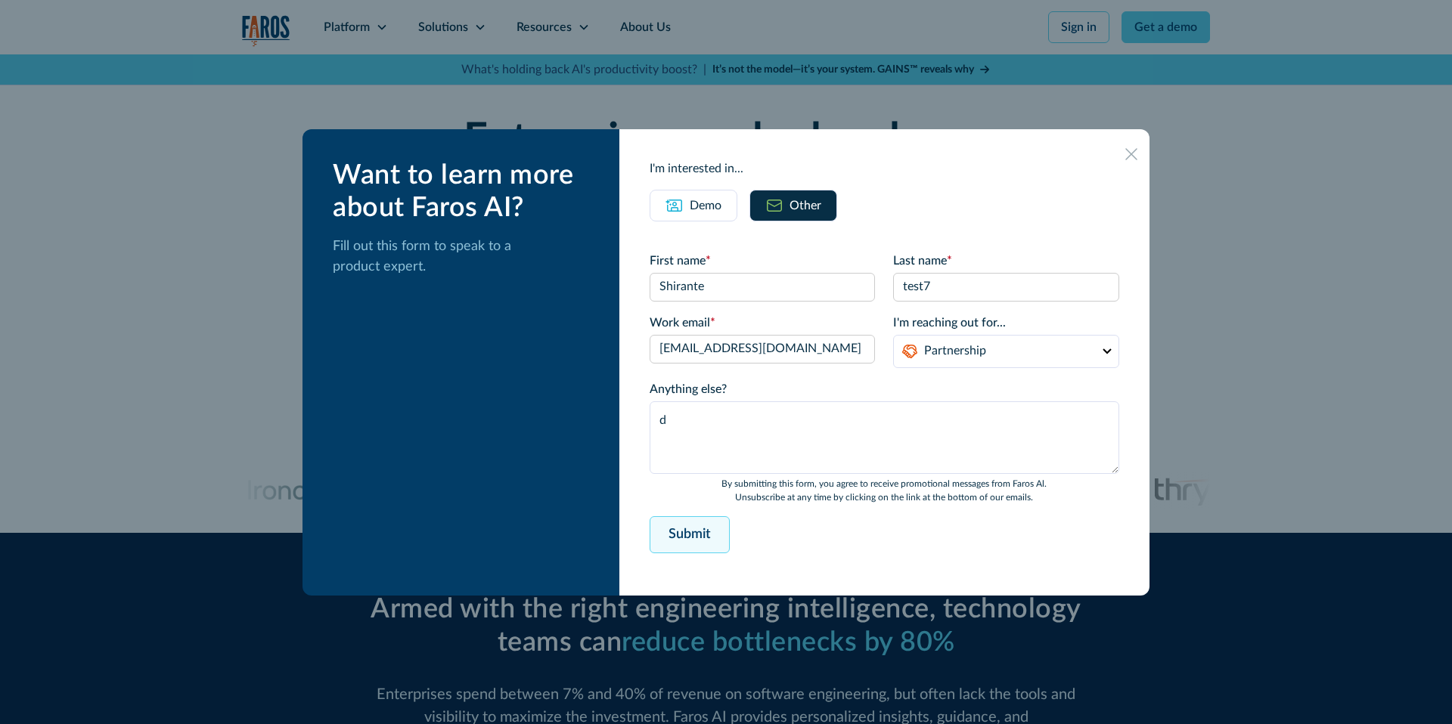
click at [689, 551] on input "Submit" at bounding box center [689, 534] width 80 height 37
type input "Submit"
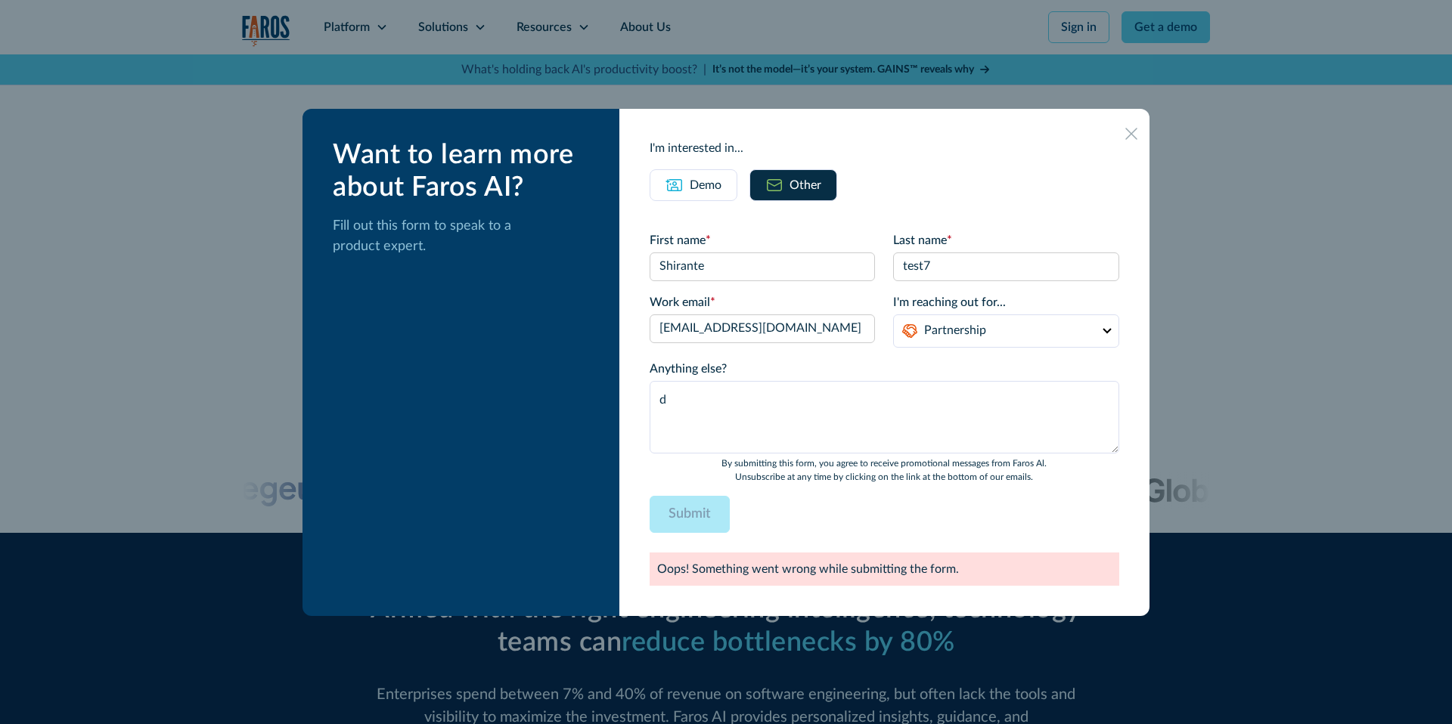
click at [1134, 129] on icon at bounding box center [1131, 134] width 12 height 12
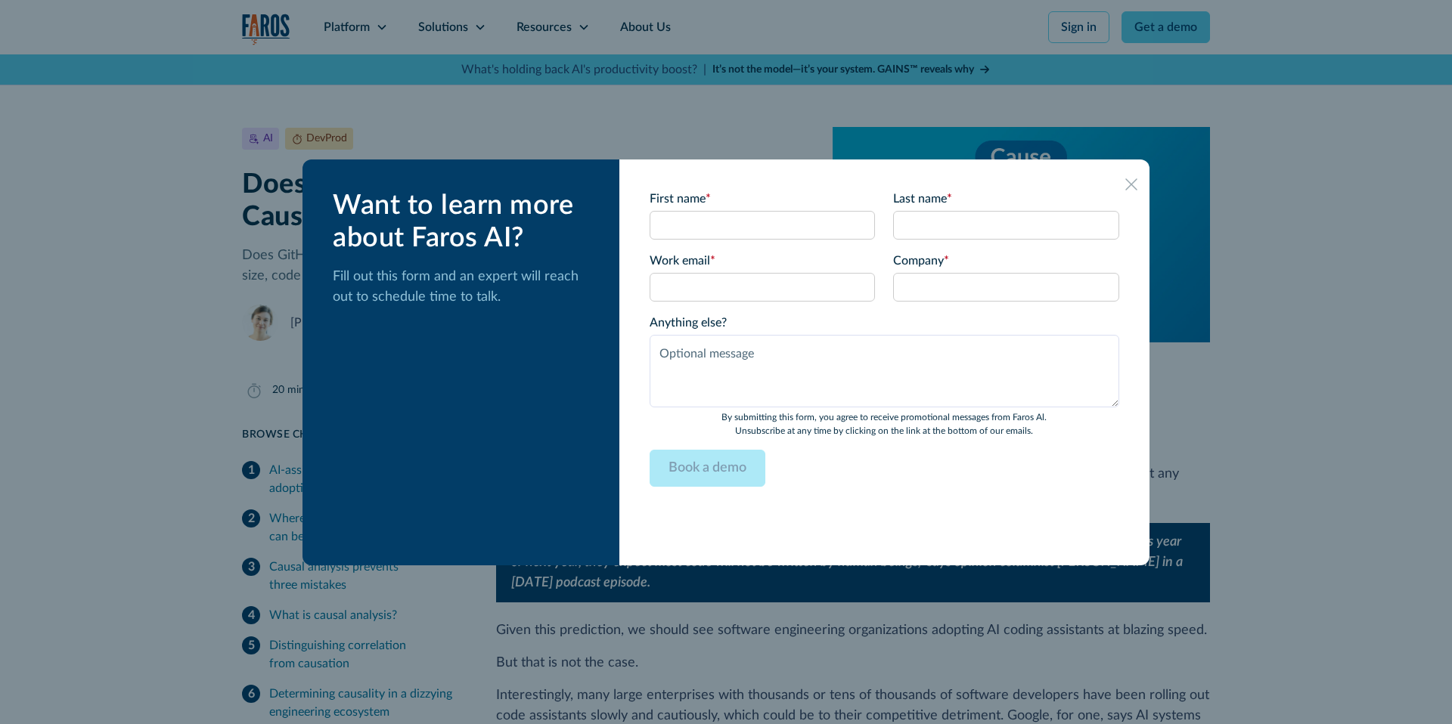
click at [1130, 187] on icon at bounding box center [1131, 184] width 12 height 12
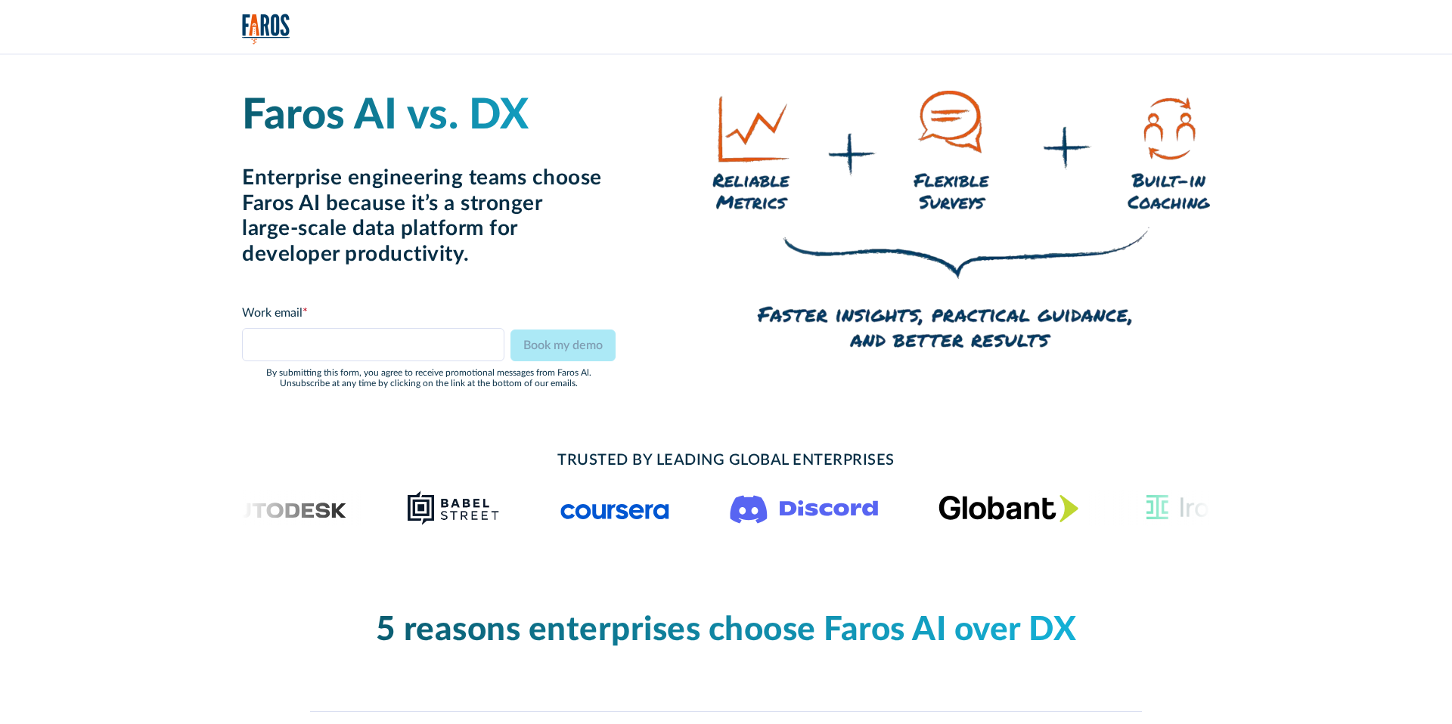
type input "[EMAIL_ADDRESS][DOMAIN_NAME]"
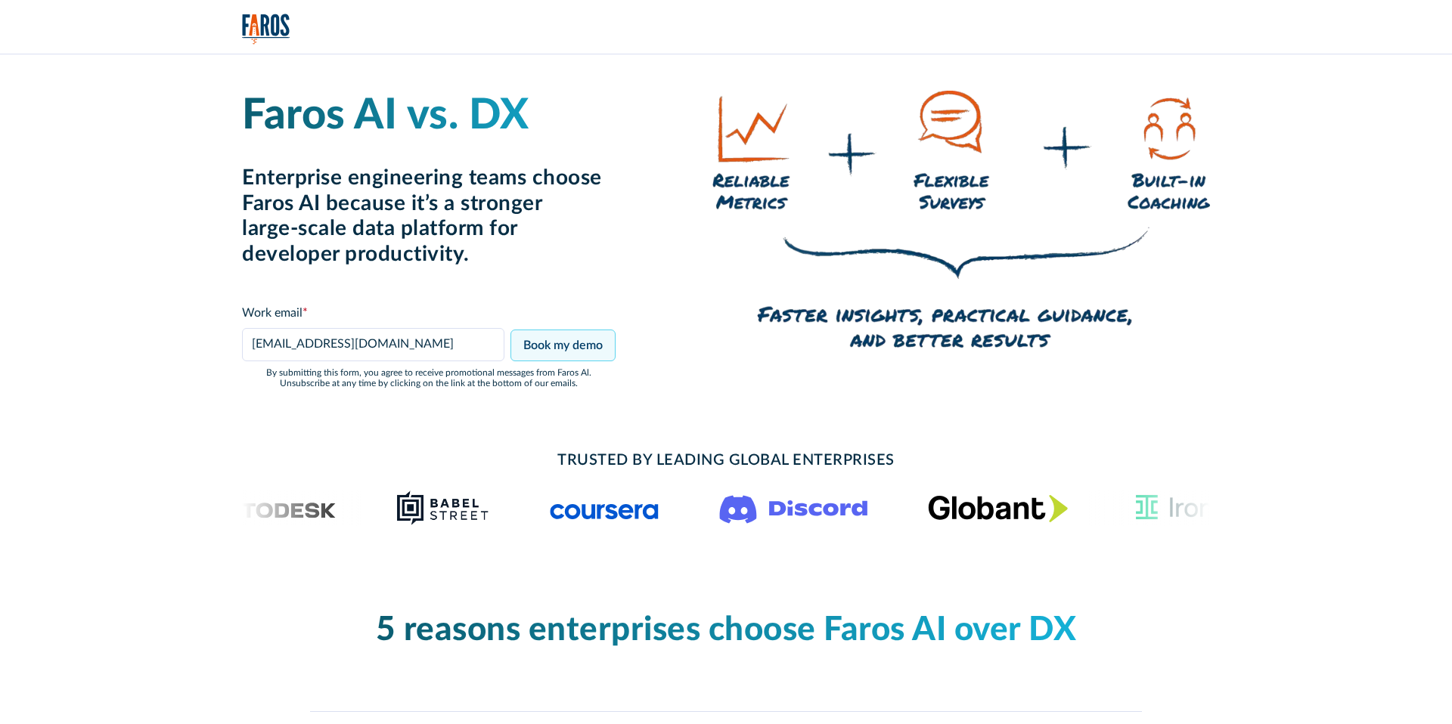
click at [564, 336] on input "Book my demo" at bounding box center [562, 346] width 105 height 32
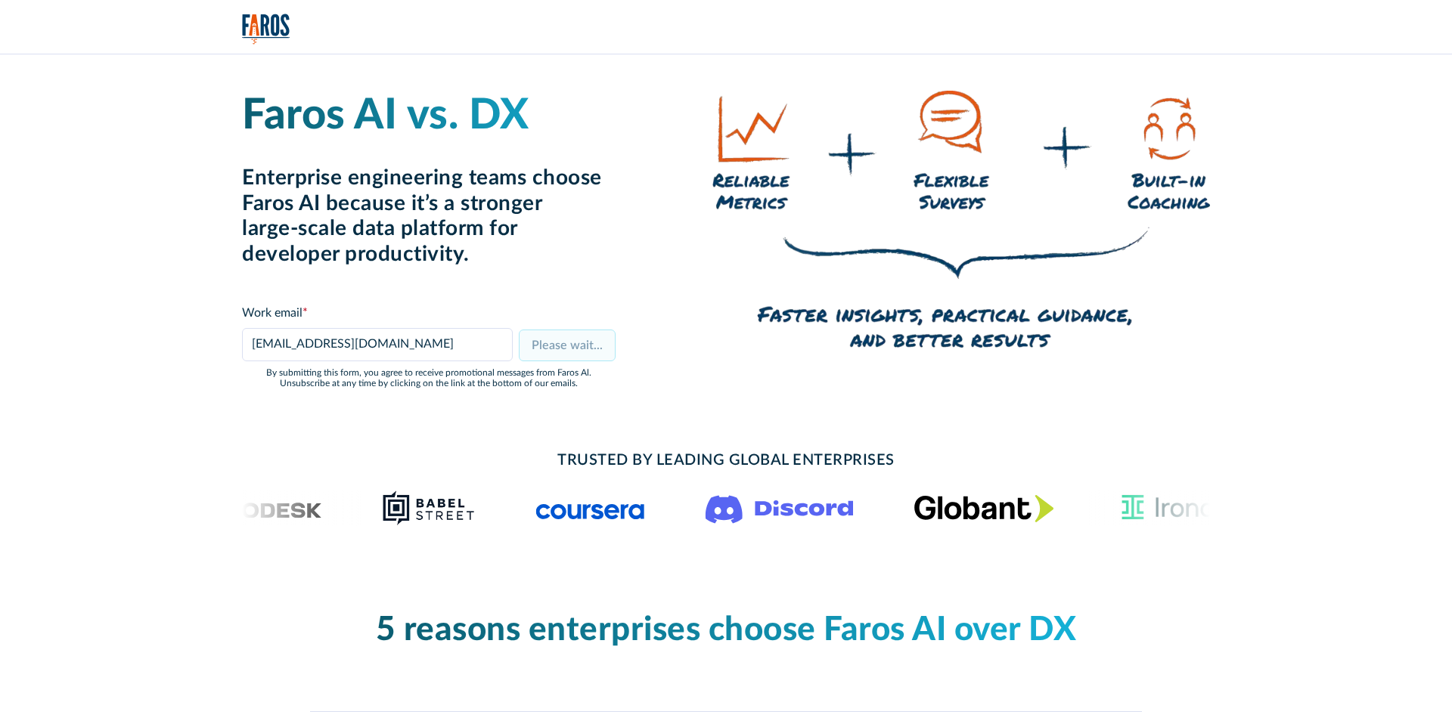
type input "Book my demo"
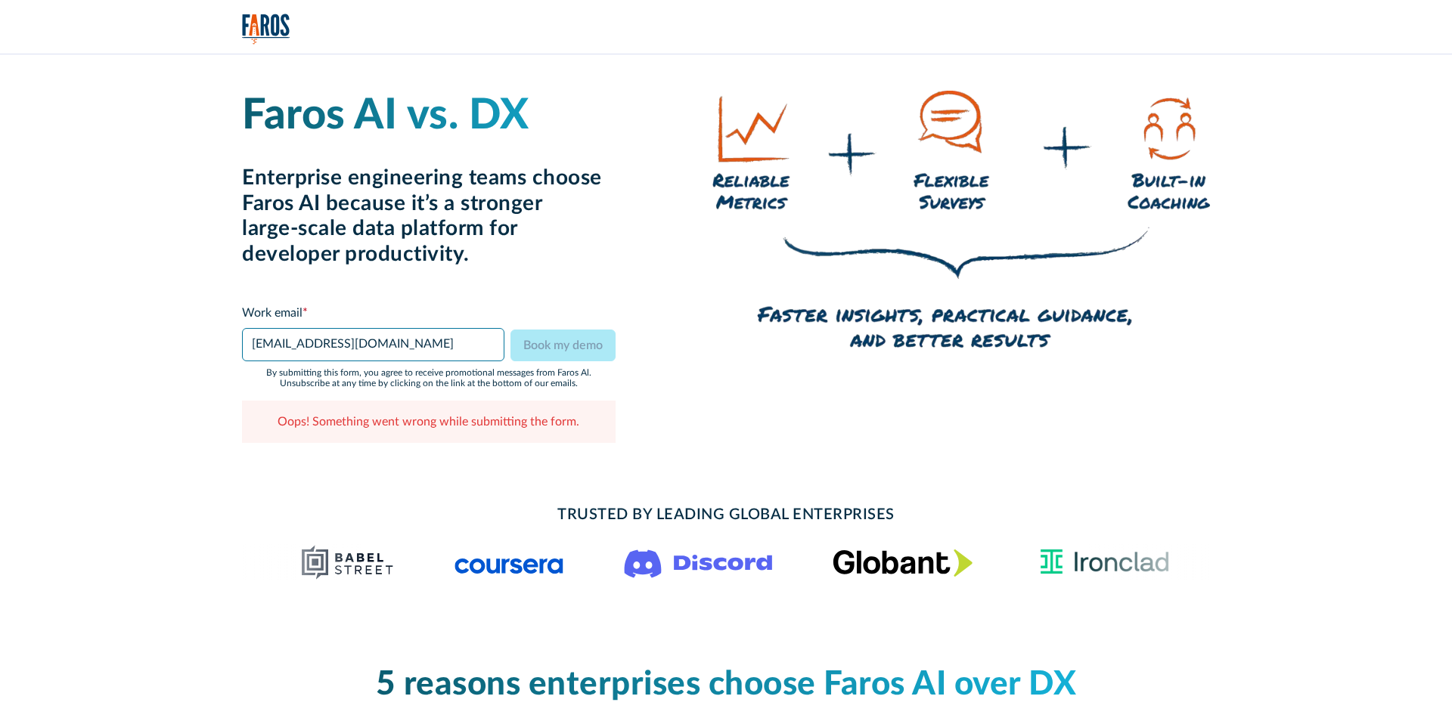
click at [431, 343] on input "[EMAIL_ADDRESS][DOMAIN_NAME]" at bounding box center [373, 344] width 262 height 33
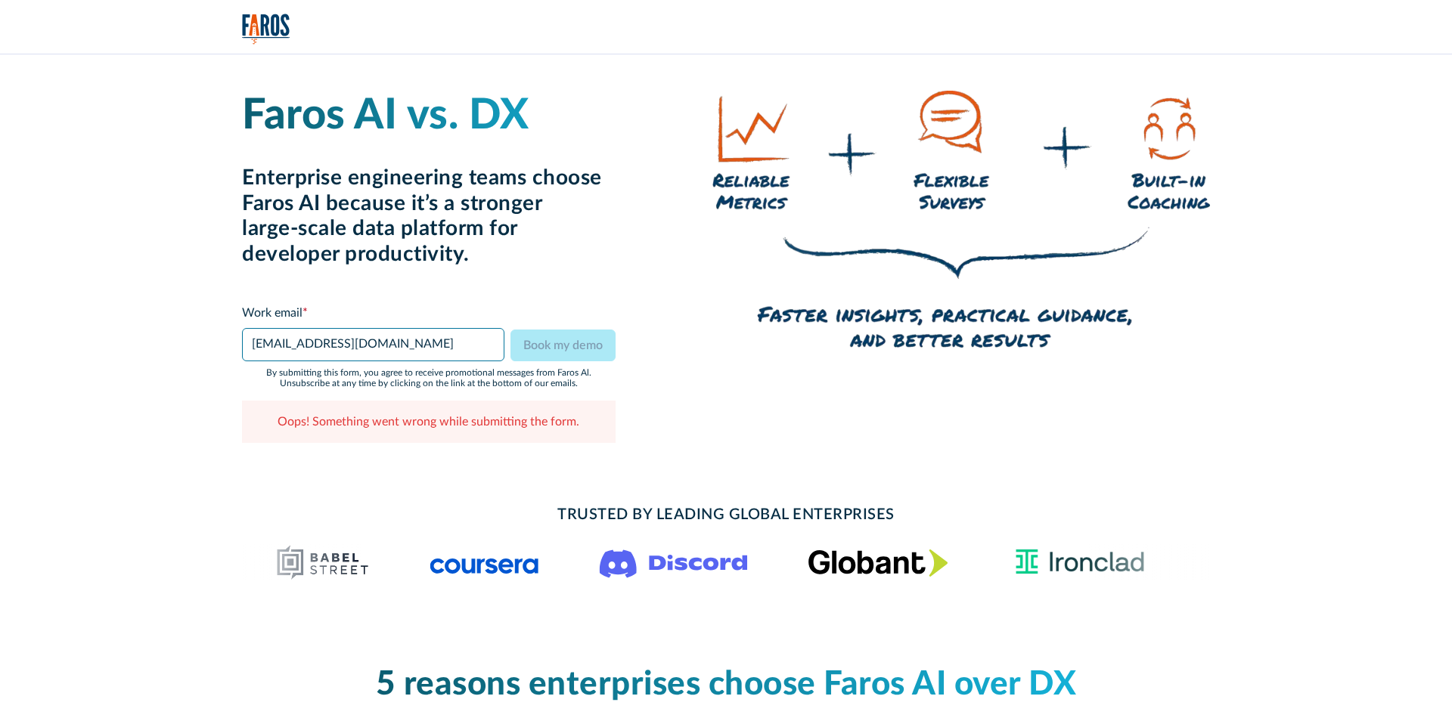
drag, startPoint x: 285, startPoint y: 346, endPoint x: 222, endPoint y: 344, distance: 62.8
click at [222, 344] on div "Faros AI vs. DX Enterprise engineering teams choose Faros AI because it’s a str…" at bounding box center [726, 266] width 1452 height 425
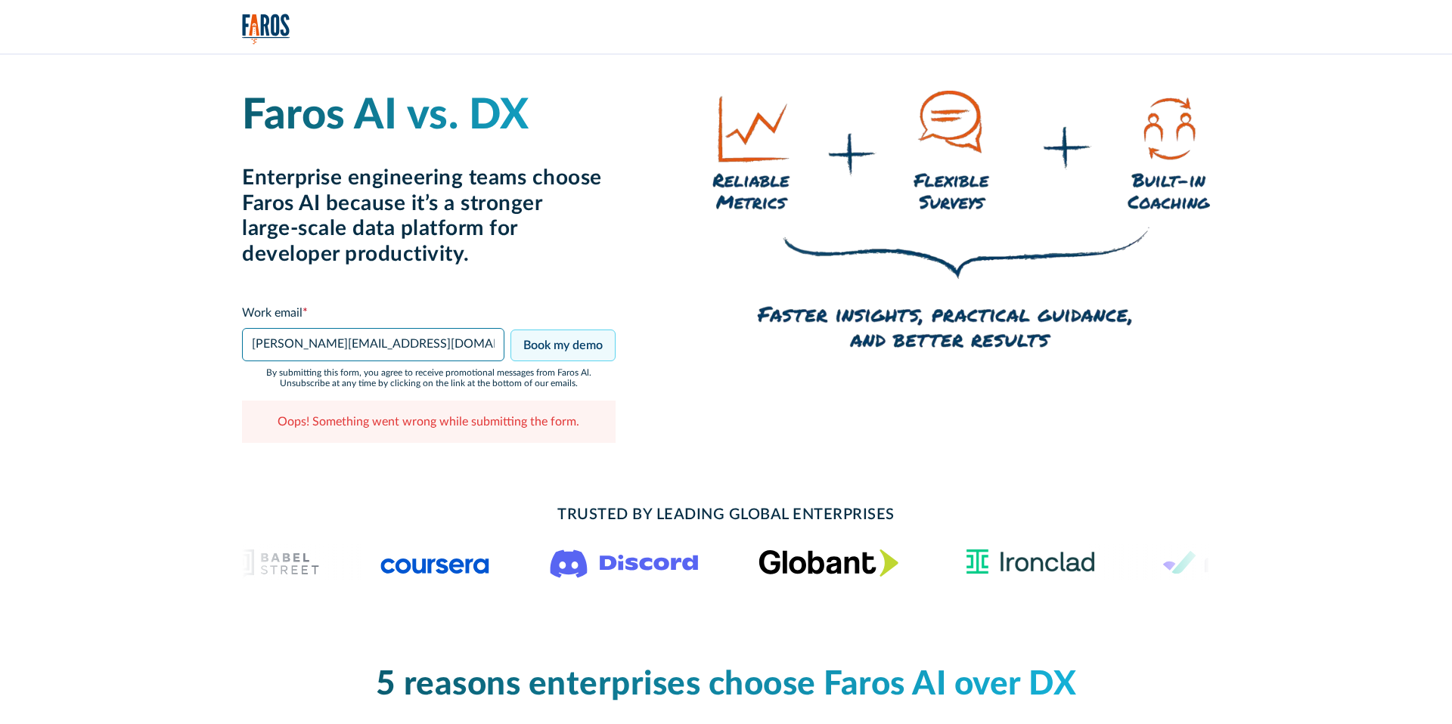
type input "[PERSON_NAME][EMAIL_ADDRESS][DOMAIN_NAME]"
click at [562, 348] on input "Book my demo" at bounding box center [562, 346] width 105 height 32
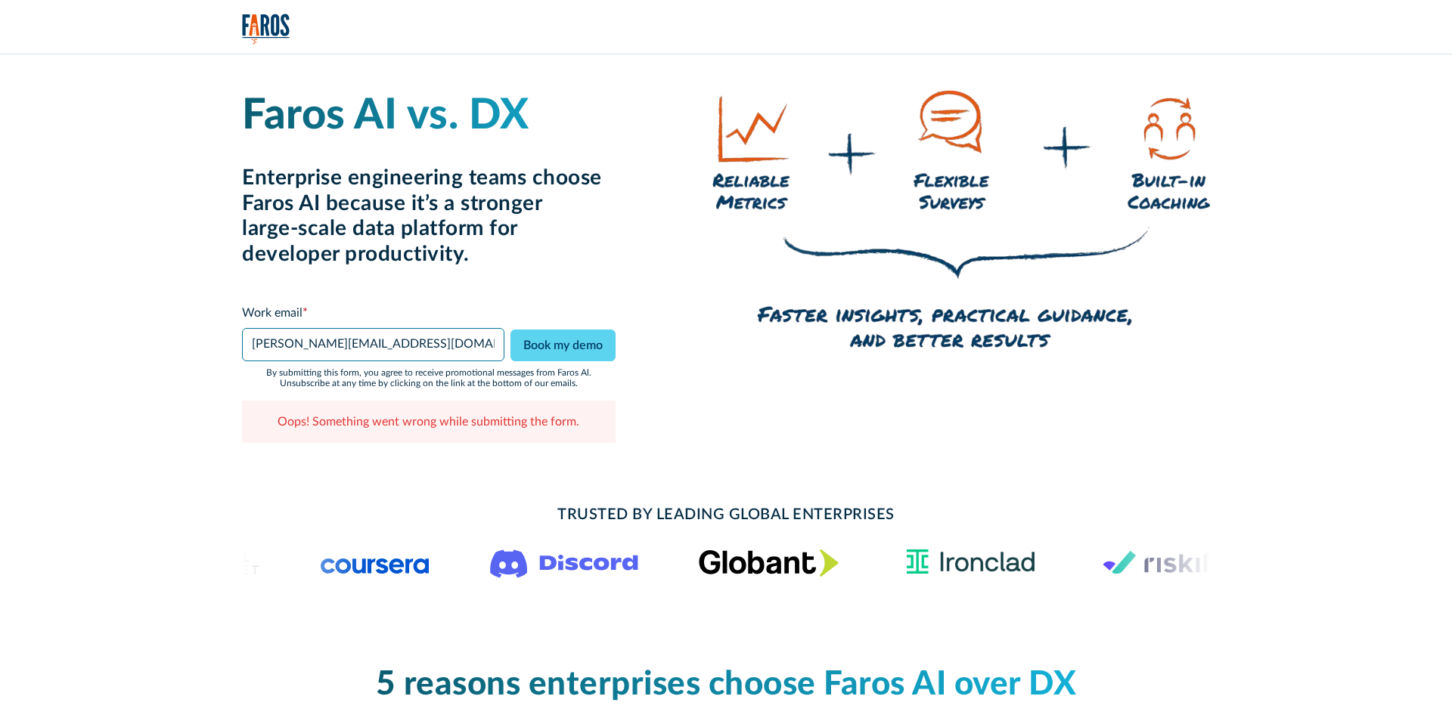
click at [443, 352] on input "[PERSON_NAME][EMAIL_ADDRESS][DOMAIN_NAME]" at bounding box center [373, 344] width 262 height 33
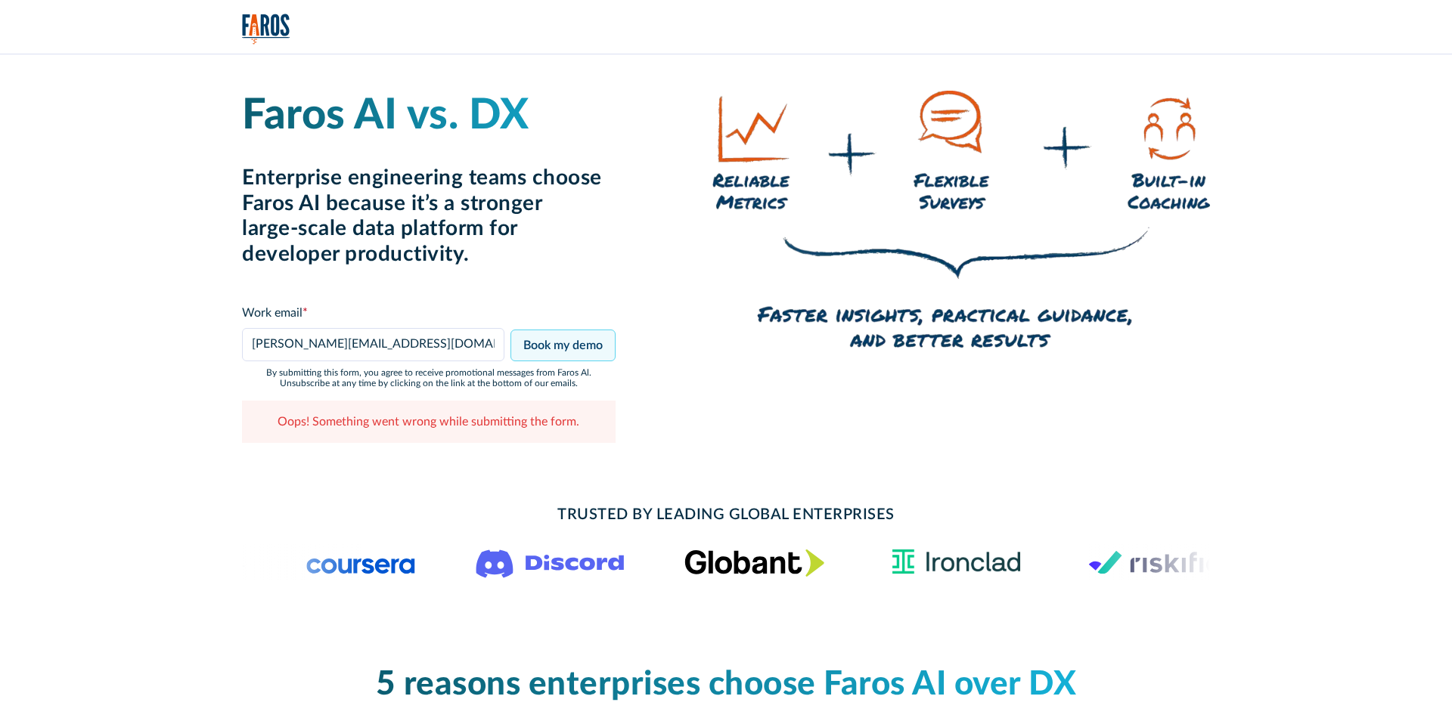
click at [553, 350] on input "Book my demo" at bounding box center [562, 346] width 105 height 32
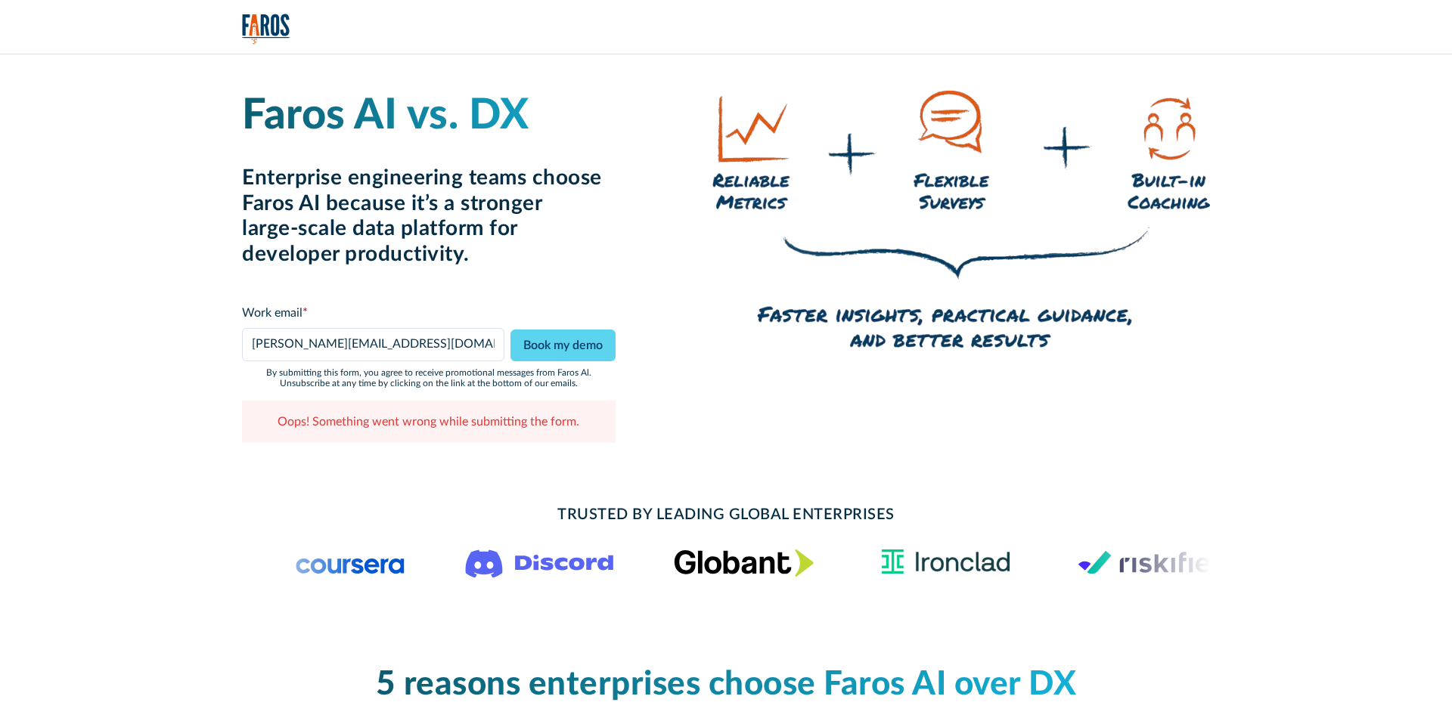
click at [590, 224] on h2 "Enterprise engineering teams choose Faros AI because it’s a stronger large-scal…" at bounding box center [428, 216] width 373 height 101
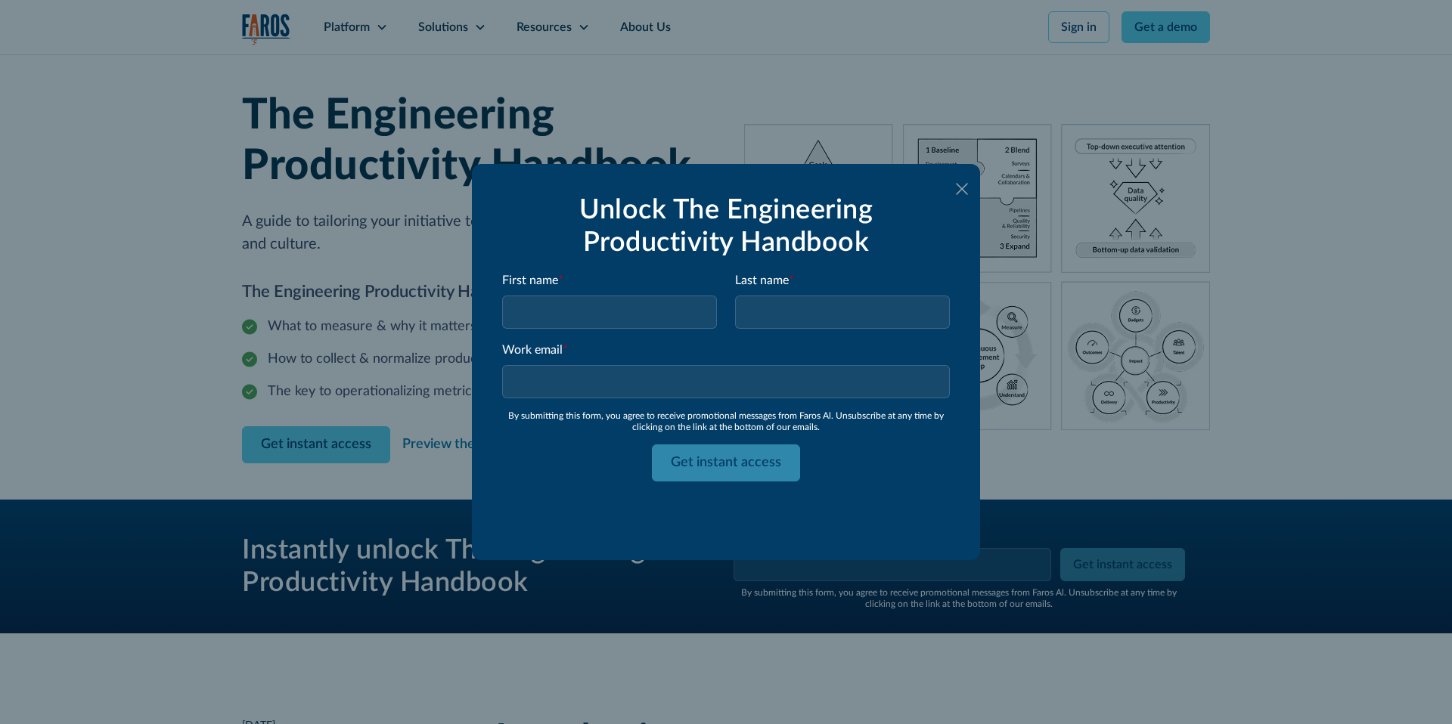
click at [568, 304] on input "Email Form" at bounding box center [609, 312] width 215 height 33
type input "[DEMOGRAPHIC_DATA]"
click at [816, 308] on input "Last name *" at bounding box center [842, 312] width 215 height 33
type input "Markovich15"
click at [736, 373] on input "Work email *" at bounding box center [726, 381] width 448 height 33
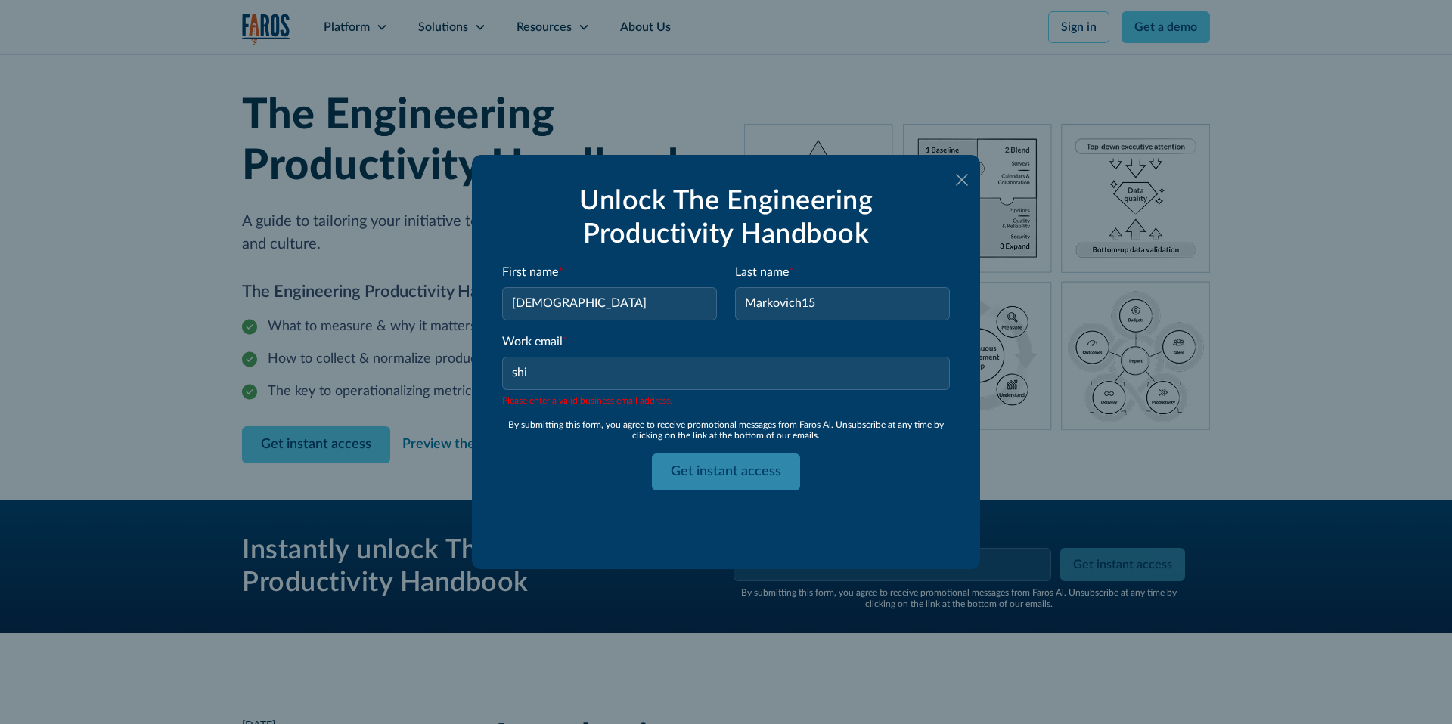
type input "[EMAIL_ADDRESS][DOMAIN_NAME]"
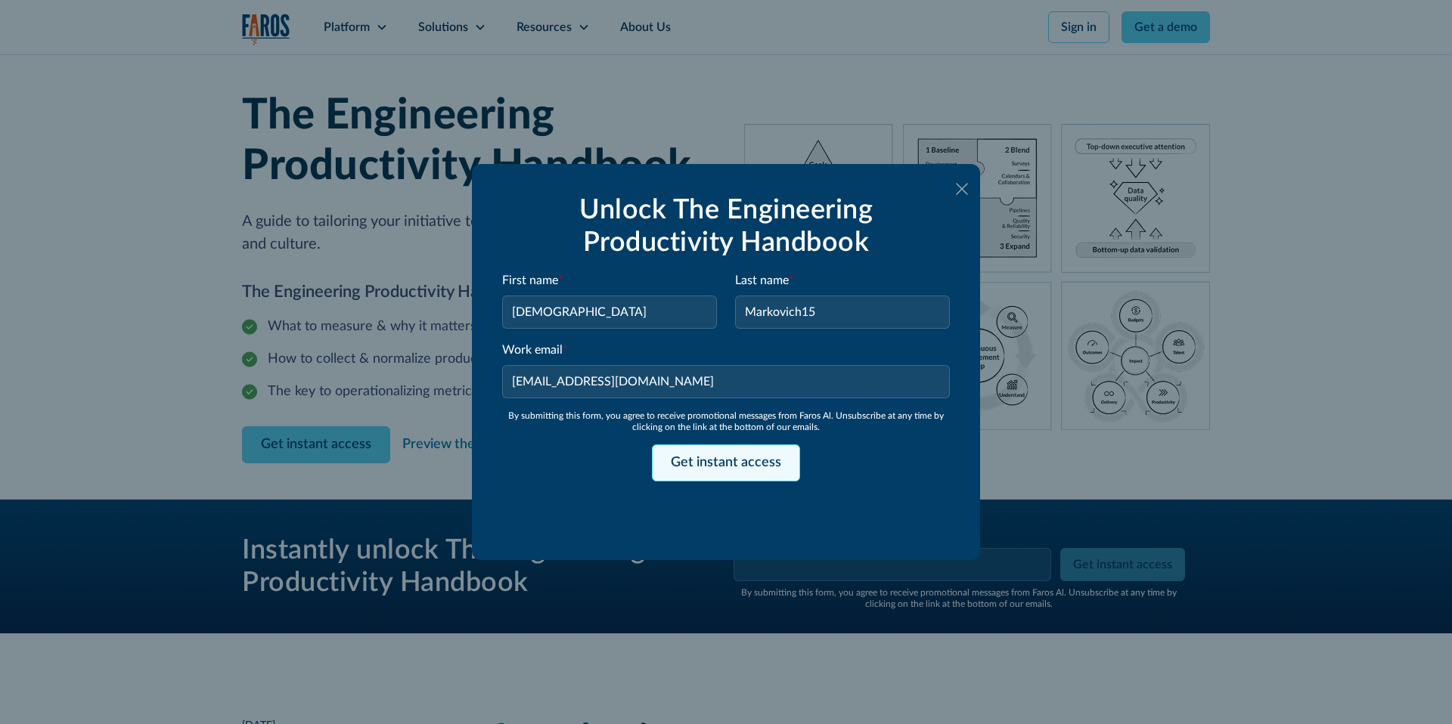
click at [696, 466] on input "Get instant access" at bounding box center [726, 463] width 148 height 37
type input "Get instant access"
